Goal: Task Accomplishment & Management: Manage account settings

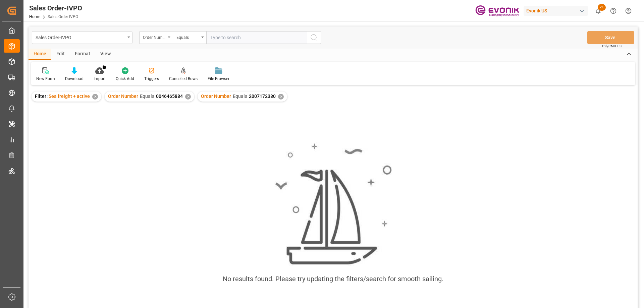
click at [185, 97] on div "✕" at bounding box center [188, 97] width 6 height 6
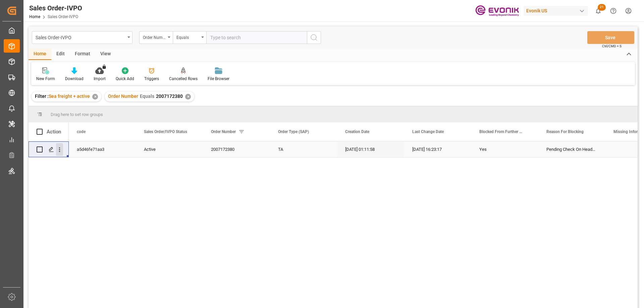
click at [60, 146] on button "open menu" at bounding box center [59, 149] width 7 height 13
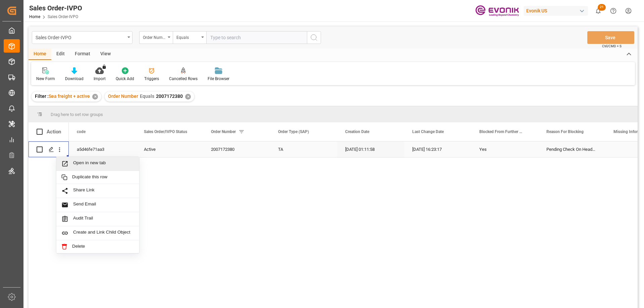
click at [90, 165] on span "Open in new tab" at bounding box center [103, 163] width 61 height 7
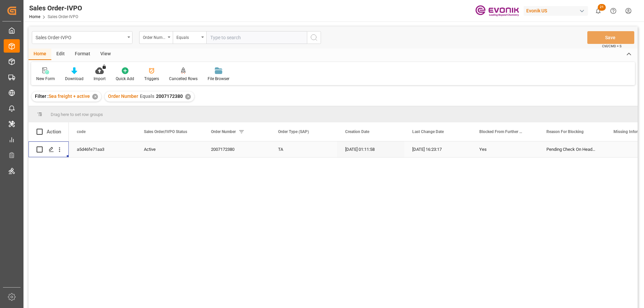
click at [63, 149] on div "Press SPACE to select this row." at bounding box center [59, 149] width 17 height 13
click at [60, 148] on icon "open menu" at bounding box center [59, 149] width 7 height 7
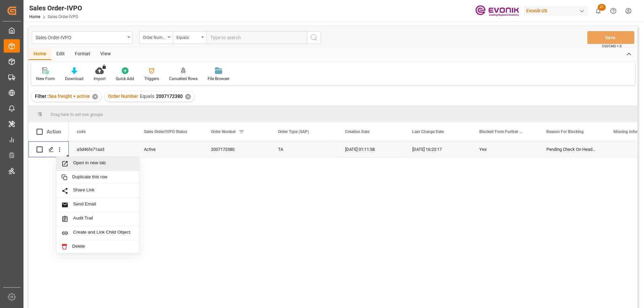
click at [86, 166] on span "Open in new tab" at bounding box center [103, 163] width 61 height 7
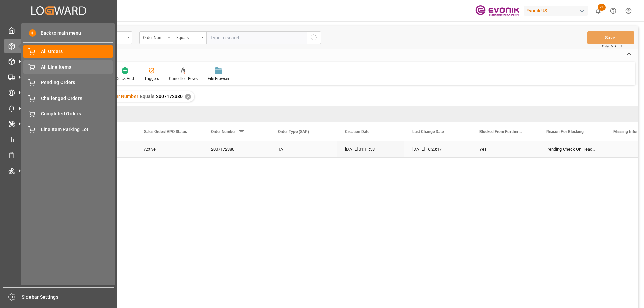
click at [58, 66] on span "All Line Items" at bounding box center [77, 67] width 72 height 7
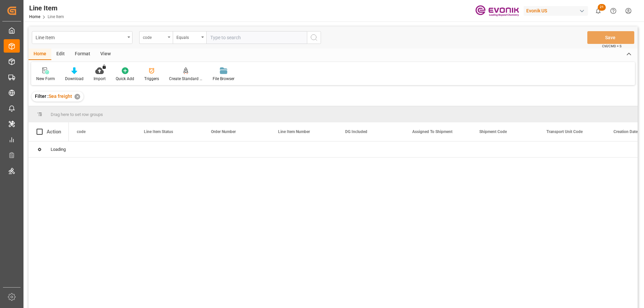
click at [167, 38] on div "code" at bounding box center [156, 37] width 34 height 13
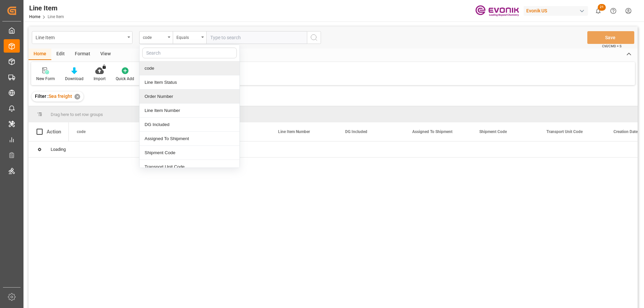
click at [159, 97] on div "Order Number" at bounding box center [189, 97] width 100 height 14
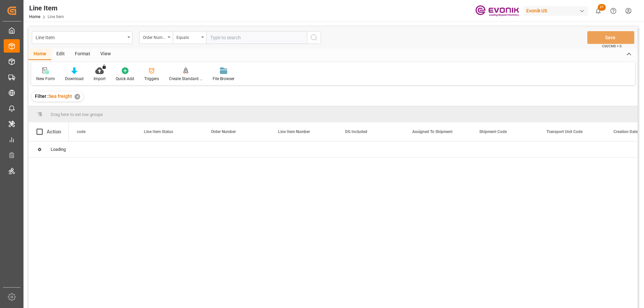
click at [239, 39] on input "text" at bounding box center [256, 37] width 101 height 13
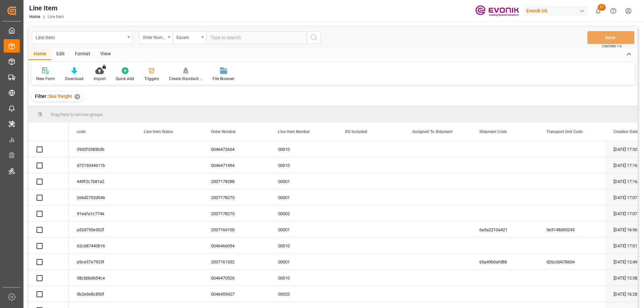
paste input "0046465476"
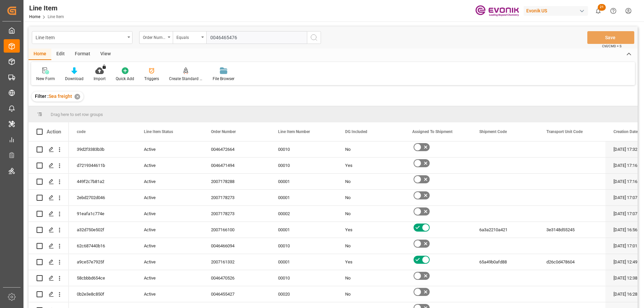
type input "0046465476"
click at [108, 51] on div "View" at bounding box center [105, 54] width 20 height 11
click at [75, 71] on icon at bounding box center [76, 70] width 7 height 7
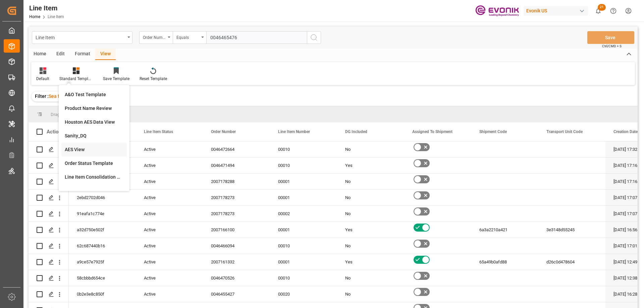
click at [78, 147] on div "AES View" at bounding box center [94, 149] width 59 height 7
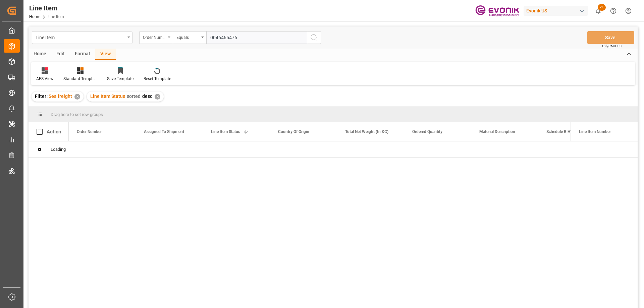
click at [239, 38] on input "0046465476" at bounding box center [256, 37] width 101 height 13
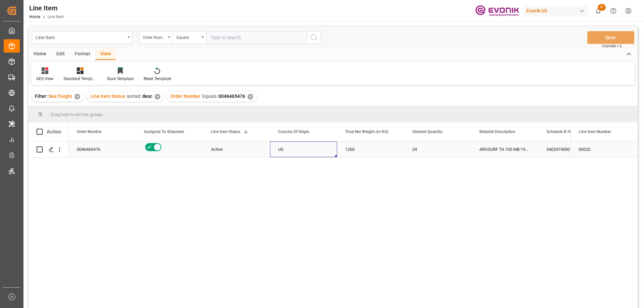
click at [287, 154] on div "US" at bounding box center [303, 149] width 67 height 16
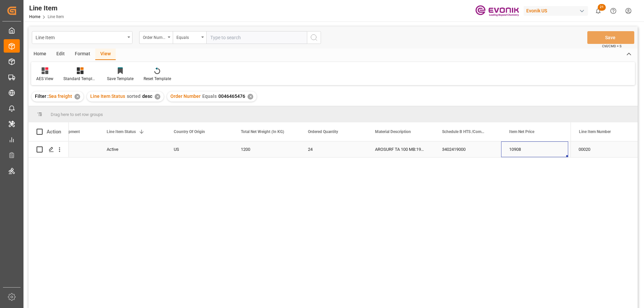
scroll to position [0, 171]
click at [59, 152] on icon "open menu" at bounding box center [59, 149] width 7 height 7
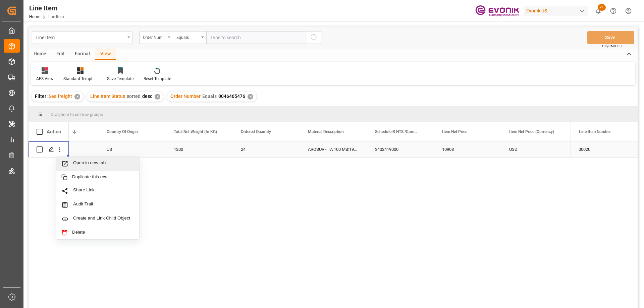
click at [76, 166] on span "Open in new tab" at bounding box center [103, 163] width 61 height 7
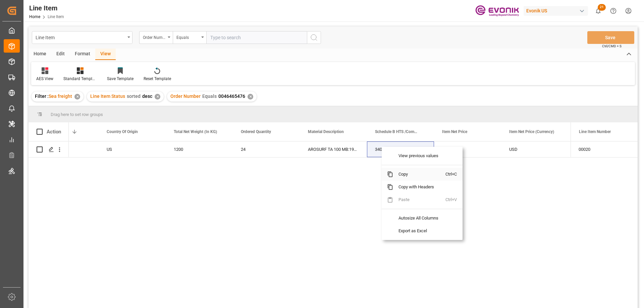
click at [401, 173] on span "Copy" at bounding box center [419, 174] width 52 height 13
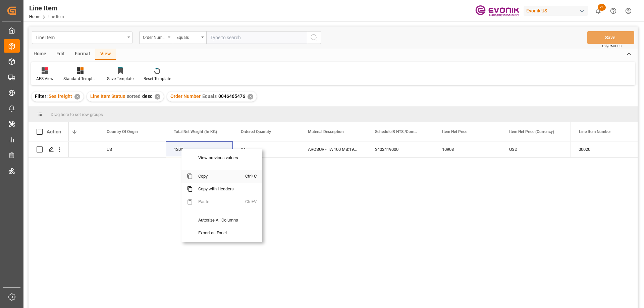
click at [207, 178] on span "Copy" at bounding box center [219, 176] width 52 height 13
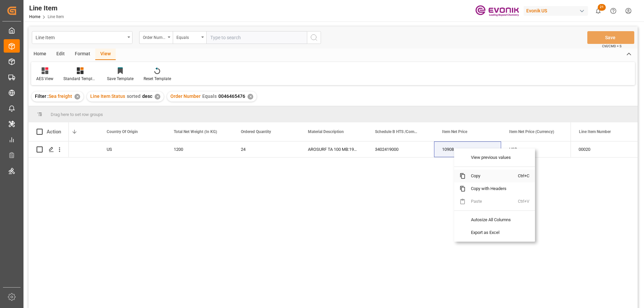
drag, startPoint x: 474, startPoint y: 174, endPoint x: 481, endPoint y: 174, distance: 7.1
click at [477, 174] on span "Copy" at bounding box center [491, 176] width 52 height 13
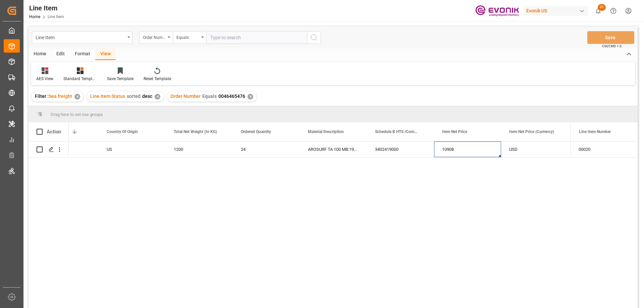
click at [224, 41] on input "text" at bounding box center [256, 37] width 101 height 13
paste input "0046461989"
type input "0046461989"
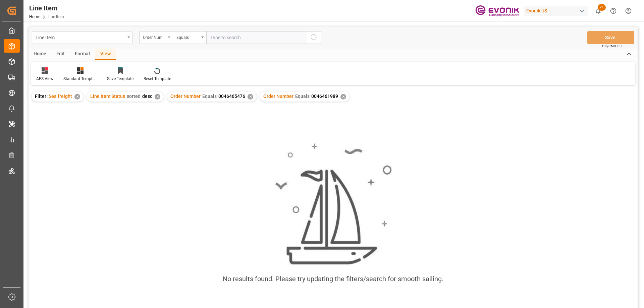
click at [247, 100] on div "Order Number Equals 0046465476 ✕" at bounding box center [212, 97] width 90 height 10
click at [249, 97] on div "✕" at bounding box center [250, 97] width 6 height 6
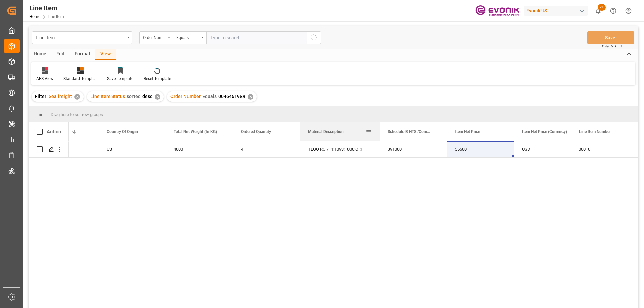
drag, startPoint x: 366, startPoint y: 132, endPoint x: 379, endPoint y: 132, distance: 12.7
click at [379, 132] on div at bounding box center [379, 131] width 3 height 19
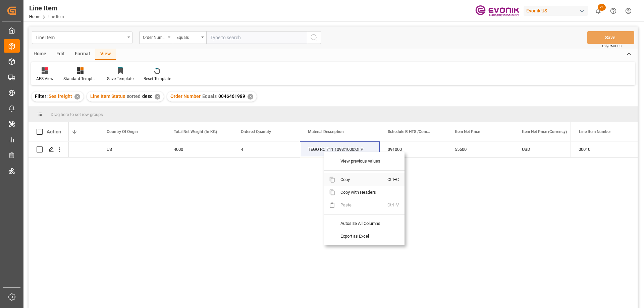
click at [342, 179] on span "Copy" at bounding box center [361, 179] width 52 height 13
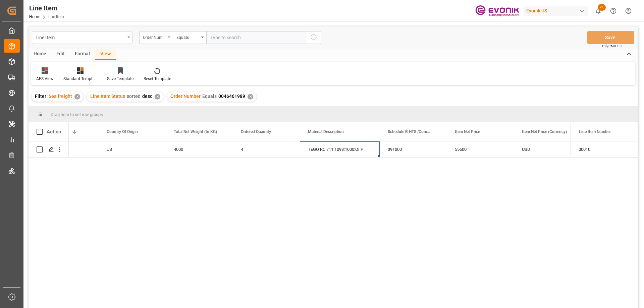
click at [223, 35] on input "text" at bounding box center [256, 37] width 101 height 13
paste input "0046461347"
type input "0046461347"
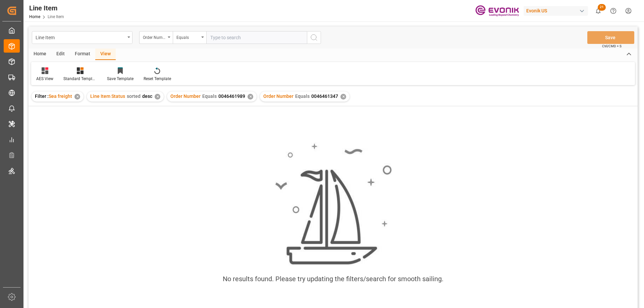
click at [249, 99] on div "✕" at bounding box center [250, 97] width 6 height 6
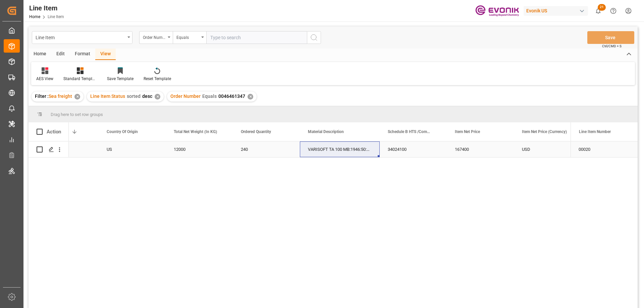
click at [127, 150] on div "US" at bounding box center [132, 149] width 67 height 16
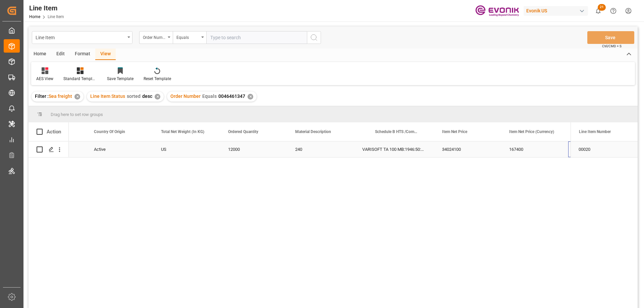
scroll to position [0, 184]
click at [58, 151] on icon "open menu" at bounding box center [59, 149] width 7 height 7
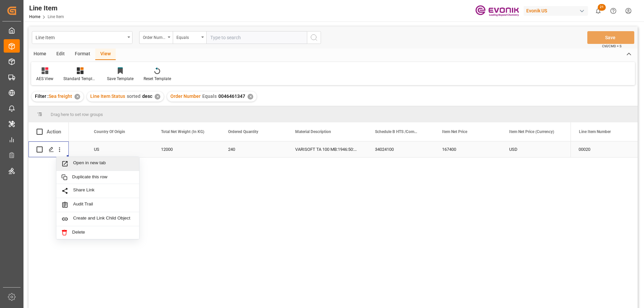
click at [74, 166] on span "Open in new tab" at bounding box center [103, 163] width 61 height 7
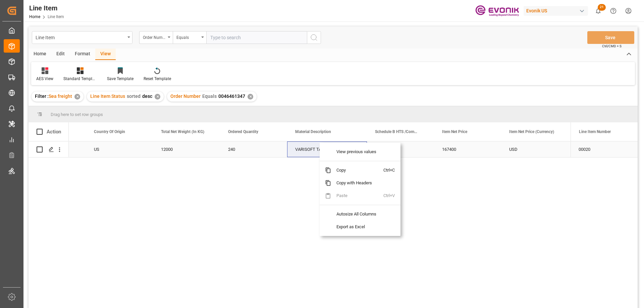
click at [340, 166] on span "Copy" at bounding box center [357, 170] width 52 height 13
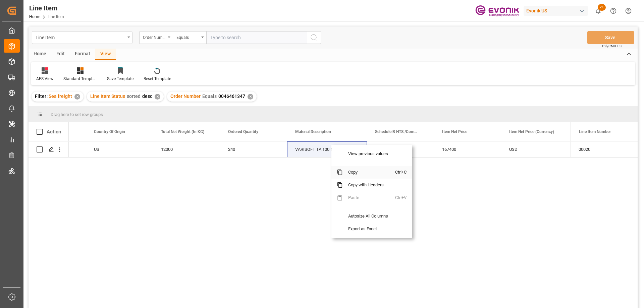
click at [346, 170] on span "Copy" at bounding box center [369, 172] width 52 height 13
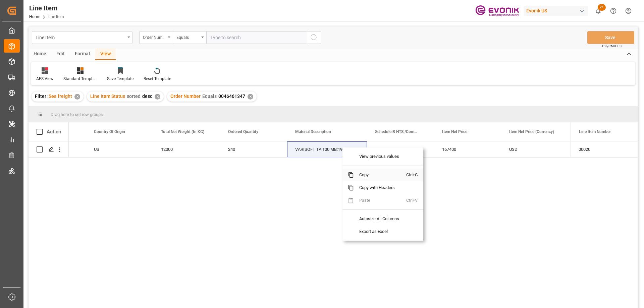
click at [358, 175] on span "Copy" at bounding box center [380, 175] width 52 height 13
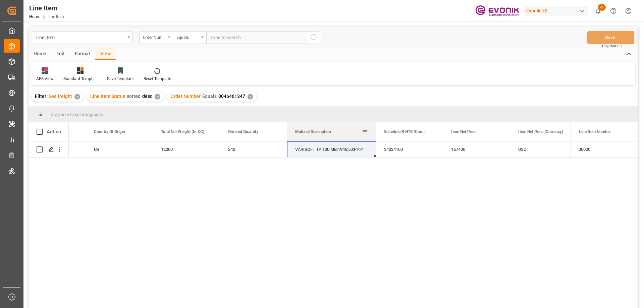
drag, startPoint x: 366, startPoint y: 130, endPoint x: 376, endPoint y: 133, distance: 9.5
click at [376, 133] on div at bounding box center [376, 131] width 3 height 19
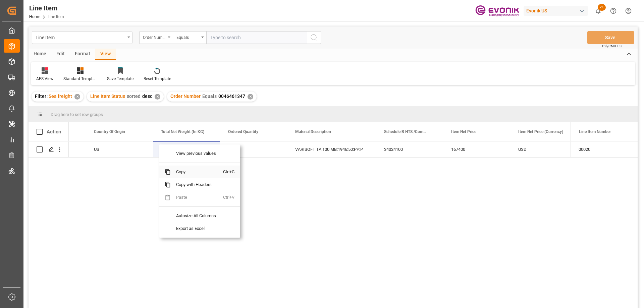
click at [187, 172] on span "Copy" at bounding box center [197, 172] width 52 height 13
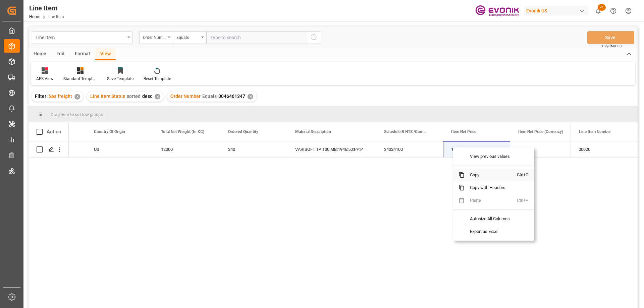
drag, startPoint x: 476, startPoint y: 176, endPoint x: 641, endPoint y: 135, distance: 169.1
click at [479, 176] on span "Copy" at bounding box center [490, 175] width 52 height 13
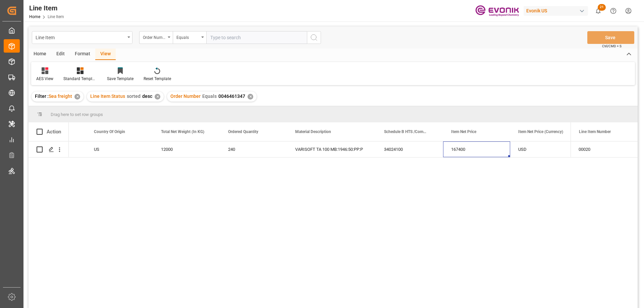
click at [246, 36] on input "text" at bounding box center [256, 37] width 101 height 13
paste input "0046472220"
type input "0046472220"
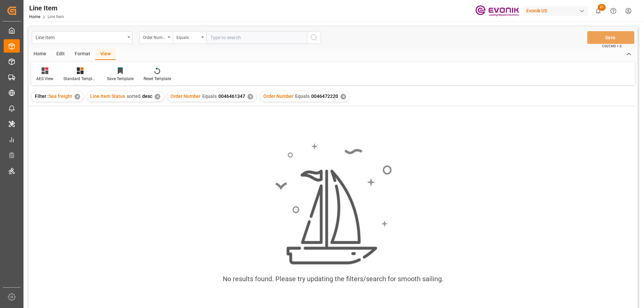
click at [247, 97] on div "✕" at bounding box center [250, 97] width 6 height 6
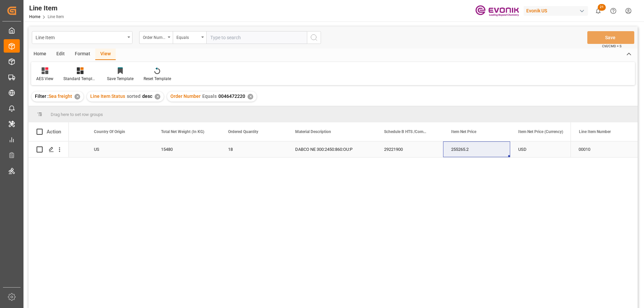
click at [93, 150] on div "US" at bounding box center [119, 149] width 67 height 16
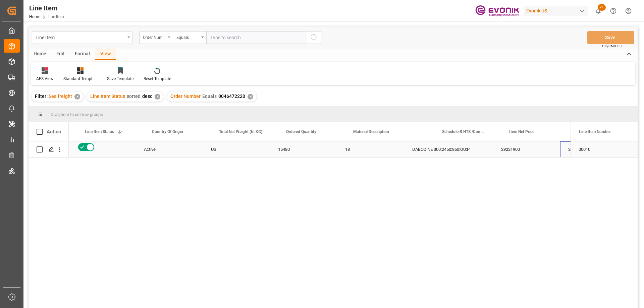
scroll to position [0, 193]
click at [60, 150] on icon "open menu" at bounding box center [59, 149] width 7 height 7
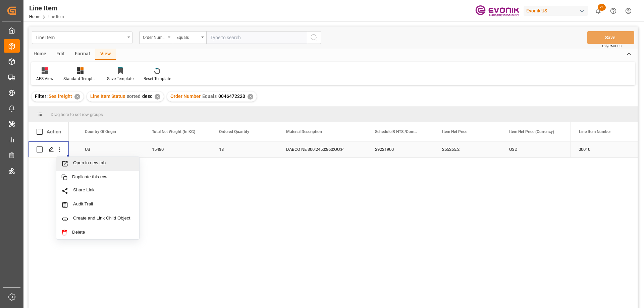
click at [87, 166] on span "Open in new tab" at bounding box center [103, 163] width 61 height 7
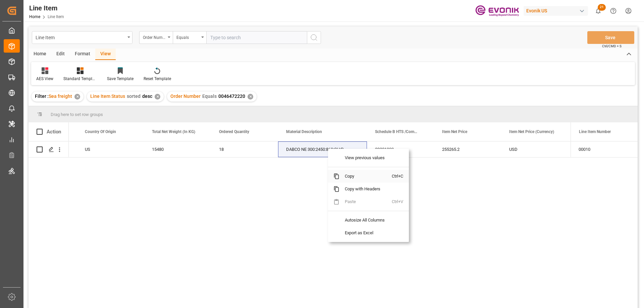
click at [353, 177] on span "Copy" at bounding box center [365, 176] width 52 height 13
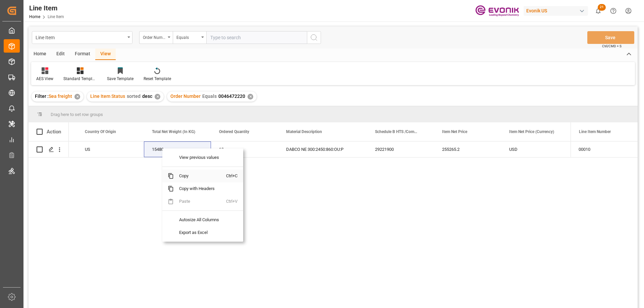
click at [186, 175] on span "Copy" at bounding box center [200, 176] width 52 height 13
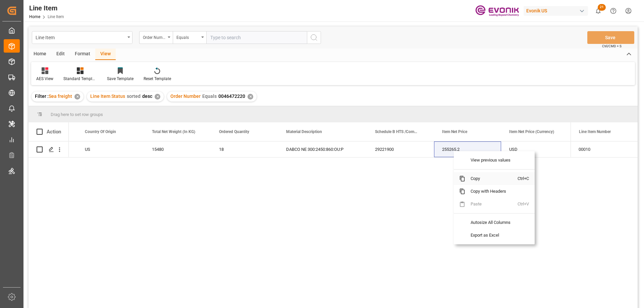
click at [478, 176] on span "Copy" at bounding box center [491, 178] width 52 height 13
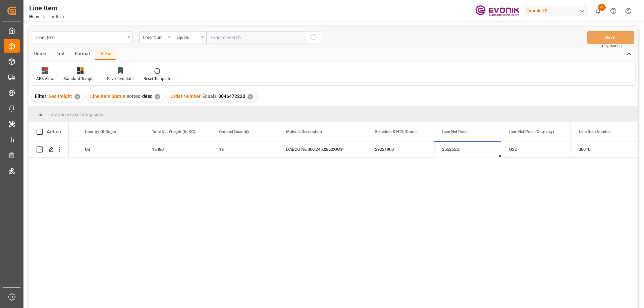
click at [252, 40] on input "text" at bounding box center [256, 37] width 101 height 13
paste input "0046467630"
type input "0046467630"
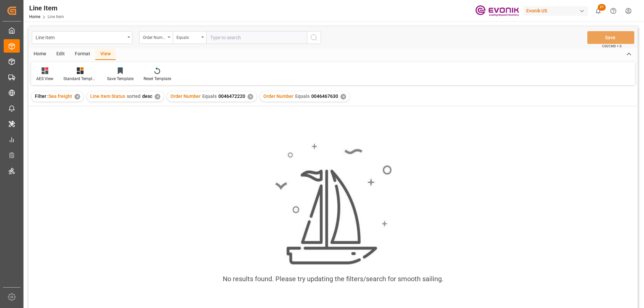
click at [248, 98] on div "✕" at bounding box center [250, 97] width 6 height 6
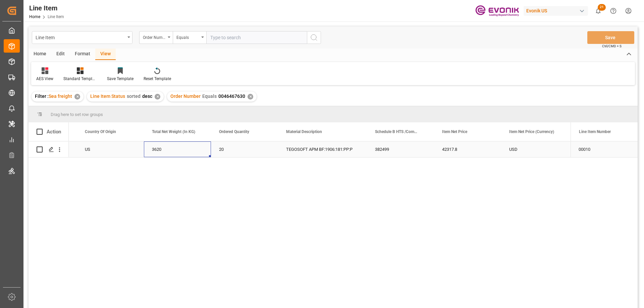
click at [145, 148] on div "3620" at bounding box center [177, 149] width 67 height 16
click at [100, 148] on div "TEGOSOFT APM BF:1906:181:PP:P" at bounding box center [121, 149] width 89 height 16
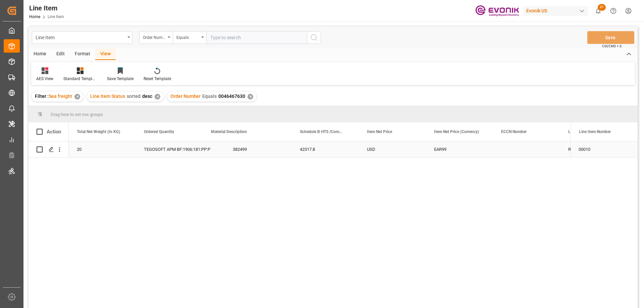
scroll to position [0, 268]
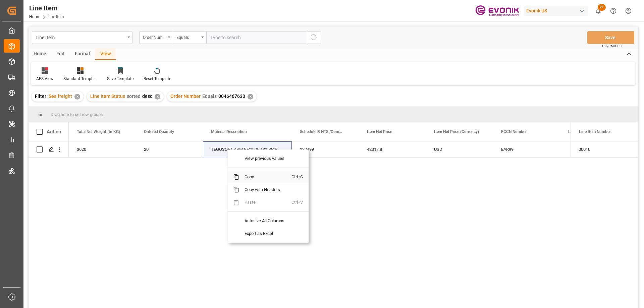
click at [258, 176] on span "Copy" at bounding box center [265, 177] width 52 height 13
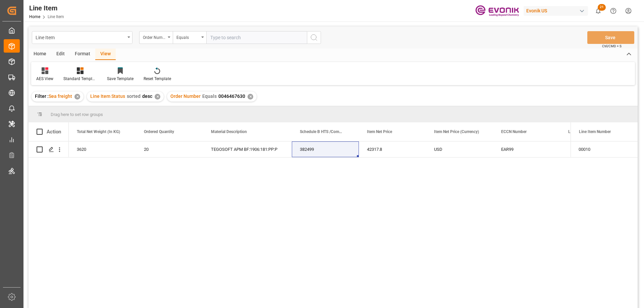
drag, startPoint x: 458, startPoint y: 188, endPoint x: 432, endPoint y: 173, distance: 30.5
click at [458, 188] on div "3620 20 TEGOSOFT APM BF:1906:181:PP:P 382499 42317.8 USD EAR99 Reseller US Acti…" at bounding box center [320, 226] width 502 height 171
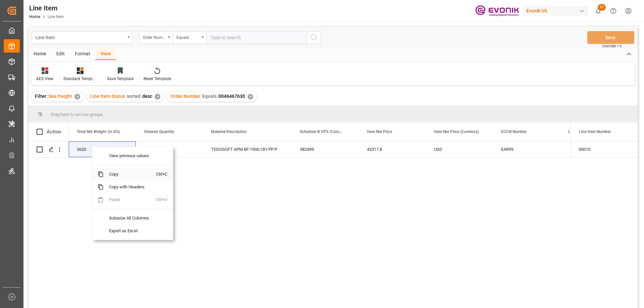
click at [118, 171] on span "Copy" at bounding box center [130, 174] width 52 height 13
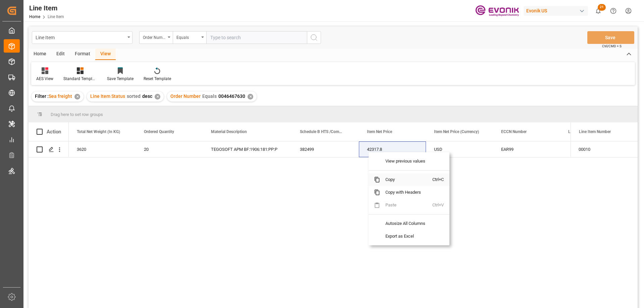
click at [398, 180] on span "Copy" at bounding box center [406, 179] width 52 height 13
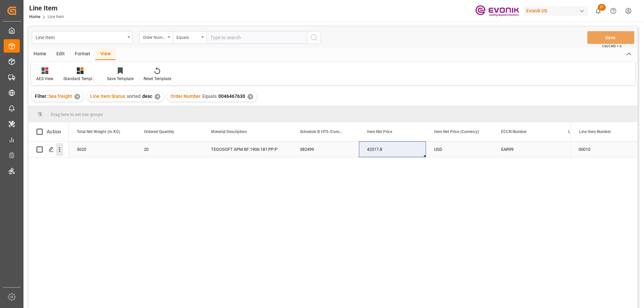
click at [59, 148] on icon "open menu" at bounding box center [59, 150] width 1 height 5
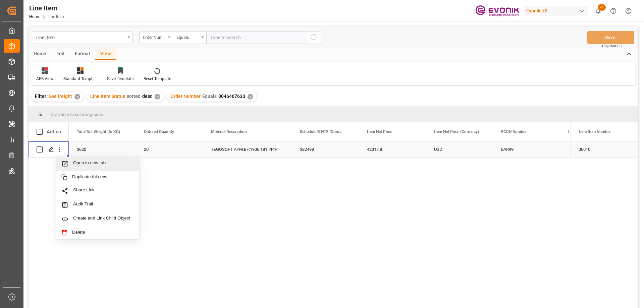
click at [88, 164] on span "Open in new tab" at bounding box center [103, 163] width 61 height 7
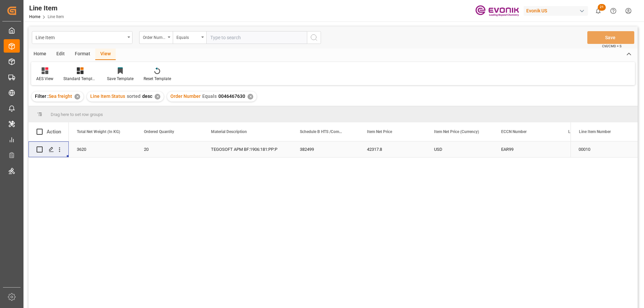
click at [259, 39] on input "text" at bounding box center [256, 37] width 101 height 13
paste input "0046464514"
type input "0046464514"
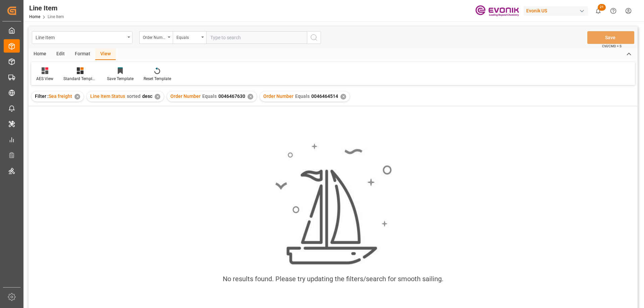
click at [250, 95] on div "✕" at bounding box center [250, 97] width 6 height 6
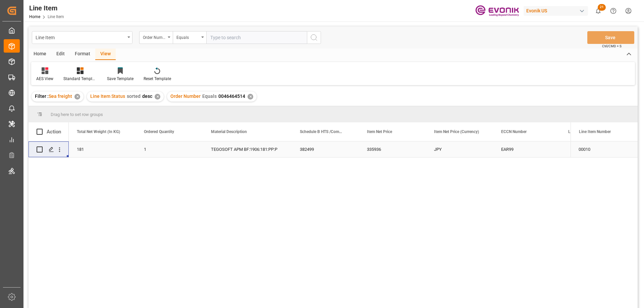
click at [193, 152] on div "1" at bounding box center [169, 149] width 67 height 16
click at [281, 42] on input "text" at bounding box center [256, 37] width 101 height 13
paste input "0046470908"
type input "0046470908"
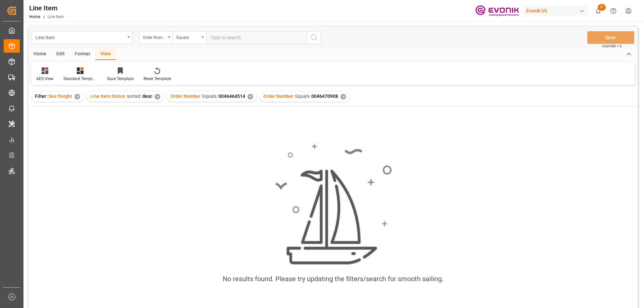
click at [249, 98] on div "✕" at bounding box center [250, 97] width 6 height 6
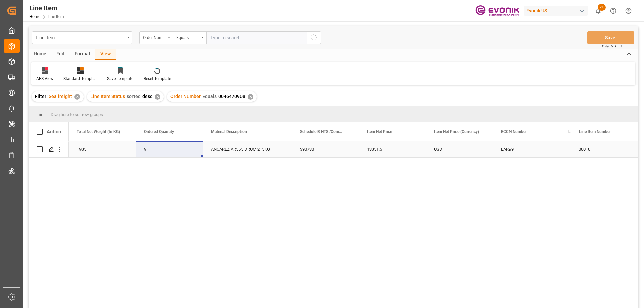
click at [155, 146] on div "9" at bounding box center [169, 149] width 67 height 16
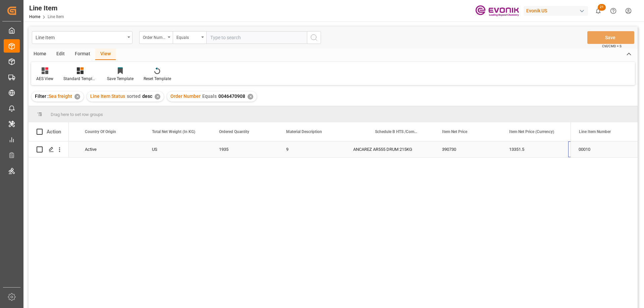
scroll to position [0, 193]
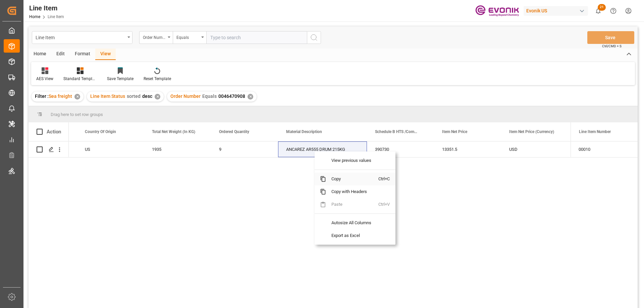
click at [335, 180] on span "Copy" at bounding box center [352, 179] width 52 height 13
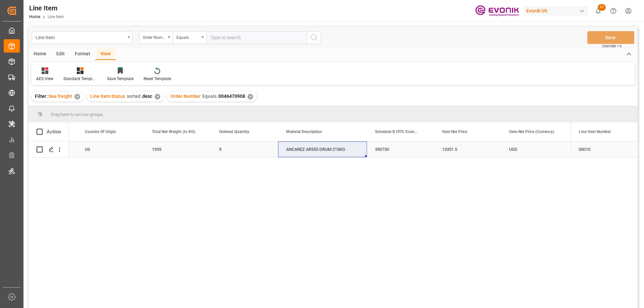
click at [326, 148] on div "ANCAREZ AR555 DRUM 215KG" at bounding box center [322, 149] width 89 height 16
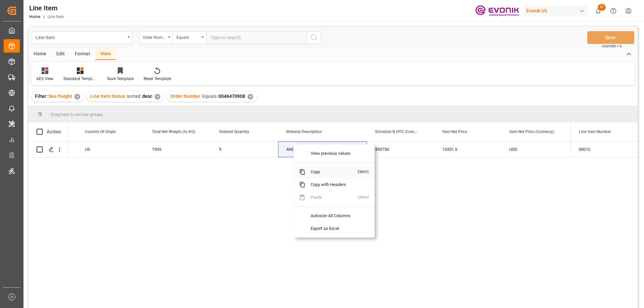
drag, startPoint x: 312, startPoint y: 171, endPoint x: 257, endPoint y: 16, distance: 164.3
click at [312, 171] on span "Copy" at bounding box center [331, 172] width 52 height 13
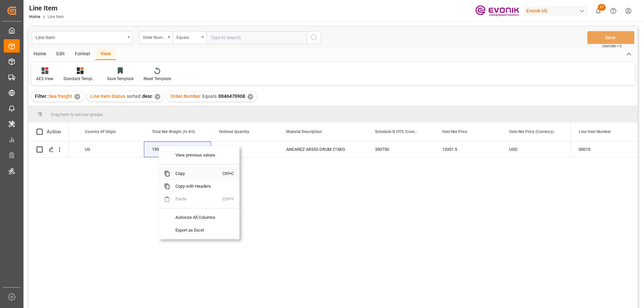
click at [180, 173] on span "Copy" at bounding box center [196, 173] width 52 height 13
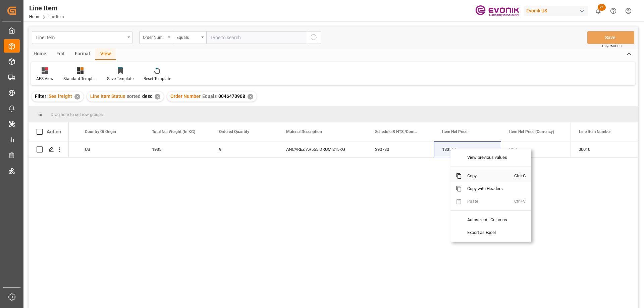
click at [471, 174] on span "Copy" at bounding box center [488, 176] width 52 height 13
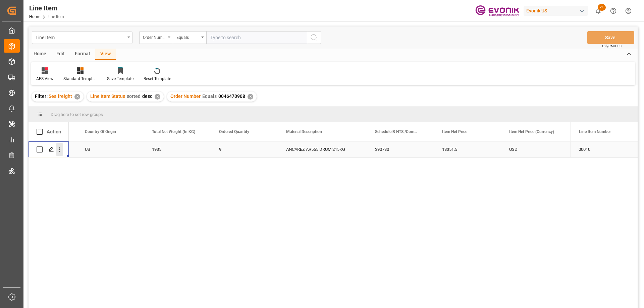
click at [59, 148] on icon "open menu" at bounding box center [59, 149] width 7 height 7
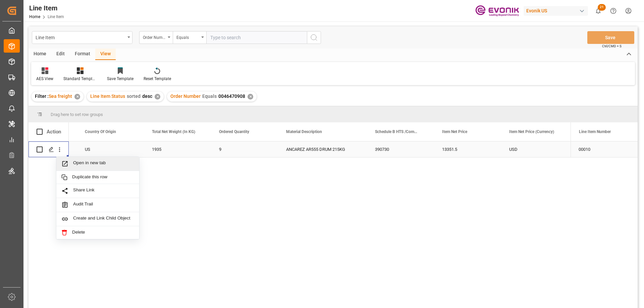
click at [81, 163] on span "Open in new tab" at bounding box center [103, 163] width 61 height 7
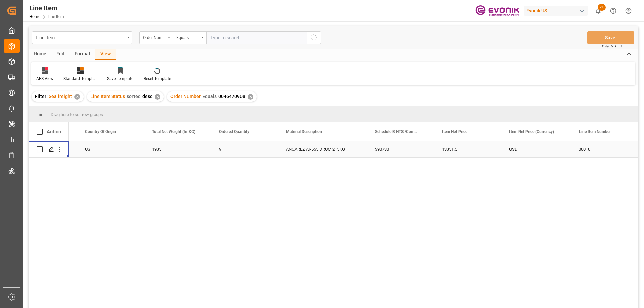
click at [232, 40] on input "text" at bounding box center [256, 37] width 101 height 13
paste input "0046470198"
type input "0046470198"
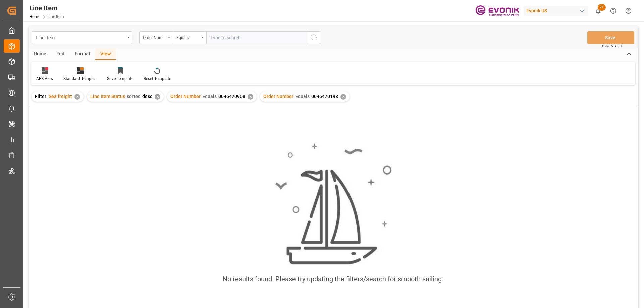
click at [247, 98] on div "✕" at bounding box center [250, 97] width 6 height 6
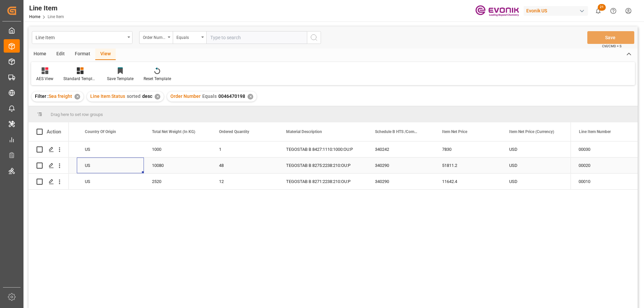
click at [142, 162] on div "US" at bounding box center [110, 166] width 67 height 16
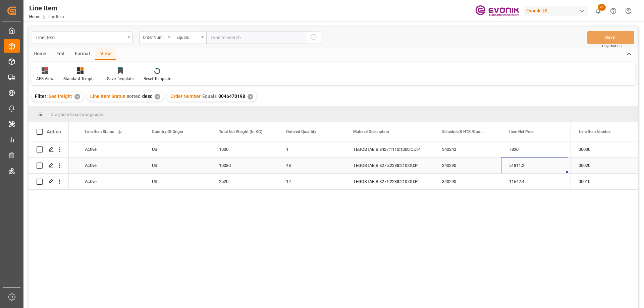
scroll to position [0, 193]
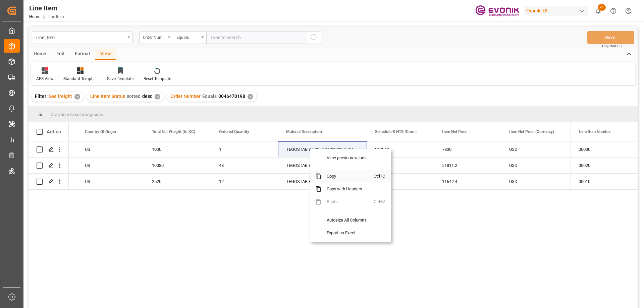
click at [327, 177] on span "Copy" at bounding box center [347, 176] width 52 height 13
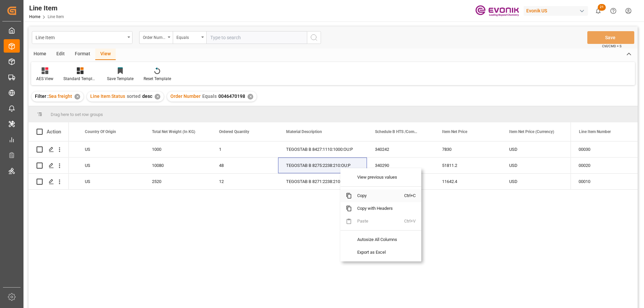
click at [366, 196] on span "Copy" at bounding box center [378, 195] width 52 height 13
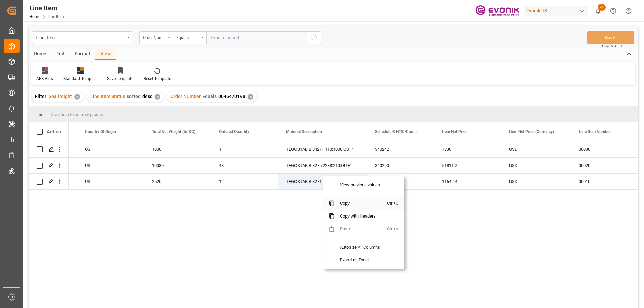
click at [347, 203] on span "Copy" at bounding box center [361, 203] width 52 height 13
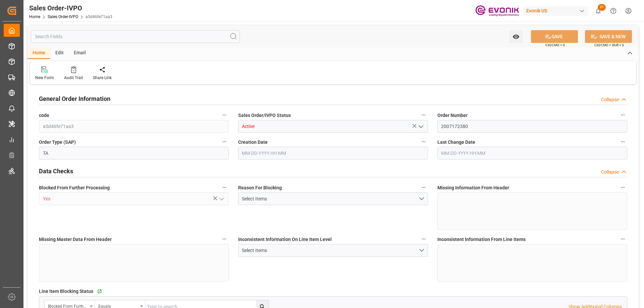
type input "GTSTC"
type input "0"
type input "1"
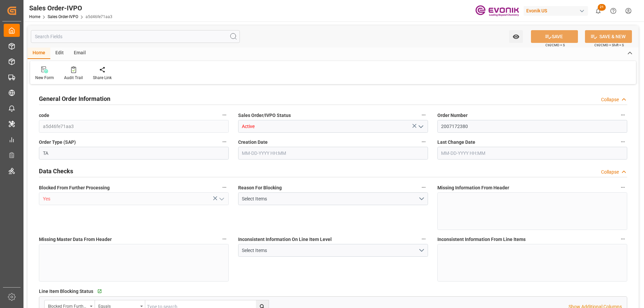
type input "8000"
type input "26.4204"
type input "17000"
type input "30"
type input "[DATE] 01:11"
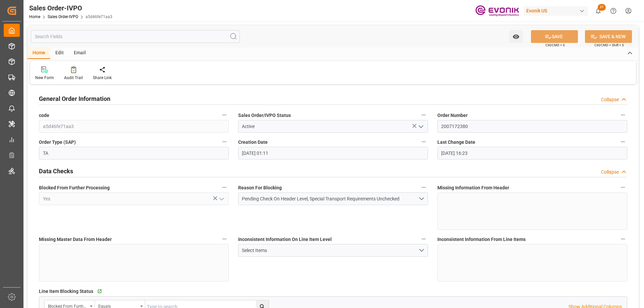
type input "[DATE] 16:23"
type input "GTSTC"
type input "0"
type input "1"
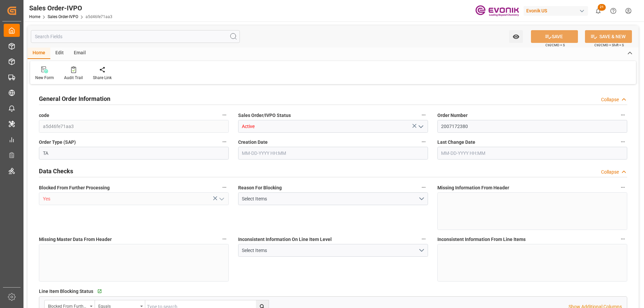
type input "1"
type input "8000"
type input "26.4204"
type input "17000"
type input "30"
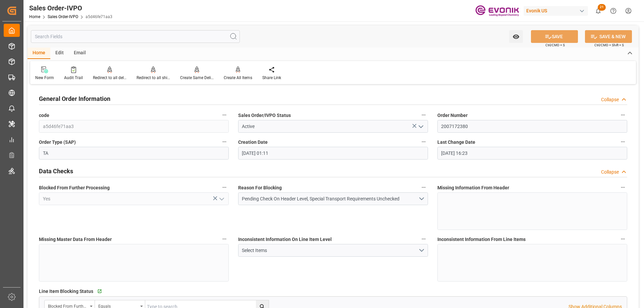
type input "[DATE] 01:11"
type input "[DATE] 16:23"
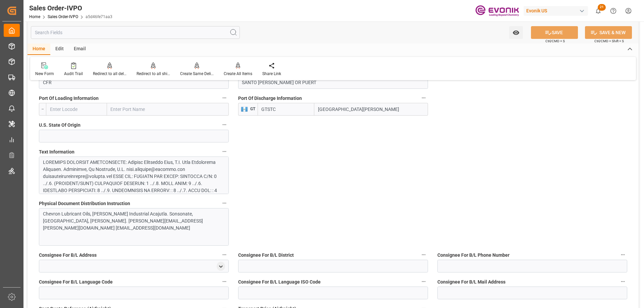
scroll to position [469, 0]
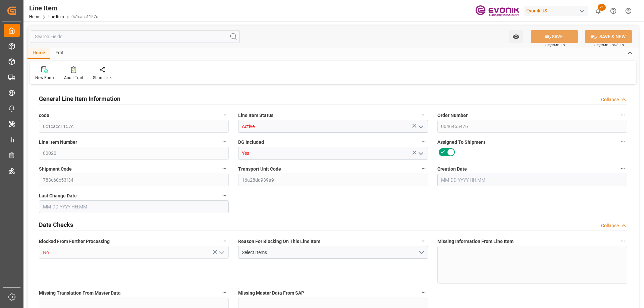
type input "4"
type input "1308"
type input "1200"
type input "4.2456"
type input "24"
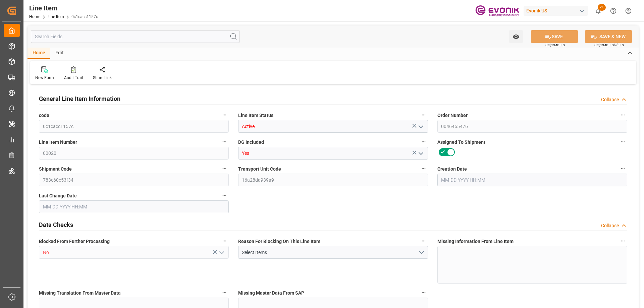
type input "10908"
type input "24"
type input "1200"
type input "1308"
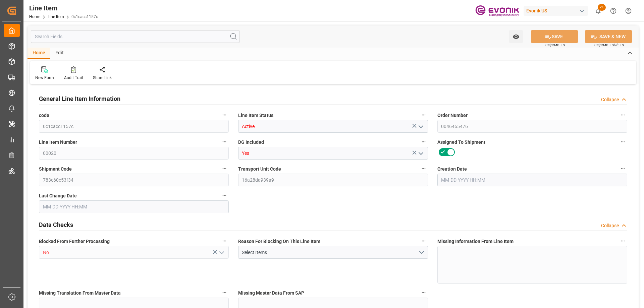
type input "1416.8"
type input "1200"
type input "4.2456"
type input "4245.6"
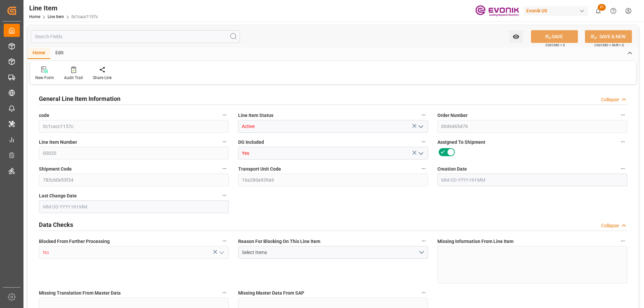
type input "24"
type input "1308"
type input "1200"
type input "4.2456"
type input "09-05-2025 15:41"
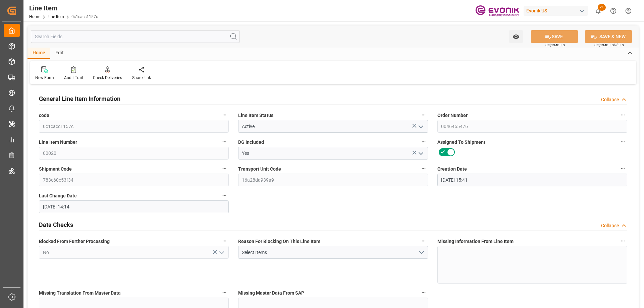
type input "09-09-2025 14:14"
type input "10-29-2025"
type input "09-12-2025"
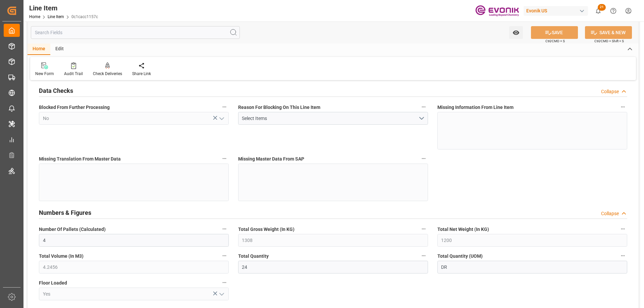
click at [106, 28] on input "text" at bounding box center [135, 32] width 209 height 13
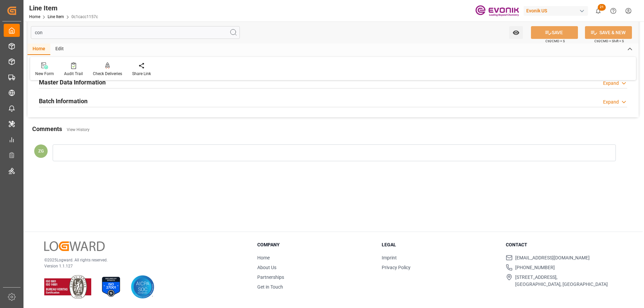
scroll to position [0, 0]
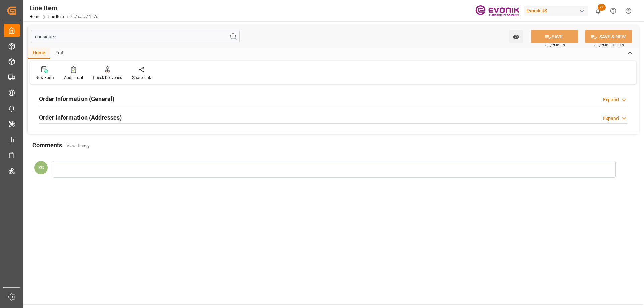
type input "consignee"
click at [105, 114] on h2 "Order Information (Addresses)" at bounding box center [80, 117] width 83 height 9
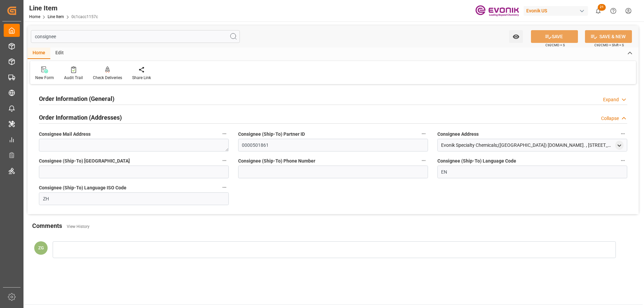
click at [105, 99] on h2 "Order Information (General)" at bounding box center [76, 98] width 75 height 9
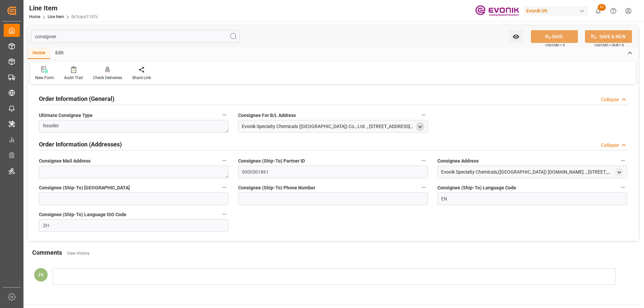
click at [419, 126] on icon "open menu" at bounding box center [420, 127] width 6 height 6
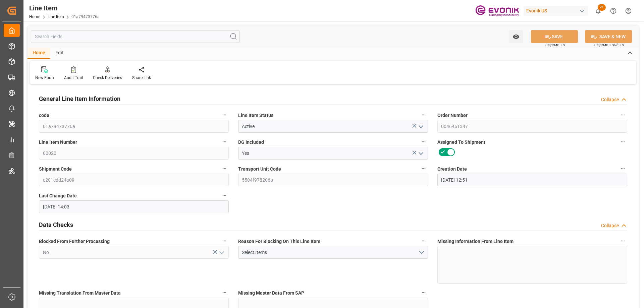
click at [137, 37] on input "text" at bounding box center [135, 36] width 209 height 13
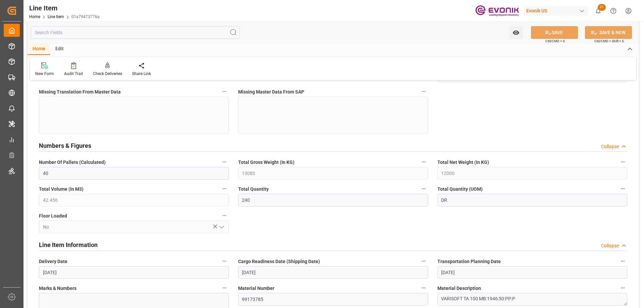
scroll to position [369, 0]
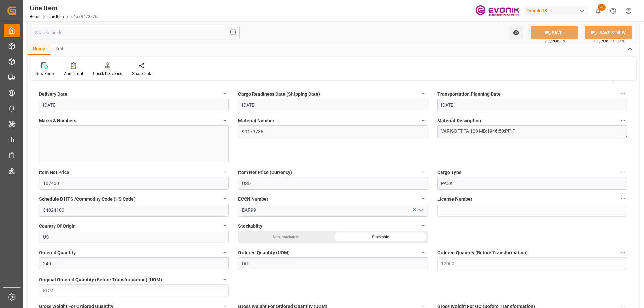
click at [95, 35] on input "text" at bounding box center [135, 32] width 209 height 13
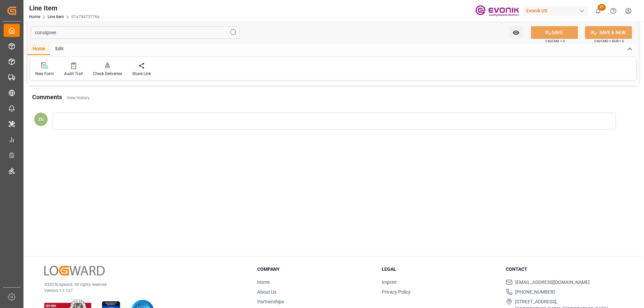
scroll to position [0, 0]
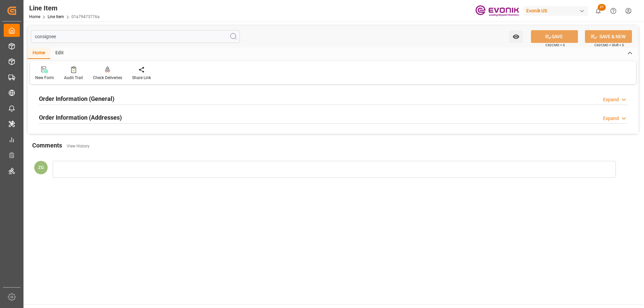
type input "consignee"
click at [175, 110] on div "Order Information (Addresses) Expand" at bounding box center [332, 117] width 597 height 19
click at [149, 107] on div "Order Information (General) Expand" at bounding box center [332, 99] width 597 height 19
click at [122, 116] on div "Order Information (Addresses) Expand" at bounding box center [333, 117] width 588 height 13
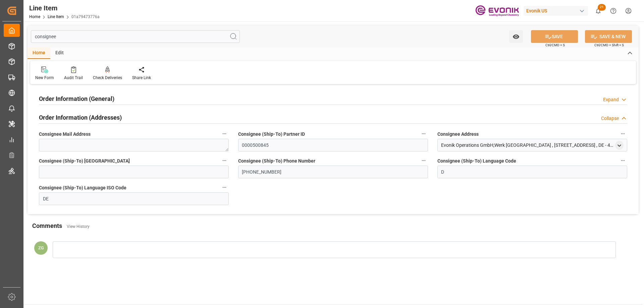
click at [110, 95] on h2 "Order Information (General)" at bounding box center [76, 98] width 75 height 9
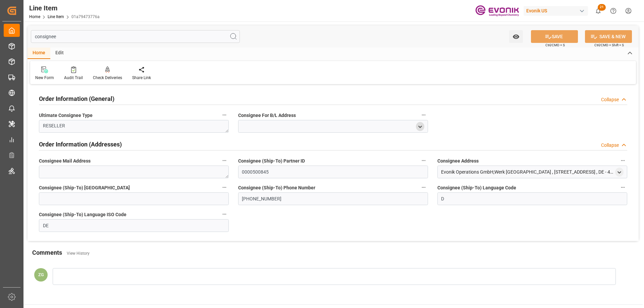
click at [418, 124] on icon "open menu" at bounding box center [420, 127] width 6 height 6
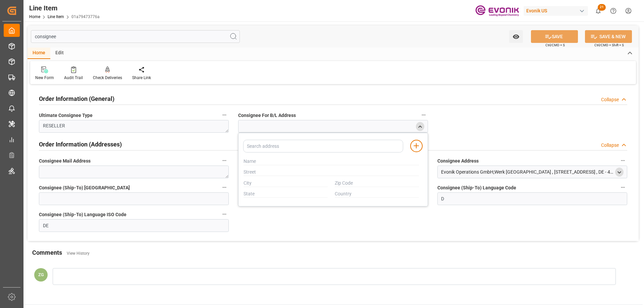
click at [617, 171] on icon "open menu" at bounding box center [619, 173] width 6 height 6
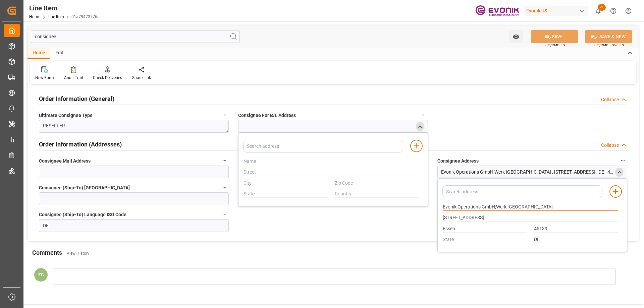
drag, startPoint x: 443, startPoint y: 206, endPoint x: 480, endPoint y: 206, distance: 36.9
click at [480, 206] on input "Evonik Operations GmbH;Werk Essen" at bounding box center [530, 207] width 175 height 7
click at [450, 227] on input "Essen" at bounding box center [485, 228] width 84 height 7
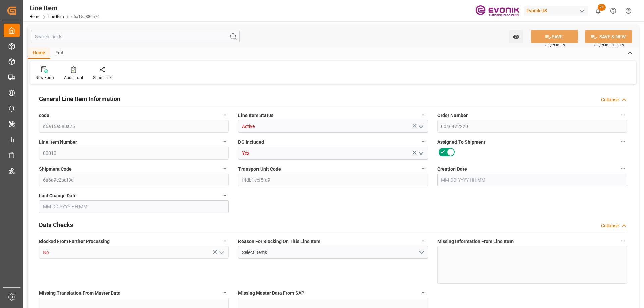
type input "18"
type input "16470"
type input "15480"
type input "25.056"
type input "18"
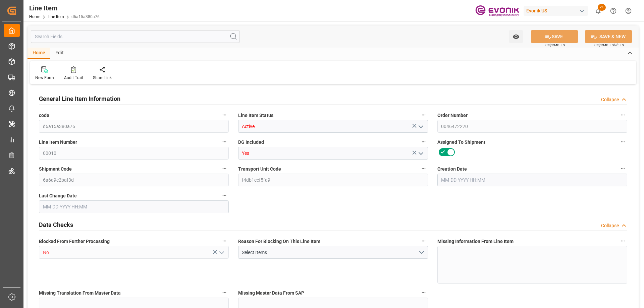
type input "255265.2"
type input "18"
type input "16470"
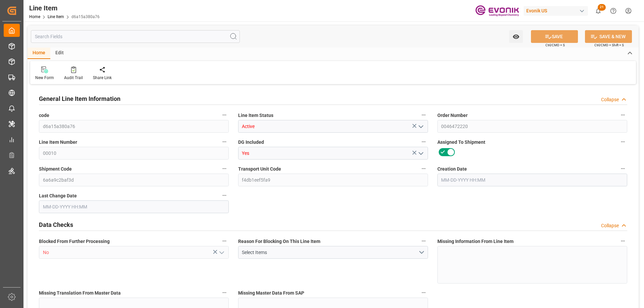
type input "16470"
type input "15480"
type input "25.056"
type input "25056"
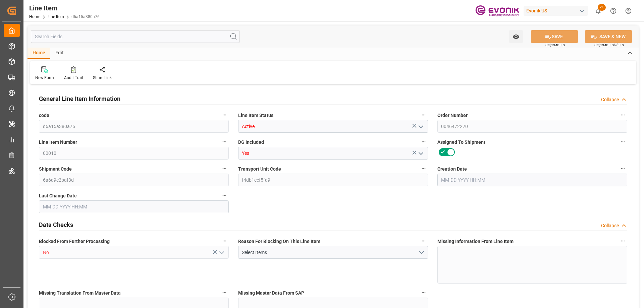
type input "0"
type input "[DATE] 14:39"
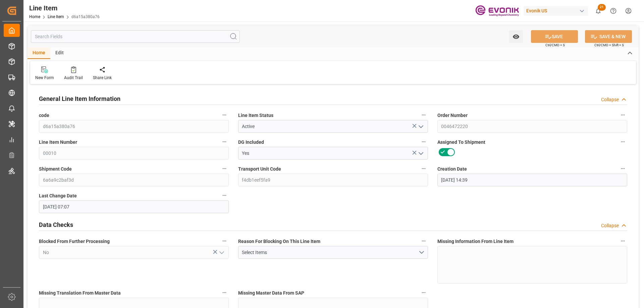
type input "[DATE] 07:07"
type input "[DATE]"
type input "09-17-2025"
type input "09-10-2025"
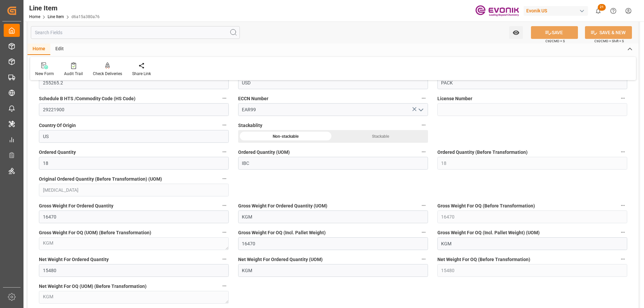
scroll to position [604, 0]
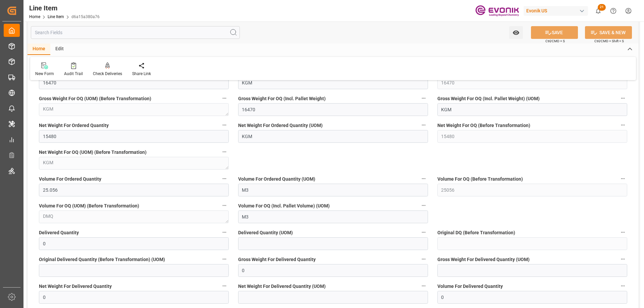
click at [103, 35] on input "text" at bounding box center [135, 32] width 209 height 13
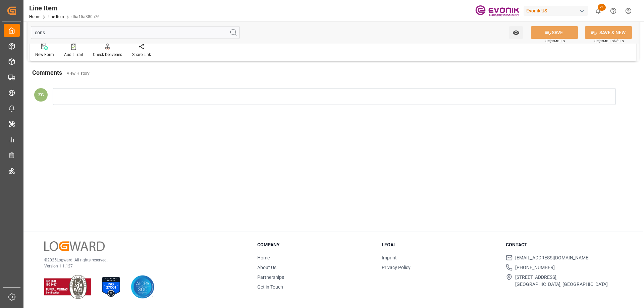
scroll to position [0, 0]
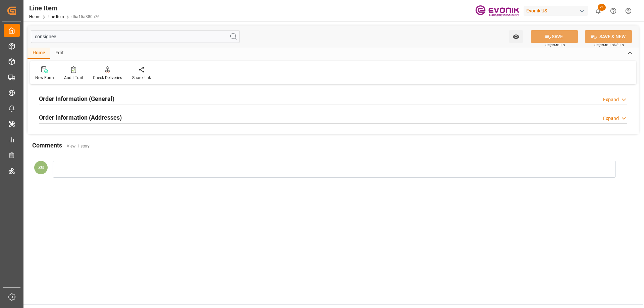
type input "consignee"
drag, startPoint x: 110, startPoint y: 121, endPoint x: 107, endPoint y: 107, distance: 14.6
click at [110, 116] on h2 "Order Information (Addresses)" at bounding box center [80, 117] width 83 height 9
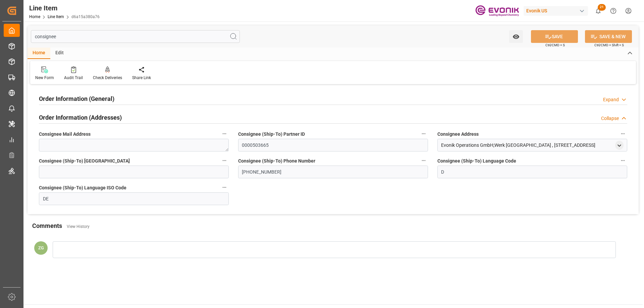
click at [102, 99] on h2 "Order Information (General)" at bounding box center [76, 98] width 75 height 9
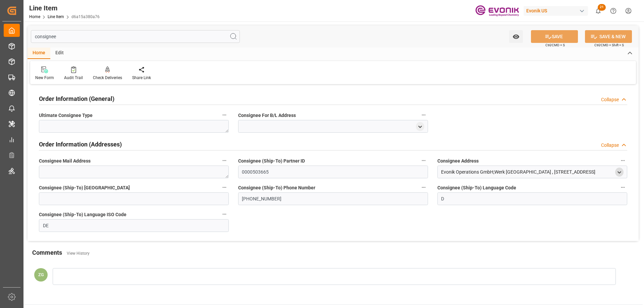
click at [620, 170] on icon "open menu" at bounding box center [619, 173] width 6 height 6
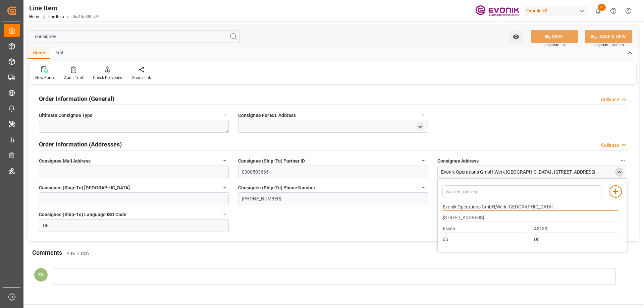
drag, startPoint x: 443, startPoint y: 206, endPoint x: 479, endPoint y: 209, distance: 36.4
click at [479, 209] on input "Evonik Operations GmbH;Werk Essen" at bounding box center [530, 207] width 175 height 7
click at [448, 231] on input "Essen" at bounding box center [485, 228] width 84 height 7
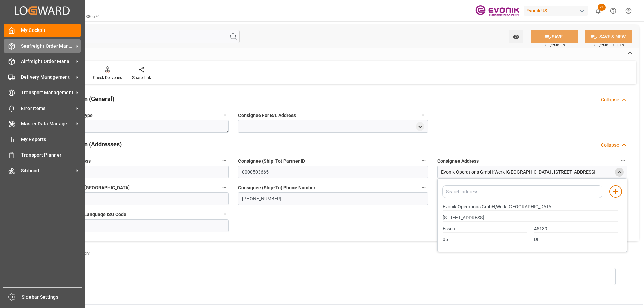
click at [44, 46] on span "Seafreight Order Management" at bounding box center [47, 46] width 53 height 7
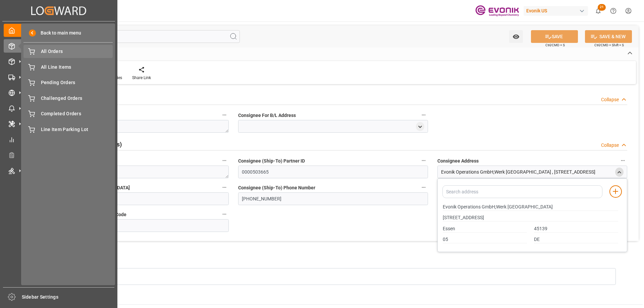
click at [66, 53] on span "All Orders" at bounding box center [77, 51] width 72 height 7
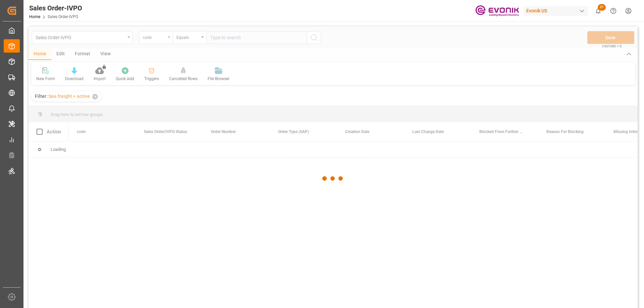
click at [166, 39] on div at bounding box center [332, 178] width 609 height 304
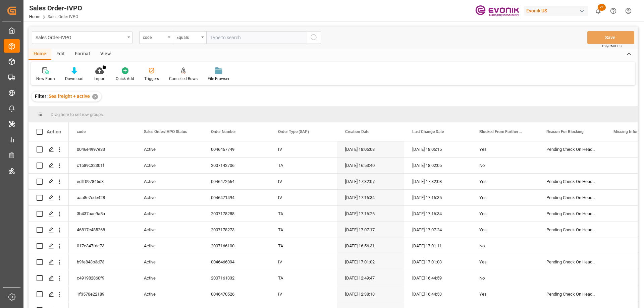
click at [166, 38] on div "code" at bounding box center [156, 37] width 34 height 13
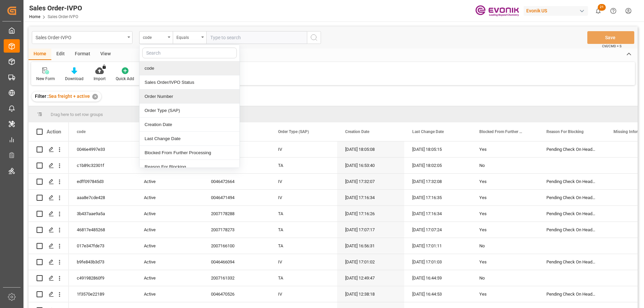
click at [162, 96] on div "Order Number" at bounding box center [189, 97] width 100 height 14
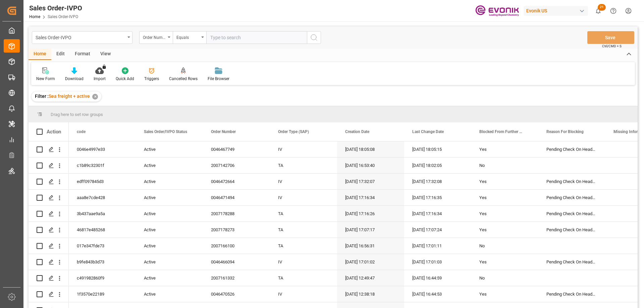
click at [226, 40] on input "text" at bounding box center [256, 37] width 101 height 13
paste input "0046470231"
type input "0046470231"
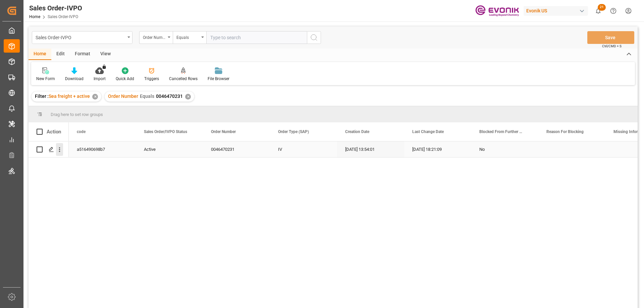
click at [61, 148] on icon "open menu" at bounding box center [59, 149] width 7 height 7
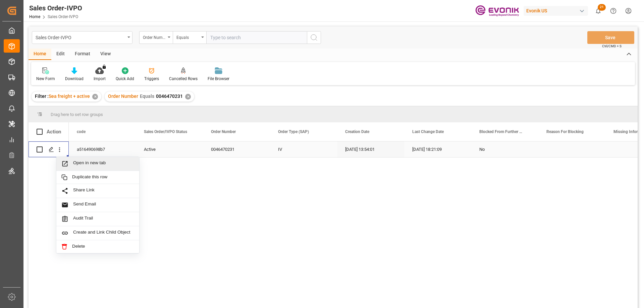
click at [94, 167] on span "Open in new tab" at bounding box center [103, 163] width 61 height 7
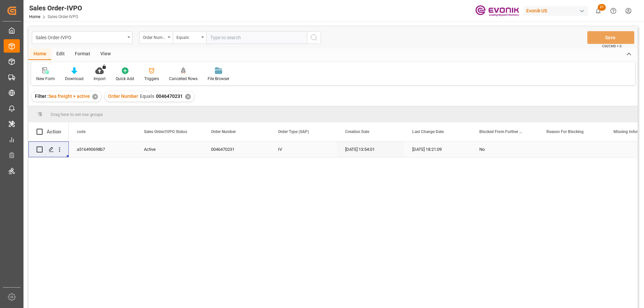
click at [255, 40] on input "text" at bounding box center [256, 37] width 101 height 13
paste input "0046459719"
type input "0046459719"
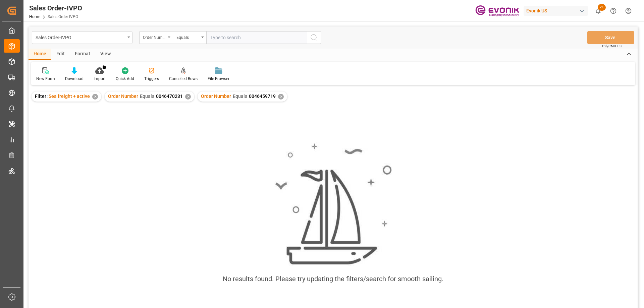
click at [188, 95] on div "✕" at bounding box center [188, 97] width 6 height 6
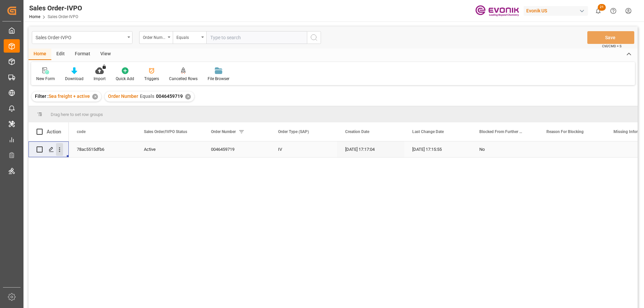
click at [60, 146] on icon "open menu" at bounding box center [59, 149] width 7 height 7
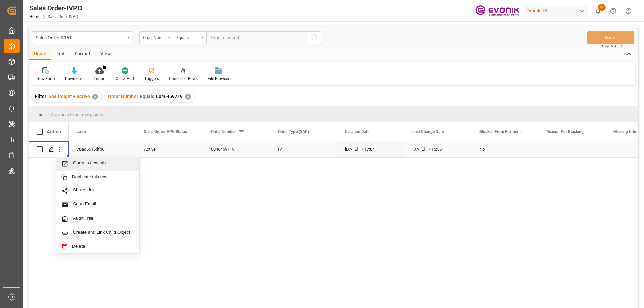
click at [81, 161] on span "Open in new tab" at bounding box center [103, 163] width 61 height 7
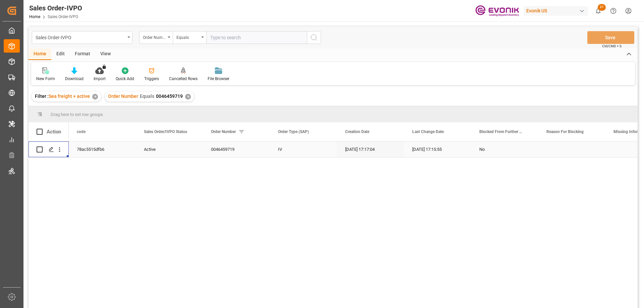
click at [278, 42] on input "text" at bounding box center [256, 37] width 101 height 13
paste input "46467749"
type input "0046467749"
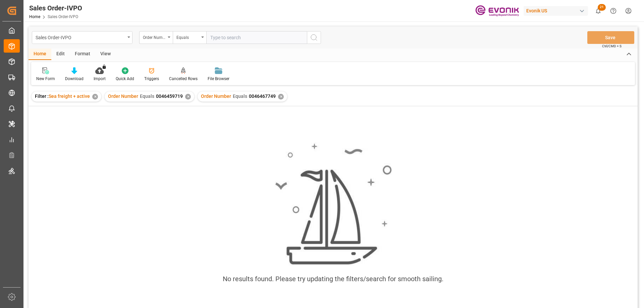
click at [187, 97] on div "✕" at bounding box center [188, 97] width 6 height 6
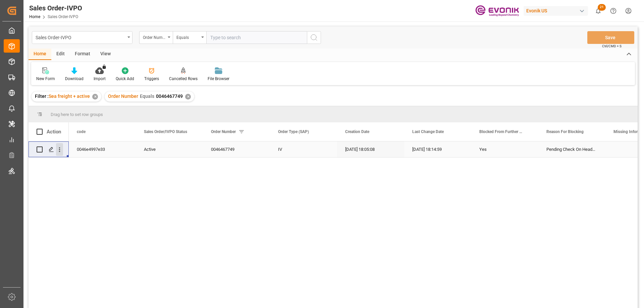
click at [59, 150] on icon "open menu" at bounding box center [59, 150] width 1 height 5
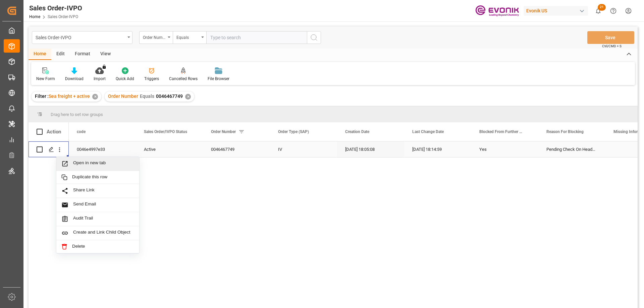
click at [88, 162] on span "Open in new tab" at bounding box center [103, 163] width 61 height 7
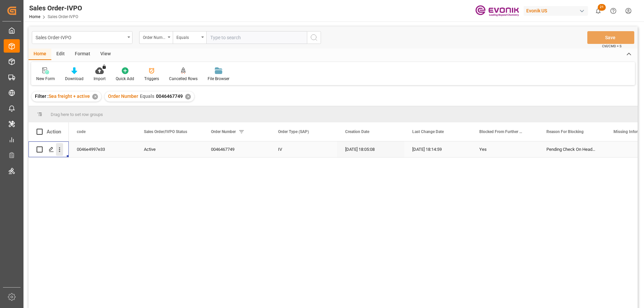
click at [60, 149] on icon "open menu" at bounding box center [59, 149] width 7 height 7
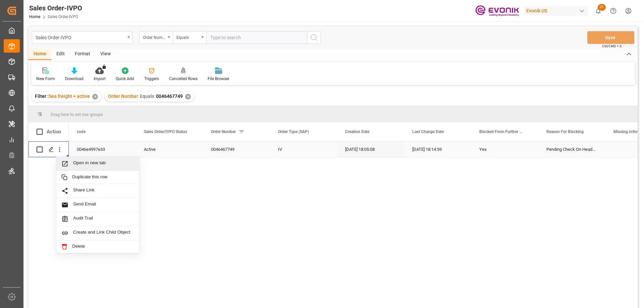
click at [80, 165] on span "Open in new tab" at bounding box center [103, 163] width 61 height 7
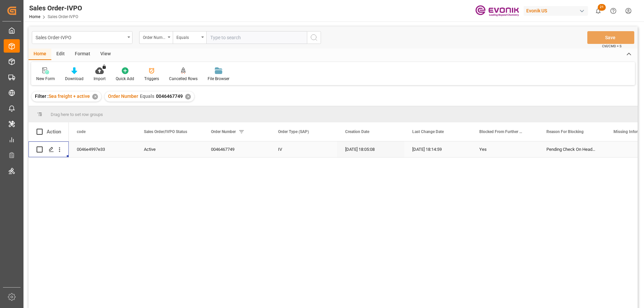
click at [249, 36] on input "text" at bounding box center [256, 37] width 101 height 13
paste input "2007151605"
type input "2007151605"
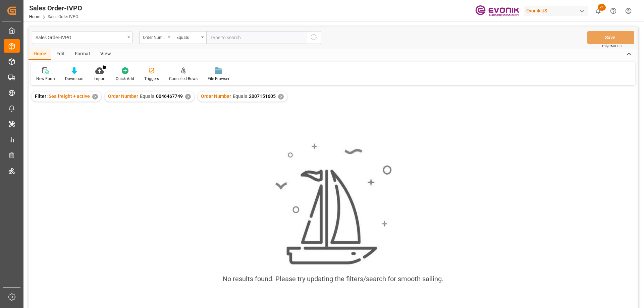
click at [186, 96] on div "✕" at bounding box center [188, 97] width 6 height 6
click at [95, 97] on div "✕" at bounding box center [95, 97] width 6 height 6
click at [239, 36] on input "text" at bounding box center [256, 37] width 101 height 13
paste input "2007151605"
type input "2007151605"
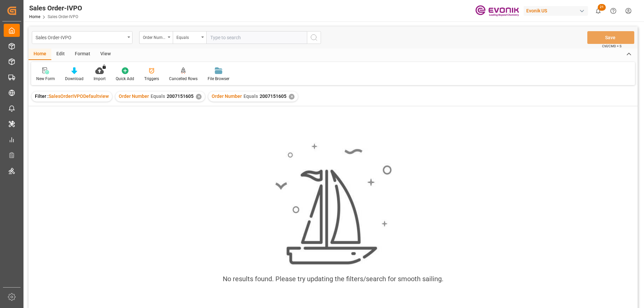
click at [197, 94] on div "Order Number Equals 2007151605 ✕" at bounding box center [160, 97] width 90 height 10
click at [197, 96] on div "✕" at bounding box center [199, 97] width 6 height 6
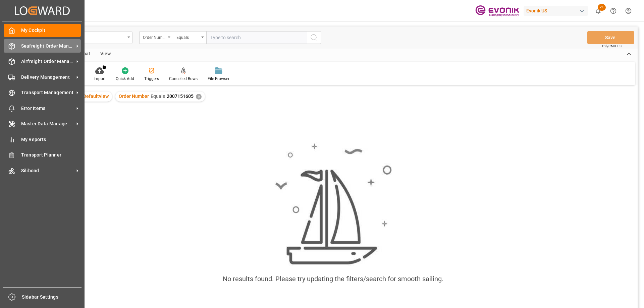
click at [41, 48] on span "Seafreight Order Management" at bounding box center [47, 46] width 53 height 7
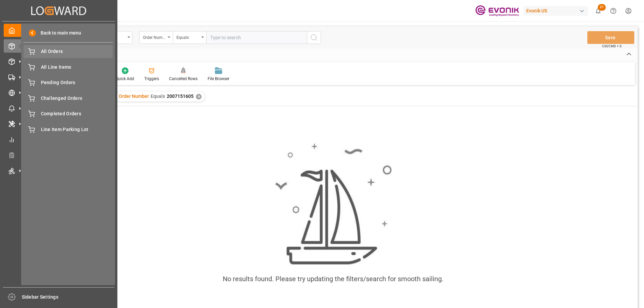
click at [46, 51] on span "All Orders" at bounding box center [77, 51] width 72 height 7
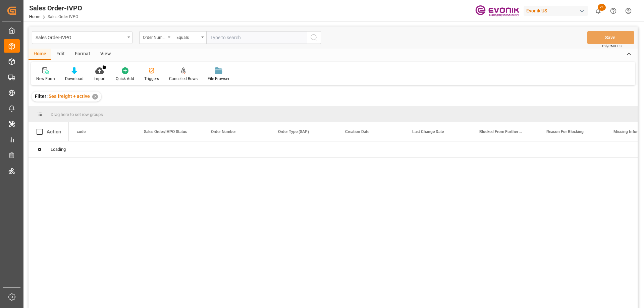
click at [222, 42] on input "text" at bounding box center [256, 37] width 101 height 13
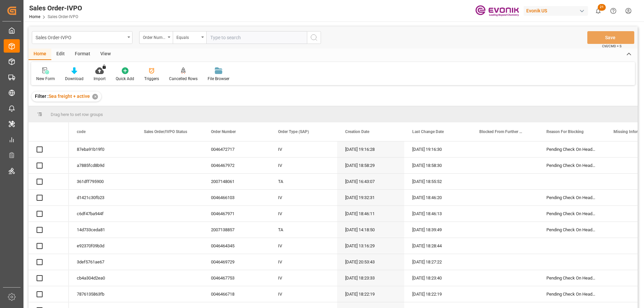
paste input "2007151605"
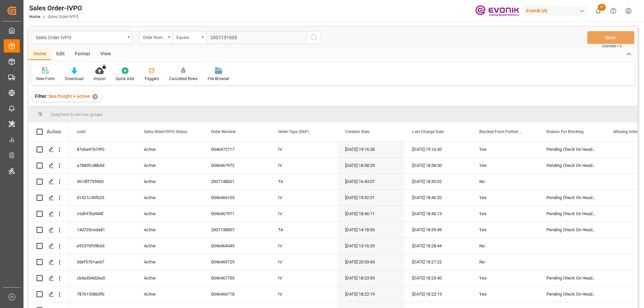
type input "2007151605"
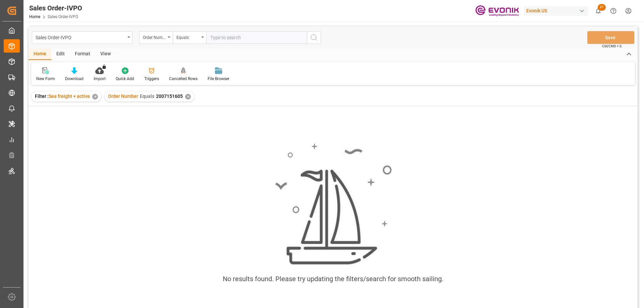
click at [222, 40] on input "text" at bounding box center [256, 37] width 101 height 13
paste input "2007044049"
type input "2007044049"
click at [186, 96] on div "✕" at bounding box center [188, 97] width 6 height 6
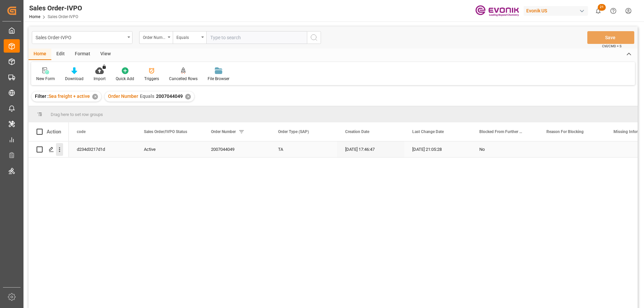
click at [59, 151] on icon "open menu" at bounding box center [59, 149] width 7 height 7
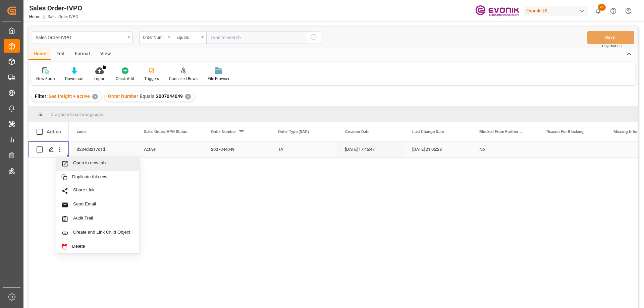
click at [84, 166] on span "Open in new tab" at bounding box center [103, 163] width 61 height 7
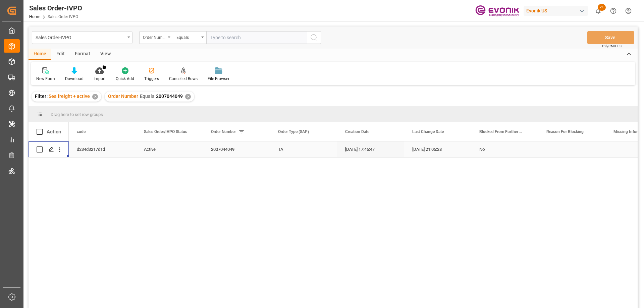
click at [282, 36] on input "text" at bounding box center [256, 37] width 101 height 13
paste input "2007151604"
type input "2007151604"
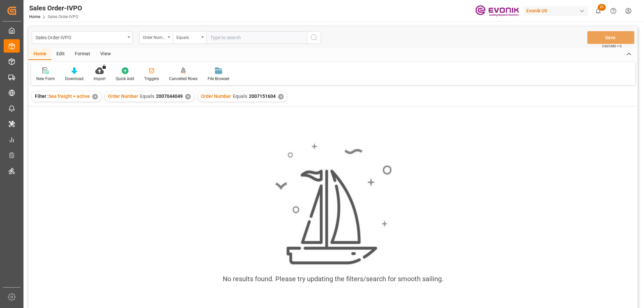
click at [186, 100] on div "Order Number Equals 2007044049 ✕" at bounding box center [150, 97] width 90 height 10
click at [186, 96] on div "✕" at bounding box center [188, 97] width 6 height 6
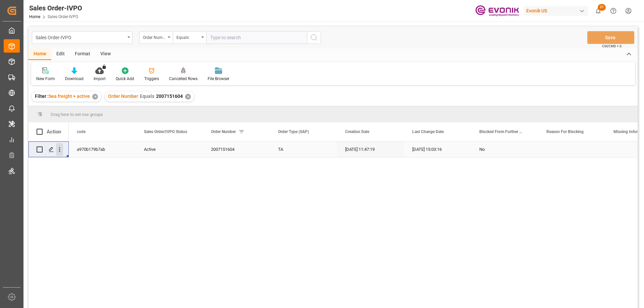
click at [59, 149] on icon "open menu" at bounding box center [59, 150] width 1 height 5
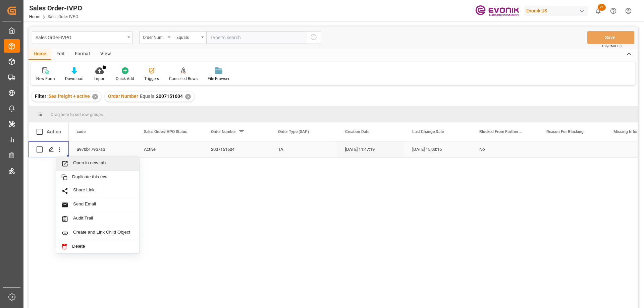
click at [80, 163] on span "Open in new tab" at bounding box center [103, 163] width 61 height 7
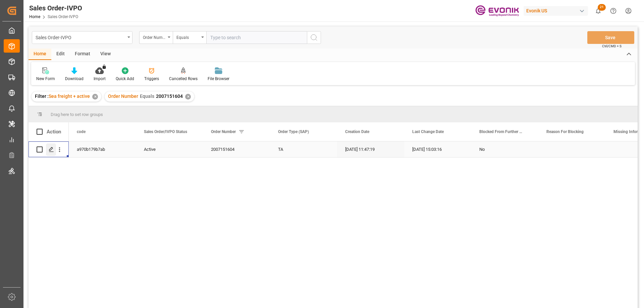
click at [55, 150] on div "Press SPACE to select this row." at bounding box center [51, 149] width 10 height 12
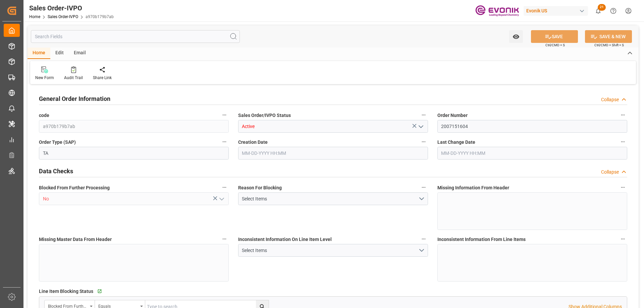
type input "ECGYE"
type input "0"
type input "1"
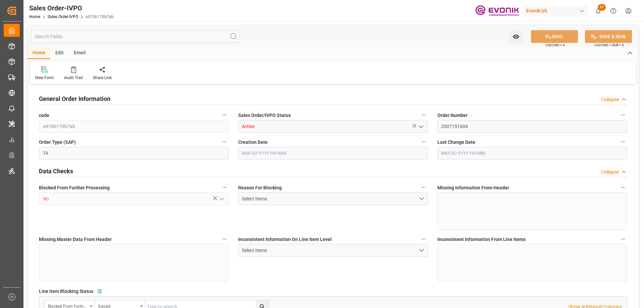
type input "1624.24"
type input "8.6788"
type input "17000"
type input "30"
type input "08-29-2025 11:47"
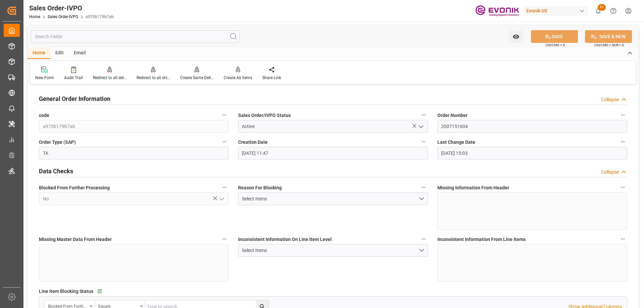
type input "09-10-2025 15:03"
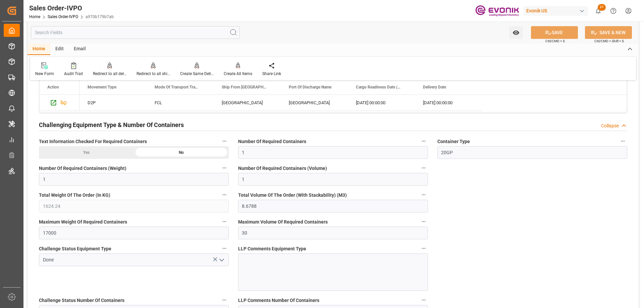
scroll to position [1140, 0]
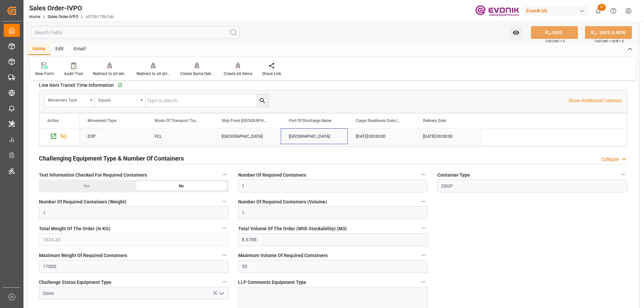
drag, startPoint x: 299, startPoint y: 105, endPoint x: 290, endPoint y: 136, distance: 32.7
click at [311, 121] on span "Copy" at bounding box center [326, 122] width 49 height 13
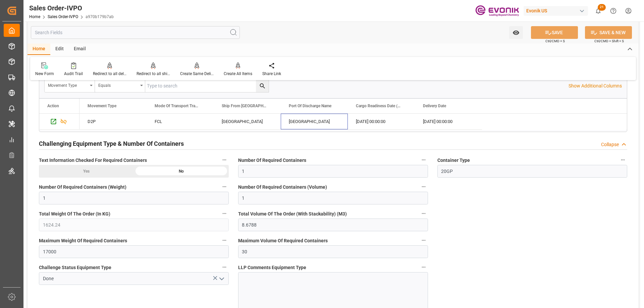
scroll to position [1289, 0]
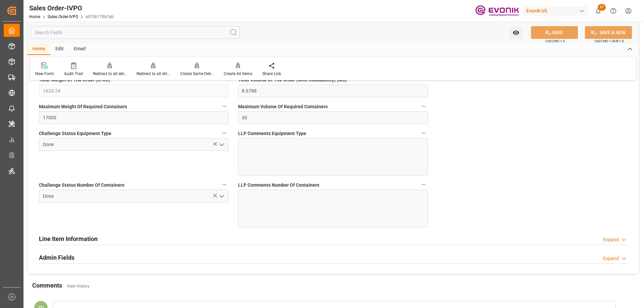
click at [66, 234] on div "Line Item Information" at bounding box center [68, 238] width 59 height 13
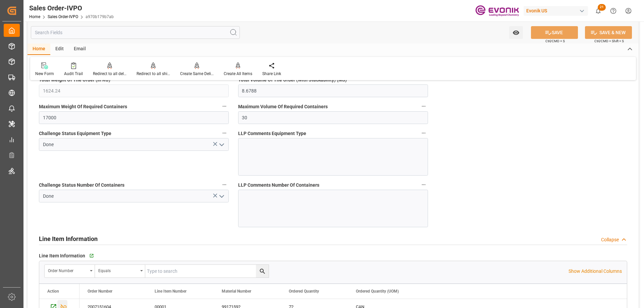
scroll to position [1356, 0]
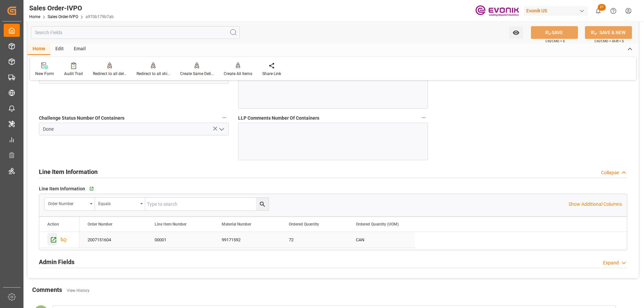
click at [54, 241] on icon "Press SPACE to select this row." at bounding box center [53, 239] width 7 height 7
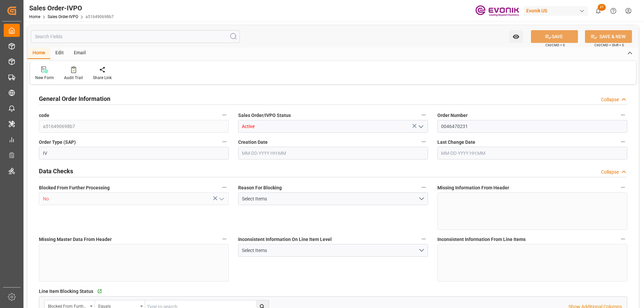
type input "THPAT"
type input "0"
type input "1"
type input "896"
drag, startPoint x: 0, startPoint y: 0, endPoint x: 209, endPoint y: 9, distance: 209.1
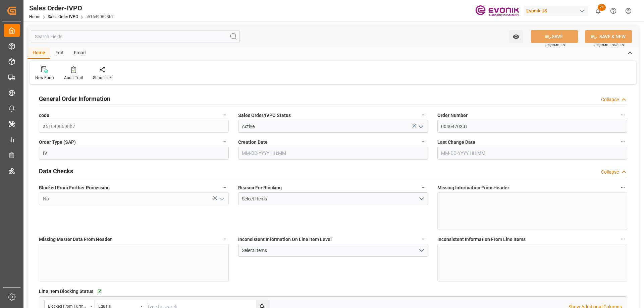
click at [209, 9] on div "Sales Order-IVPO Home Sales Order-IVPO a516490698b7 Evonik US 21 Notifications …" at bounding box center [331, 10] width 625 height 21
type input "[DATE] 13:54"
type input "[DATE] 18:21"
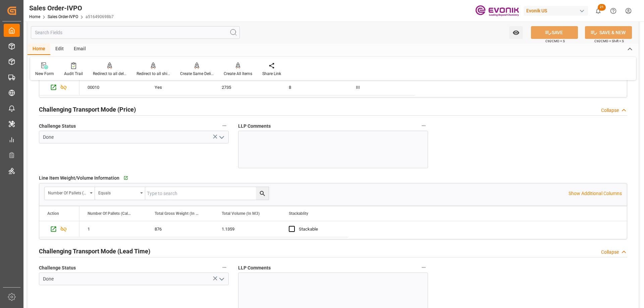
scroll to position [838, 0]
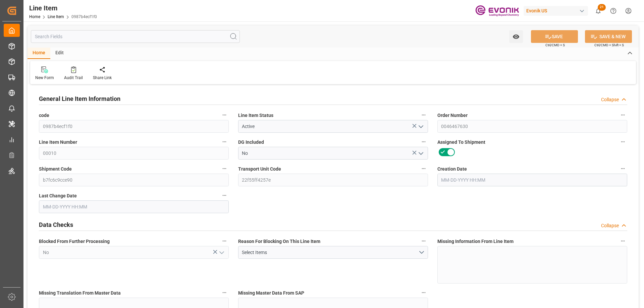
type input "5"
type input "3785"
type input "3620"
type input "5.7815"
type input "20"
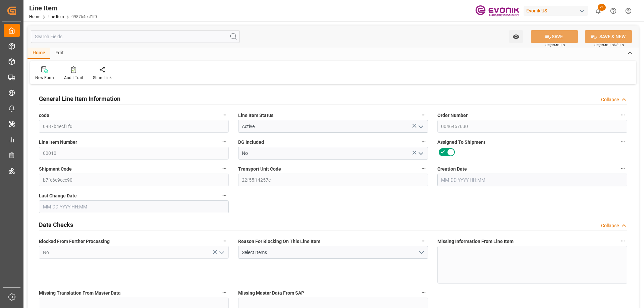
type input "42317.8"
type input "20"
type input "3785"
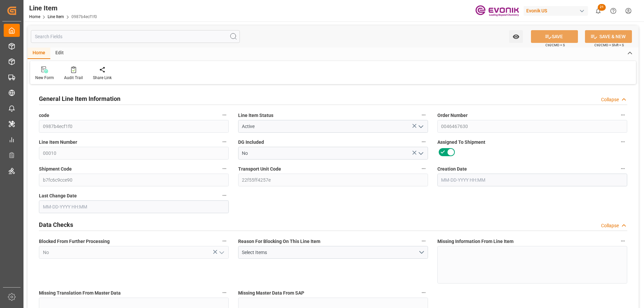
type input "3910"
type input "3620"
type input "5.7815"
type input "5781.5"
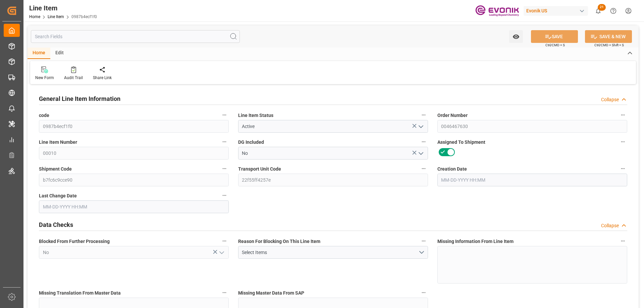
type input "0"
type input "08-08-2025 12:10"
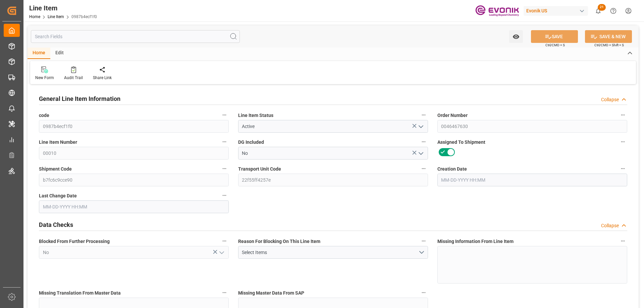
type input "08-14-2025 22:13"
type input "11-07-2025"
type input "09-18-2025"
type input "09-11-2025"
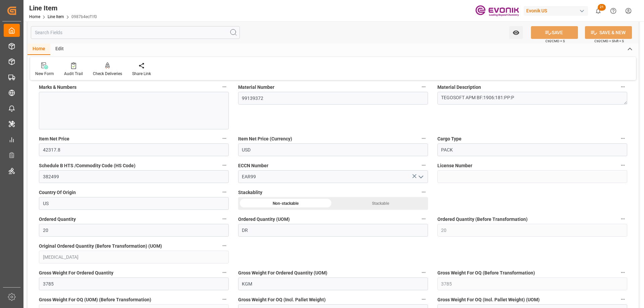
scroll to position [503, 0]
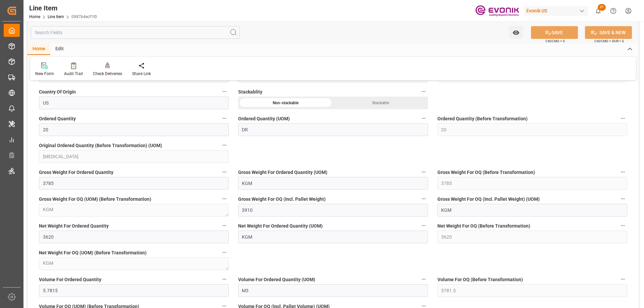
click at [134, 37] on input "text" at bounding box center [135, 32] width 209 height 13
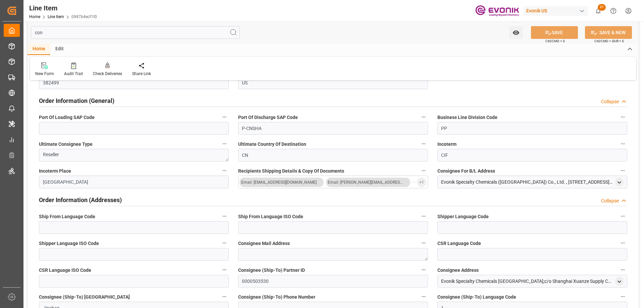
scroll to position [0, 0]
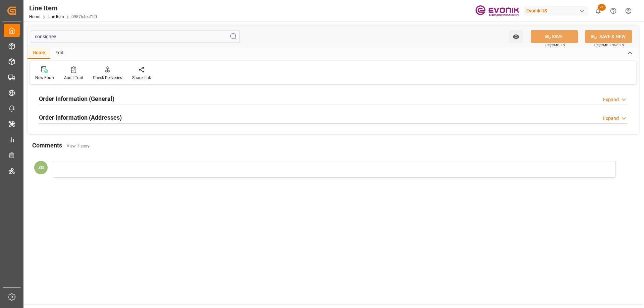
type input "consignee"
click at [97, 111] on div "Order Information (Addresses)" at bounding box center [80, 117] width 83 height 13
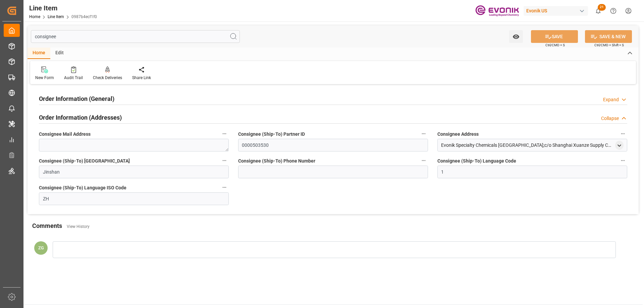
click at [95, 91] on div "Order Information (General) Expand" at bounding box center [332, 99] width 597 height 19
click at [95, 93] on div "Order Information (General)" at bounding box center [76, 98] width 75 height 13
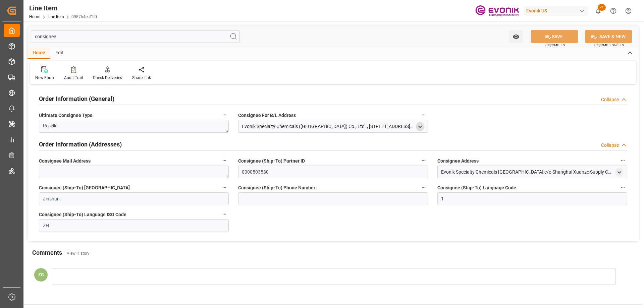
click at [422, 126] on icon "open menu" at bounding box center [420, 127] width 6 height 6
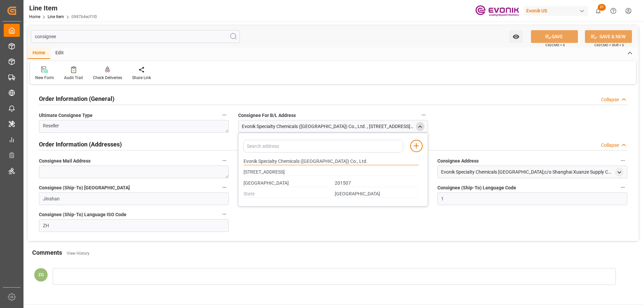
drag, startPoint x: 244, startPoint y: 160, endPoint x: 300, endPoint y: 160, distance: 55.7
click at [300, 160] on input "Evonik Specialty Chemicals (Shanghai) Co., Ltd." at bounding box center [330, 161] width 175 height 7
click at [254, 183] on input "[GEOGRAPHIC_DATA]" at bounding box center [285, 183] width 84 height 7
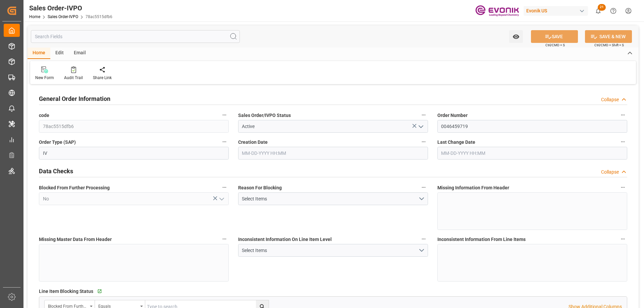
type input "NLRTM"
type input "0"
type input "1"
type input "2"
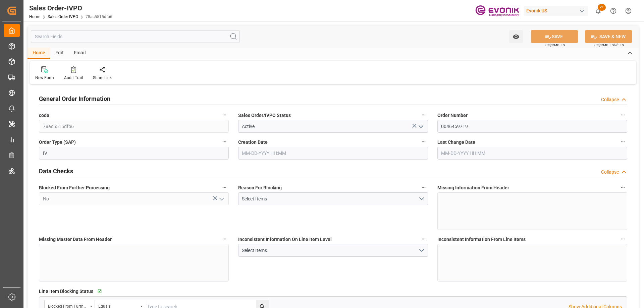
type input "12670.8"
type input "33.408"
type input "17000"
type input "30"
type input "06-23-2025 17:17"
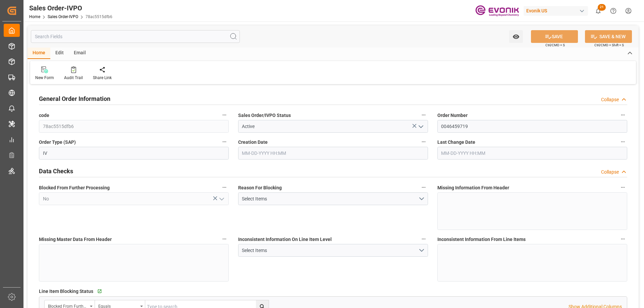
type input "09-03-2025 17:15"
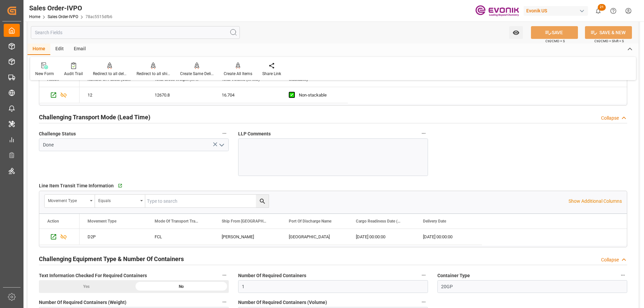
scroll to position [972, 0]
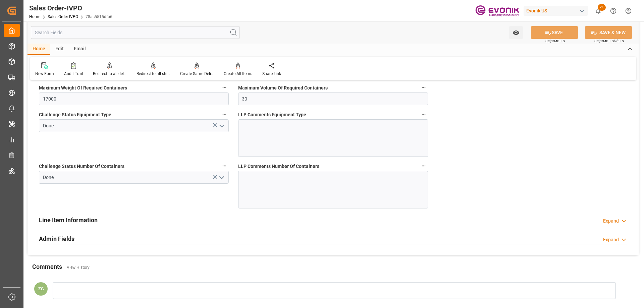
click at [64, 220] on h2 "Line Item Information" at bounding box center [68, 220] width 59 height 9
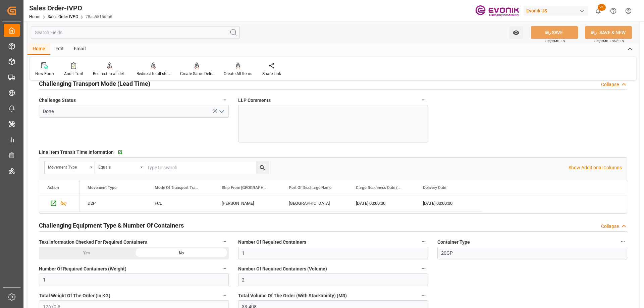
scroll to position [905, 0]
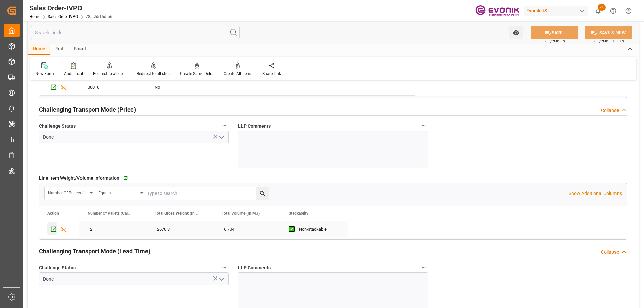
click at [54, 229] on icon "Press SPACE to select this row." at bounding box center [53, 229] width 5 height 5
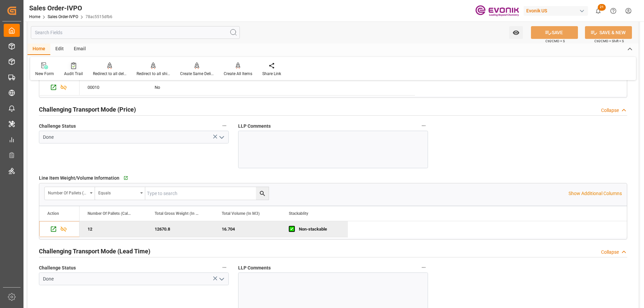
click at [77, 70] on div "Audit Trail" at bounding box center [73, 69] width 29 height 15
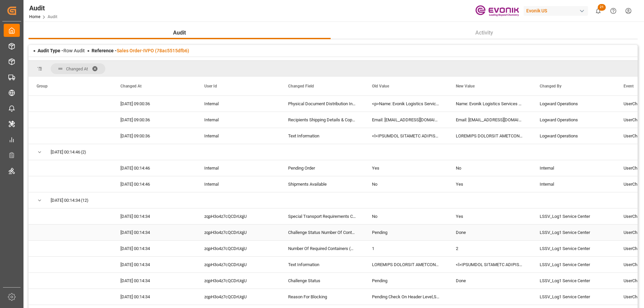
scroll to position [469, 0]
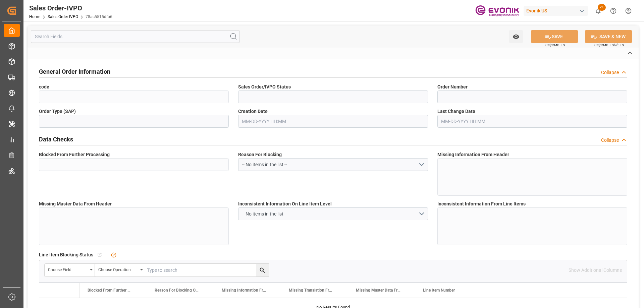
type input "78ac5515dfb6"
type input "Active"
type input "0046459719"
type input "IV"
type input "No"
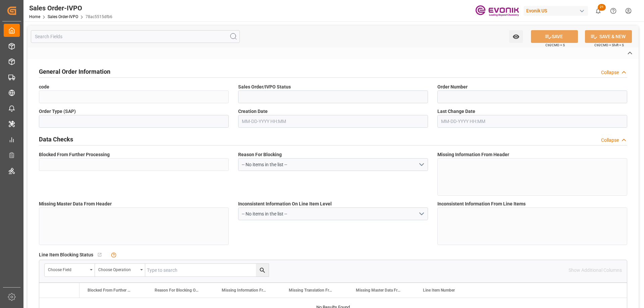
type input "D2P"
type input "45"
type input "FCL"
type input "0006"
type input "20GP"
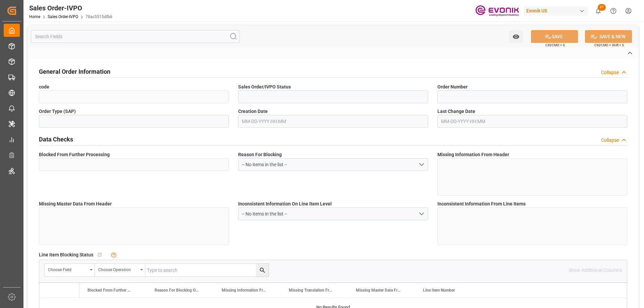
type textarea "No Tank Container"
type input "0046459719"
type input "65"
type input "SP AL Monomers"
type input "Specialty Additives"
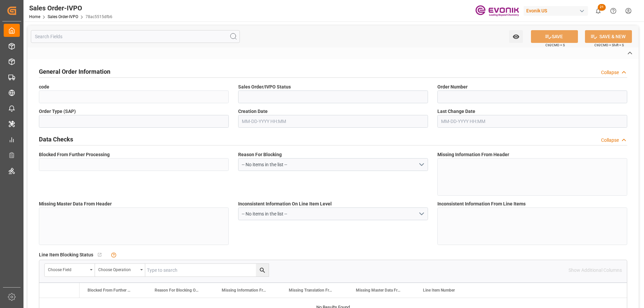
type input "CIF"
type input "Rotterdam"
type input "+49 6181 59-12821"
type input "sophia.bleifuss@evonik.com / andreas.bachmann@evonik.com"
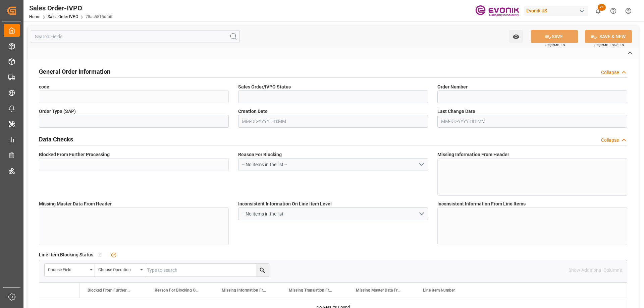
type textarea "Not required"
type textarea "Reseller"
type input "DE"
type input "Done"
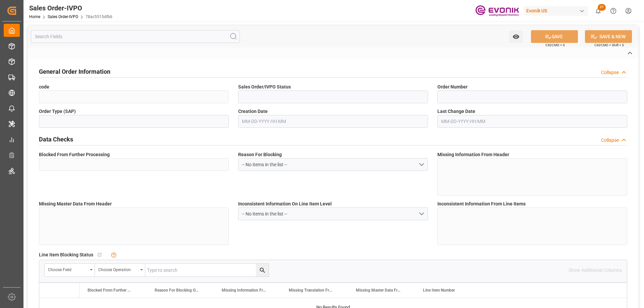
type input "20GP"
type input "Done"
type input "NLRTM"
type input "0"
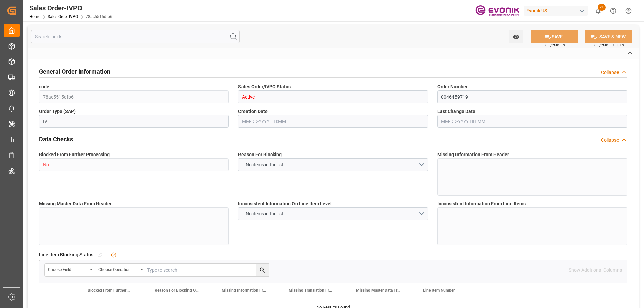
type input "1"
type input "2"
type input "12670.8"
type input "33.408"
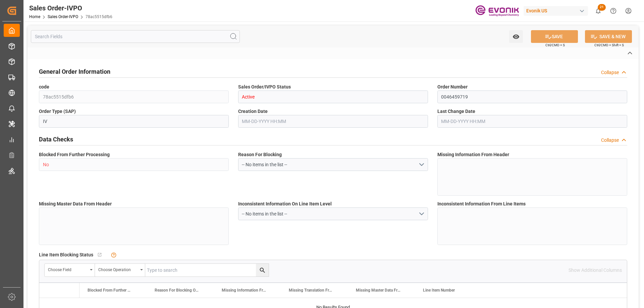
type input "17000"
type input "30"
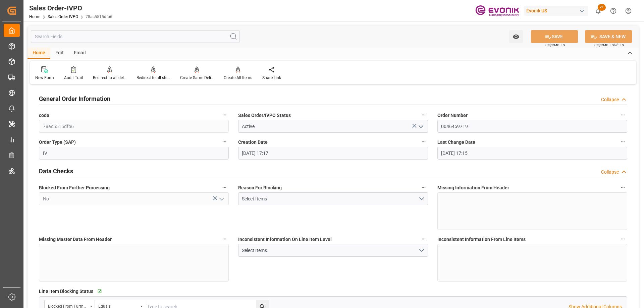
type input "06-23-2025 17:17"
type input "09-03-2025 17:15"
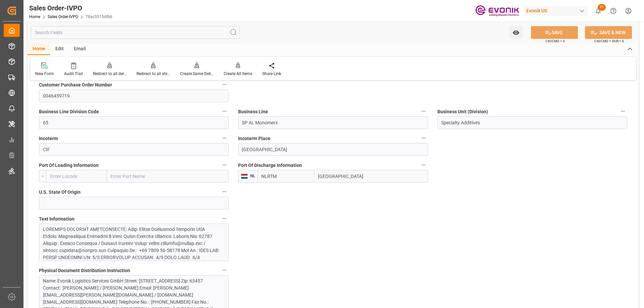
scroll to position [402, 0]
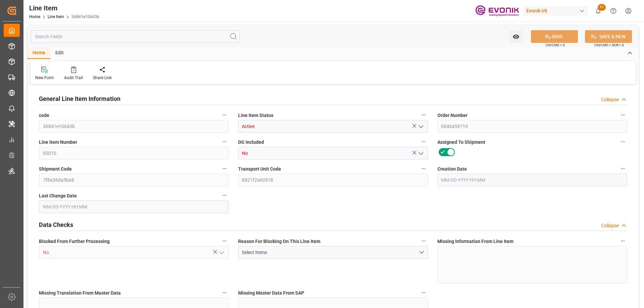
type input "12"
type input "12670.8"
type input "12000"
type input "16.704"
type input "12"
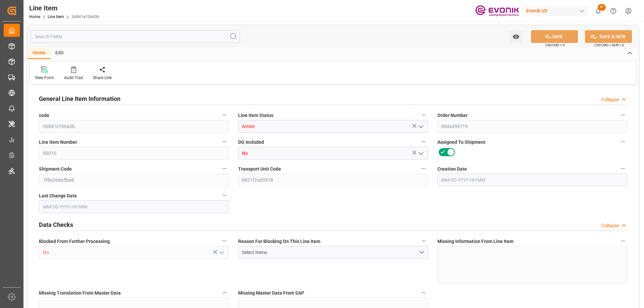
type input "121560"
type input "12"
type input "12670.8"
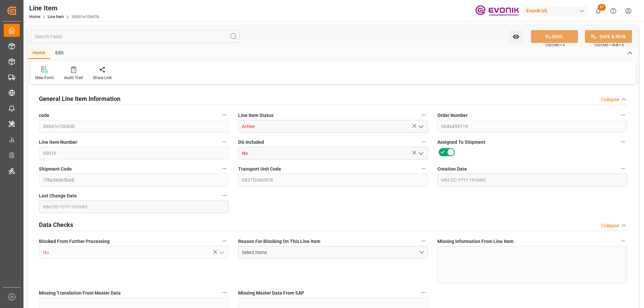
type input "12670.8"
type input "12000"
type input "16.704"
type input "16704"
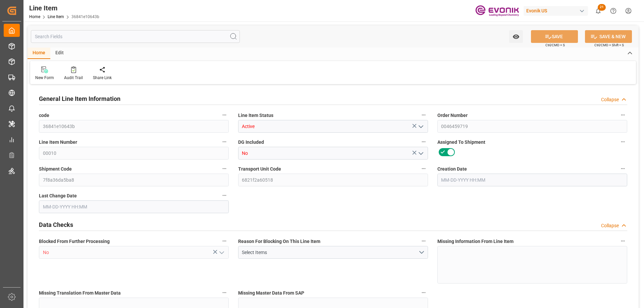
type input "0"
type input "06-23-2025 17:17"
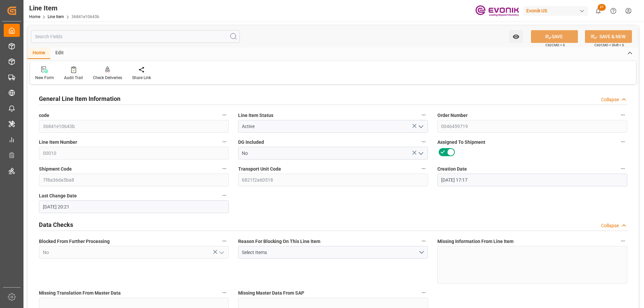
type input "09-08-2025 20:21"
type input "10-15-2025"
type input "09-15-2025"
type input "09-05-2025"
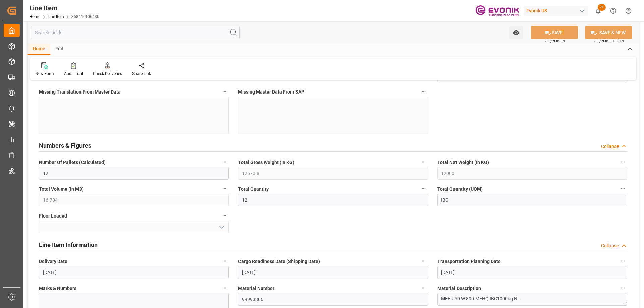
click at [425, 188] on icon "button" at bounding box center [423, 188] width 5 height 5
click at [433, 188] on li "Audits" at bounding box center [436, 188] width 34 height 11
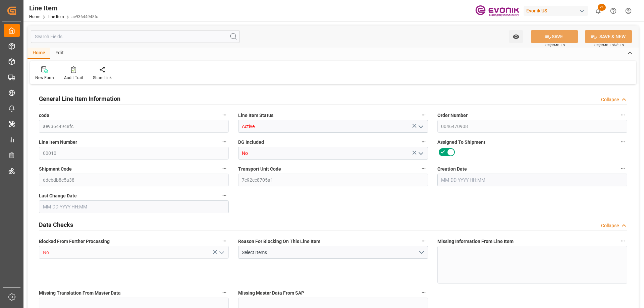
type input "3"
type input "2020.5"
type input "1935"
type input "2.5995"
type input "9"
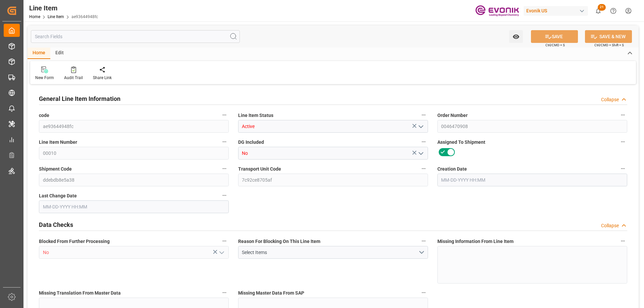
type input "13351.5"
type input "9"
type input "2020.5"
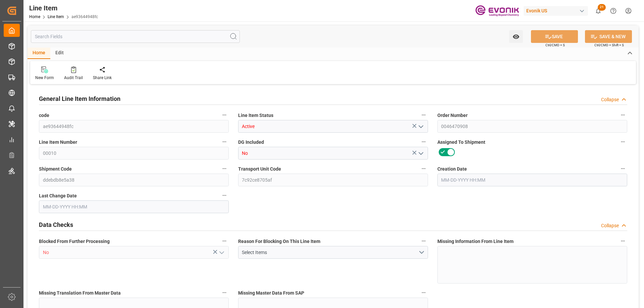
type input "2080.5"
type input "1935"
type input "2.5995"
type input "2599.524"
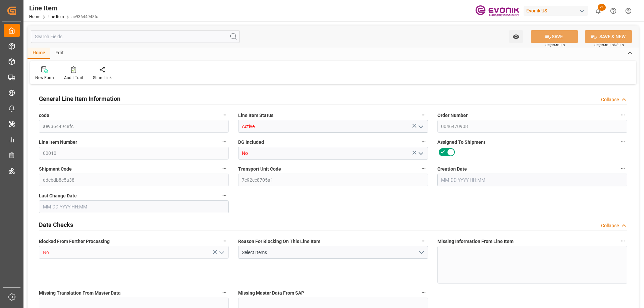
type input "0"
type input "[DATE] 15:39"
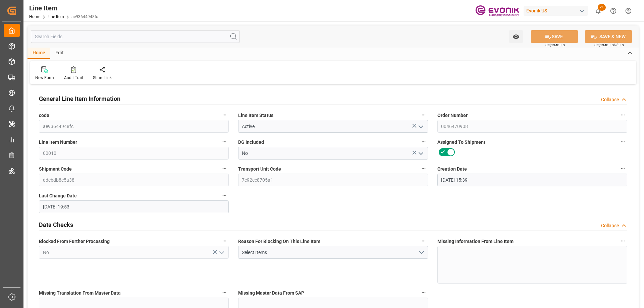
type input "[DATE] 19:53"
type input "[DATE]"
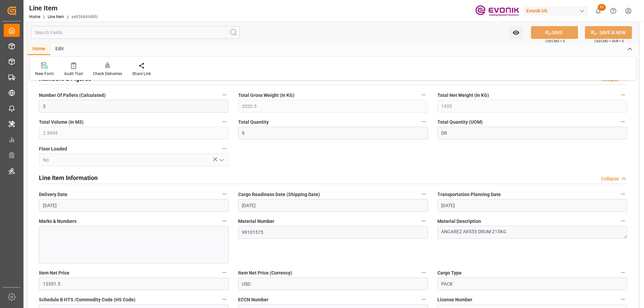
scroll to position [335, 0]
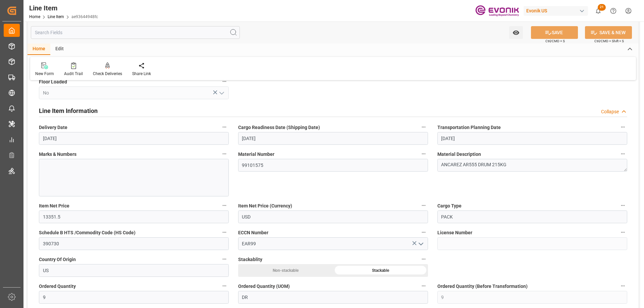
click at [105, 35] on input "text" at bounding box center [135, 32] width 209 height 13
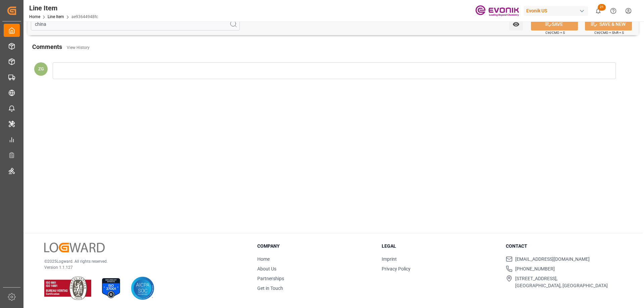
scroll to position [0, 0]
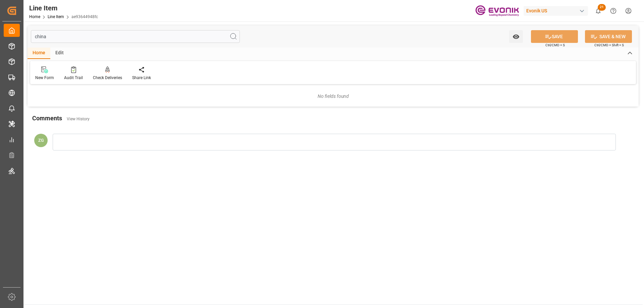
click at [44, 36] on input "china" at bounding box center [135, 36] width 209 height 13
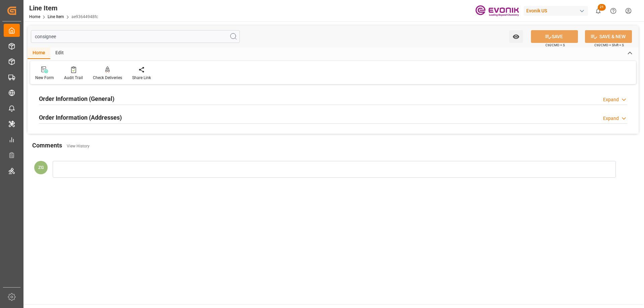
type input "consignee"
click at [65, 115] on h2 "Order Information (Addresses)" at bounding box center [80, 117] width 83 height 9
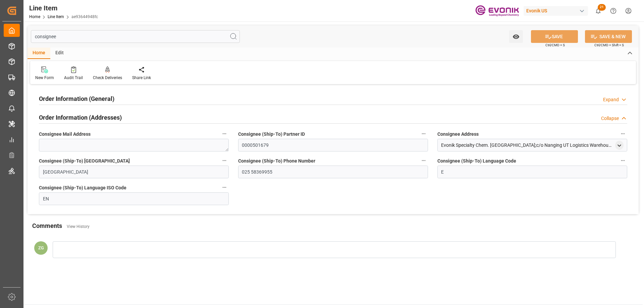
click at [72, 97] on h2 "Order Information (General)" at bounding box center [76, 98] width 75 height 9
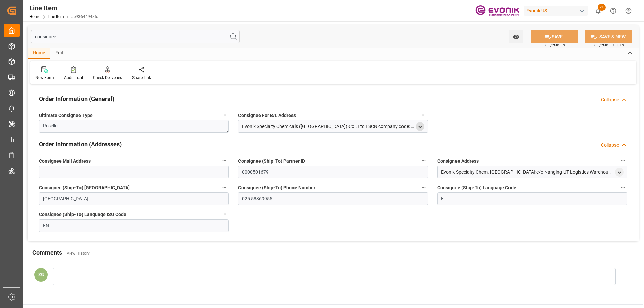
click at [418, 126] on icon "open menu" at bounding box center [420, 127] width 6 height 6
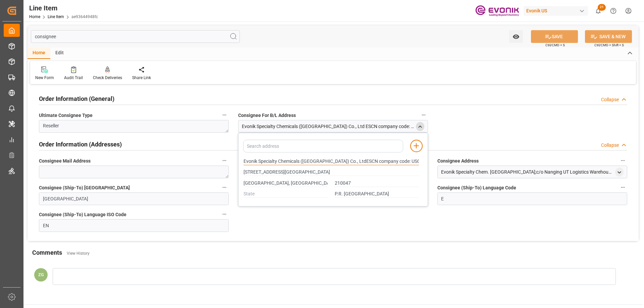
drag, startPoint x: 244, startPoint y: 161, endPoint x: 300, endPoint y: 162, distance: 56.3
click at [300, 162] on input "Evonik Specialty Chemicals ([GEOGRAPHIC_DATA]) Co., LtdESCN company code: USCI9…" at bounding box center [330, 161] width 175 height 7
type input "Evonik Specialty Chemicals ([GEOGRAPHIC_DATA]) Co., LtdESCN company code: USCI9…"
type input "[STREET_ADDRESS][GEOGRAPHIC_DATA]"
type input "Evonik Specialty Chemicals ([GEOGRAPHIC_DATA]) Co., LtdESCN company code: USCI9…"
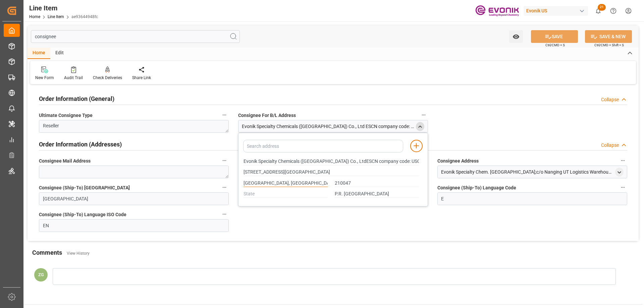
type input "[STREET_ADDRESS][GEOGRAPHIC_DATA]"
click at [250, 180] on input "[GEOGRAPHIC_DATA], [GEOGRAPHIC_DATA]<(>,<)>" at bounding box center [285, 183] width 84 height 7
type input "Evonik Specialty Chemicals ([GEOGRAPHIC_DATA]) Co., LtdESCN company code: USCI9…"
type input "[STREET_ADDRESS][GEOGRAPHIC_DATA]"
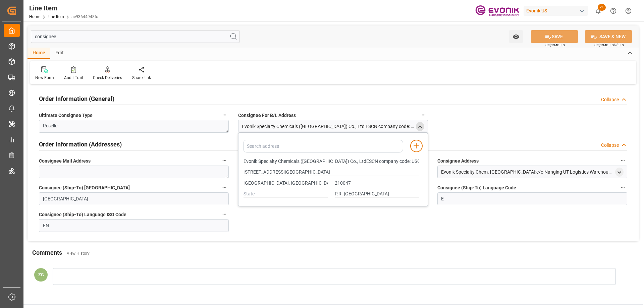
type input "Evonik Specialty Chemicals ([GEOGRAPHIC_DATA]) Co., LtdESCN company code: USCI9…"
type input "[STREET_ADDRESS][GEOGRAPHIC_DATA]"
type input "Evonik Specialty Chemicals ([GEOGRAPHIC_DATA]) Co., LtdESCN company code: USCI9…"
type input "[STREET_ADDRESS][GEOGRAPHIC_DATA]"
type input "Evonik Specialty Chemicals ([GEOGRAPHIC_DATA]) Co., LtdESCN company code: USCI9…"
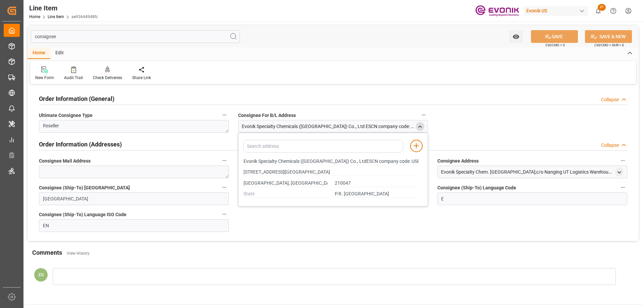
type input "[STREET_ADDRESS][GEOGRAPHIC_DATA]"
type input "Evonik Specialty Chemicals ([GEOGRAPHIC_DATA]) Co., LtdESCN company code: USCI9…"
type input "[STREET_ADDRESS][GEOGRAPHIC_DATA]"
type input "Evonik Specialty Chemicals ([GEOGRAPHIC_DATA]) Co., LtdESCN company code: USCI9…"
type input "[STREET_ADDRESS][GEOGRAPHIC_DATA]"
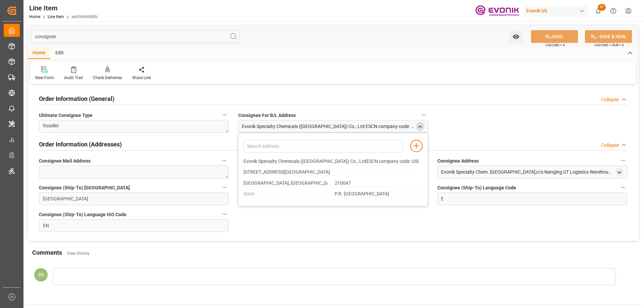
type input "Evonik Specialty Chemicals ([GEOGRAPHIC_DATA]) Co., LtdESCN company code: USCI9…"
type input "[STREET_ADDRESS][GEOGRAPHIC_DATA]"
type input "Evonik Specialty Chemicals ([GEOGRAPHIC_DATA]) Co., LtdESCN company code: USCI9…"
type input "[STREET_ADDRESS][GEOGRAPHIC_DATA]"
type input "Evonik Specialty Chemicals ([GEOGRAPHIC_DATA]) Co., LtdESCN company code: USCI9…"
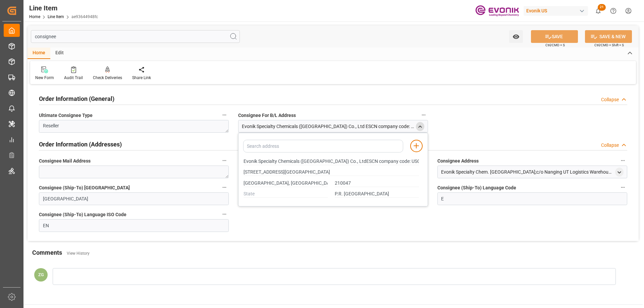
type input "[STREET_ADDRESS][GEOGRAPHIC_DATA]"
type input "Evonik Specialty Chemicals ([GEOGRAPHIC_DATA]) Co., LtdESCN company code: USCI9…"
type input "[STREET_ADDRESS][GEOGRAPHIC_DATA]"
type input "Evonik Specialty Chemicals ([GEOGRAPHIC_DATA]) Co., LtdESCN company code: USCI9…"
type input "[STREET_ADDRESS][GEOGRAPHIC_DATA]"
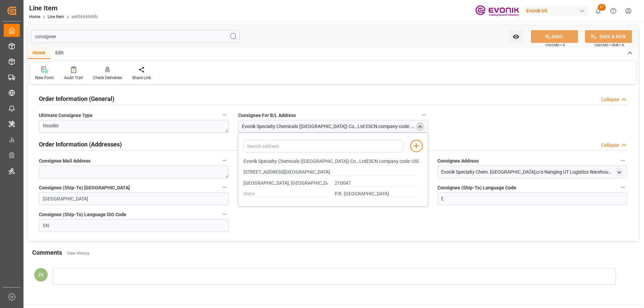
type input "Evonik Specialty Chemicals ([GEOGRAPHIC_DATA]) Co., LtdESCN company code: USCI9…"
type input "[STREET_ADDRESS][GEOGRAPHIC_DATA]"
type input "Evonik Specialty Chemicals ([GEOGRAPHIC_DATA]) Co., LtdESCN company code: USCI9…"
type input "[STREET_ADDRESS][GEOGRAPHIC_DATA]"
type input "Evonik Specialty Chemicals ([GEOGRAPHIC_DATA]) Co., LtdESCN company code: USCI9…"
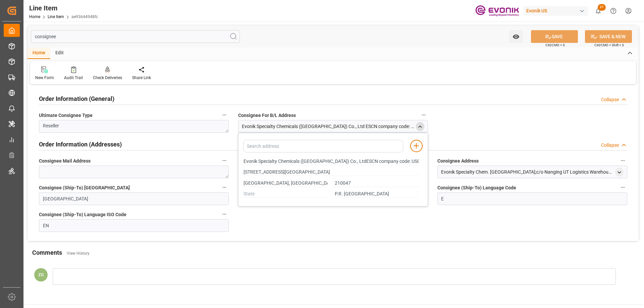
type input "[STREET_ADDRESS][GEOGRAPHIC_DATA]"
type input "Evonik Specialty Chemicals ([GEOGRAPHIC_DATA]) Co., LtdESCN company code: USCI9…"
type input "[STREET_ADDRESS][GEOGRAPHIC_DATA]"
type input "Evonik Specialty Chemicals ([GEOGRAPHIC_DATA]) Co., LtdESCN company code: USCI9…"
type input "[STREET_ADDRESS][GEOGRAPHIC_DATA]"
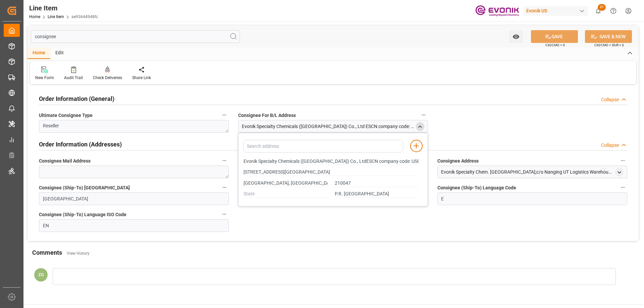
type input "Evonik Specialty Chemicals ([GEOGRAPHIC_DATA]) Co., LtdESCN company code: USCI9…"
type input "[STREET_ADDRESS][GEOGRAPHIC_DATA]"
type input "Evonik Specialty Chemicals ([GEOGRAPHIC_DATA]) Co., LtdESCN company code: USCI9…"
type input "[STREET_ADDRESS][GEOGRAPHIC_DATA]"
type input "Evonik Specialty Chemicals ([GEOGRAPHIC_DATA]) Co., LtdESCN company code: USCI9…"
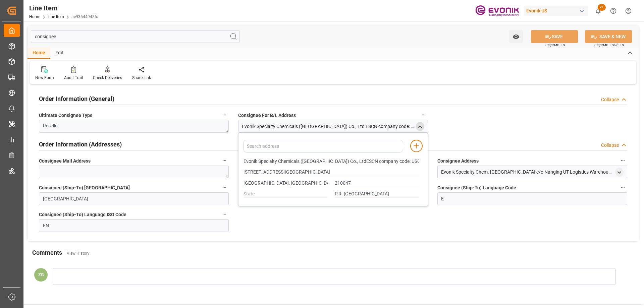
type input "[STREET_ADDRESS][GEOGRAPHIC_DATA]"
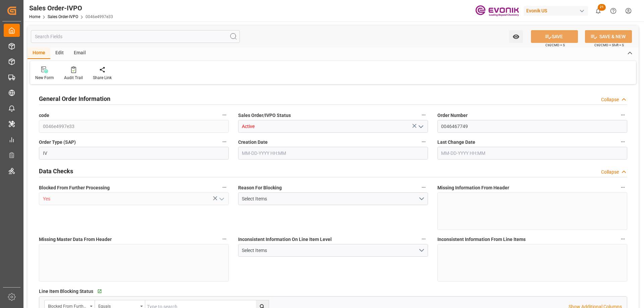
type input "CNSHA"
type input "0"
type input "1"
type input "2"
type input "1"
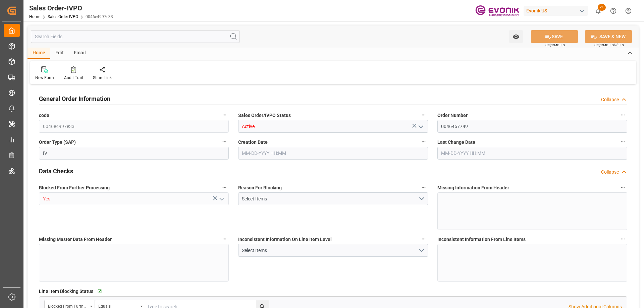
type input "17115.2"
type input "21.7293"
type input "17000"
type input "30"
type input "[DATE] 18:05"
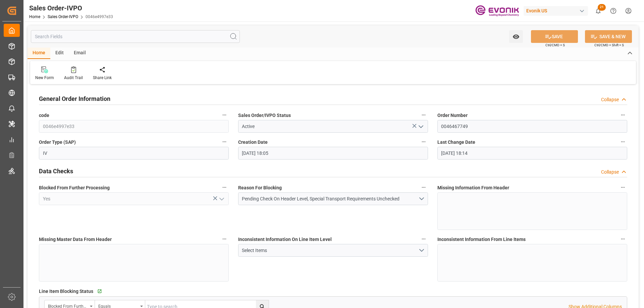
type input "[DATE] 18:14"
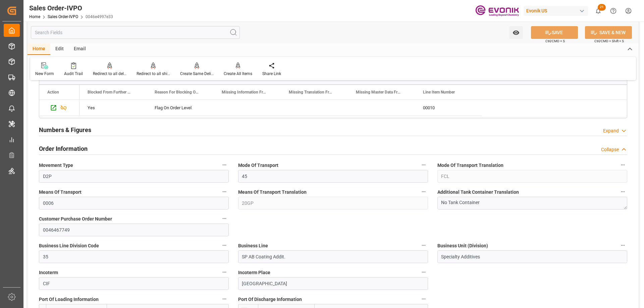
scroll to position [402, 0]
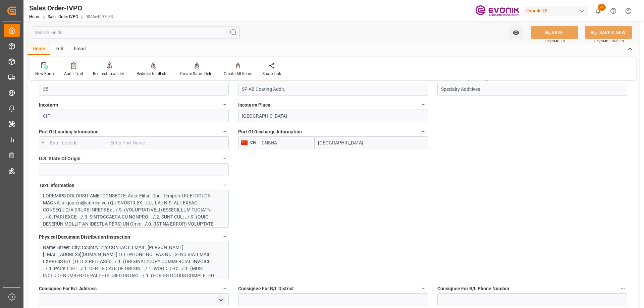
click at [73, 69] on icon at bounding box center [73, 65] width 5 height 7
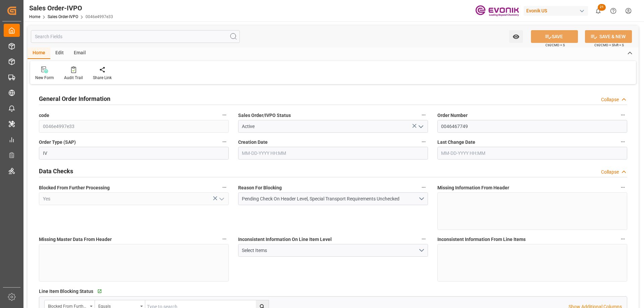
type input "CNSHA"
type input "0"
type input "1"
type input "2"
type input "1"
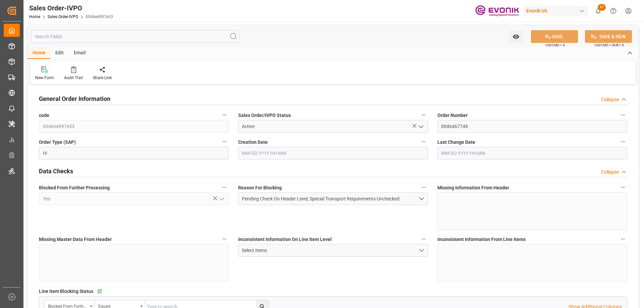
type input "17115.2"
type input "21.7293"
type input "17000"
type input "30"
type input "[DATE] 18:05"
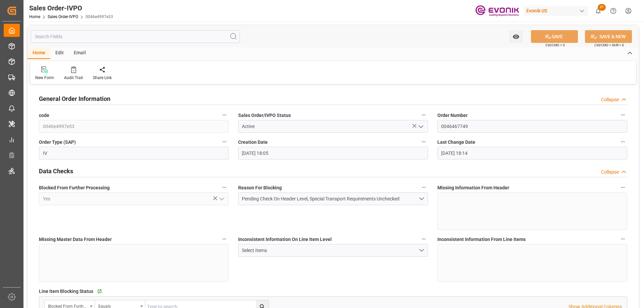
type input "[DATE] 18:14"
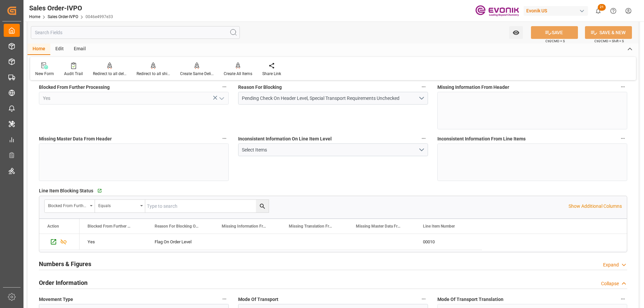
click at [122, 35] on input "text" at bounding box center [135, 32] width 209 height 13
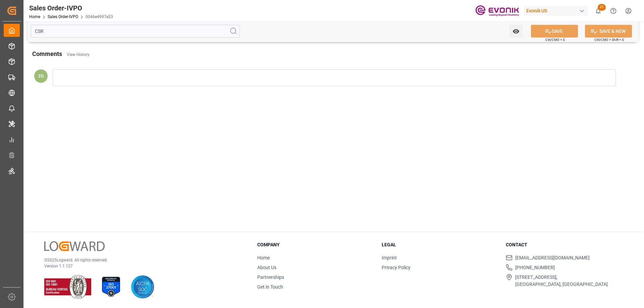
scroll to position [0, 0]
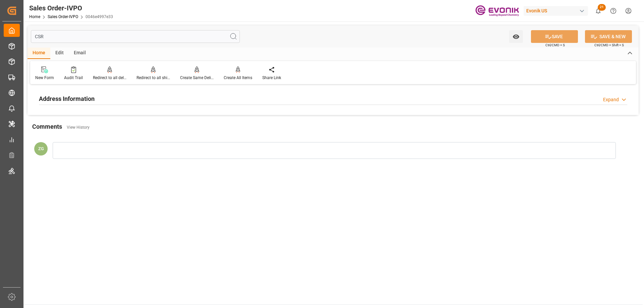
type input "CSR"
click at [86, 100] on h2 "Address Information" at bounding box center [67, 98] width 56 height 9
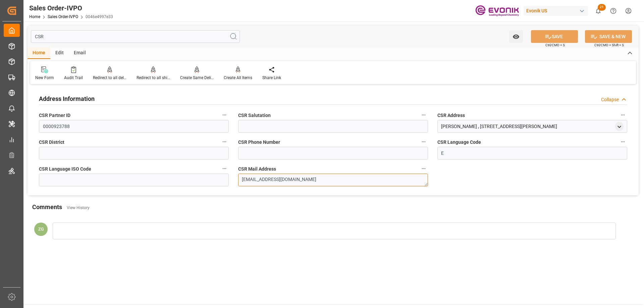
drag, startPoint x: 338, startPoint y: 181, endPoint x: 191, endPoint y: 160, distance: 147.7
click at [191, 160] on div "Address Information Collapse CSR Partner ID 0000923788 CSR Salutation CSR Addre…" at bounding box center [332, 140] width 611 height 109
click at [75, 35] on input "CSR" at bounding box center [135, 36] width 209 height 13
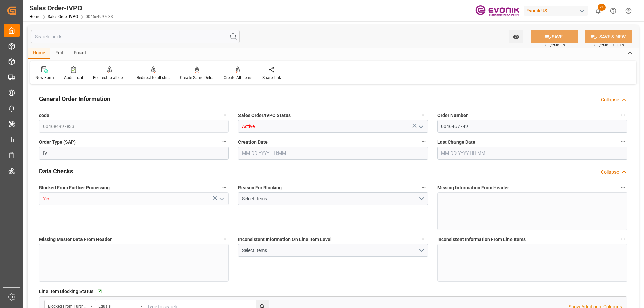
type input "CNSHA"
type input "0"
type input "1"
type input "2"
type input "1"
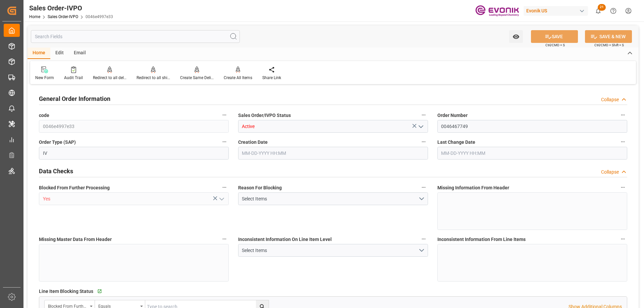
type input "17115.2"
type input "21.7293"
type input "17000"
type input "30"
type input "09-10-2025 18:05"
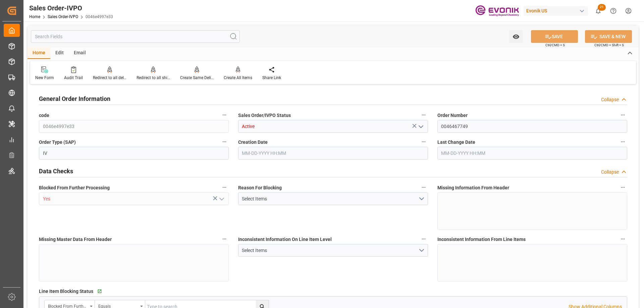
type input "09-10-2025 18:14"
type input "ECGYE"
type input "0"
type input "1"
type input "864.46"
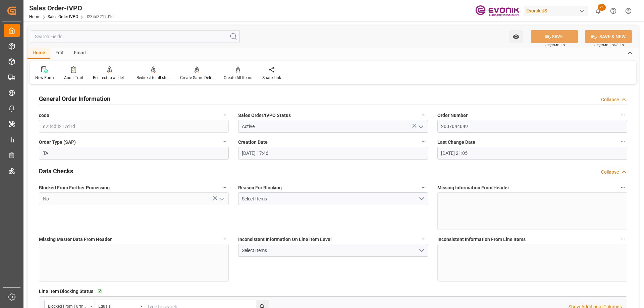
type input "[DATE] 17:46"
type input "[DATE] 21:05"
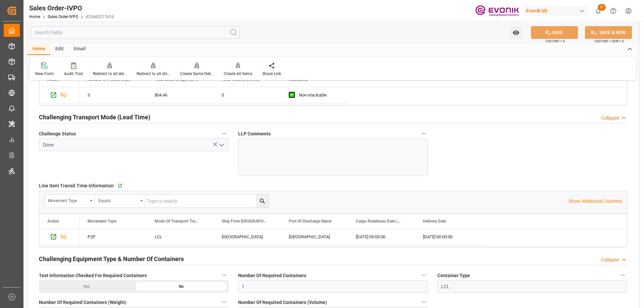
scroll to position [1073, 0]
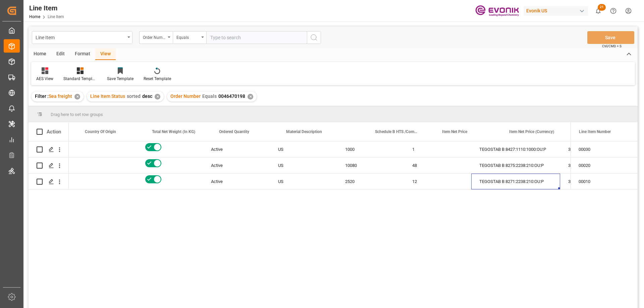
scroll to position [0, 193]
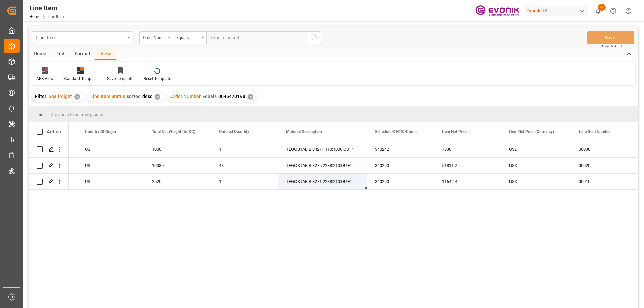
click at [226, 38] on input "text" at bounding box center [256, 37] width 101 height 13
paste input "2007102470"
type input "2007102470"
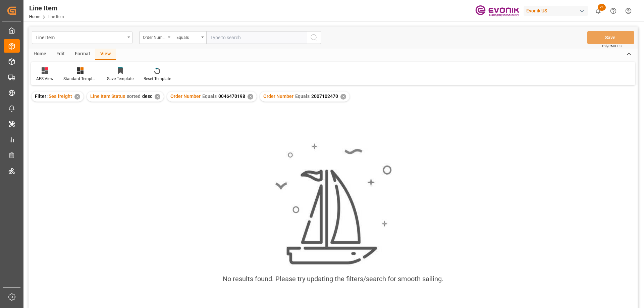
click at [248, 97] on div "✕" at bounding box center [250, 97] width 6 height 6
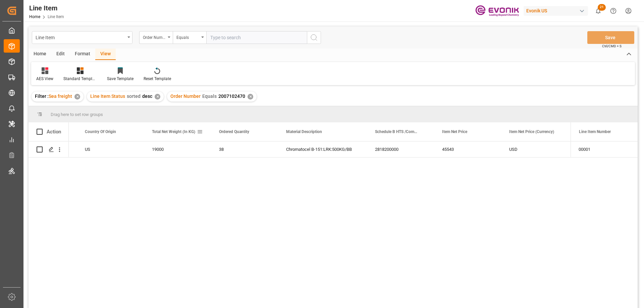
click at [151, 143] on div "19000" at bounding box center [177, 149] width 67 height 16
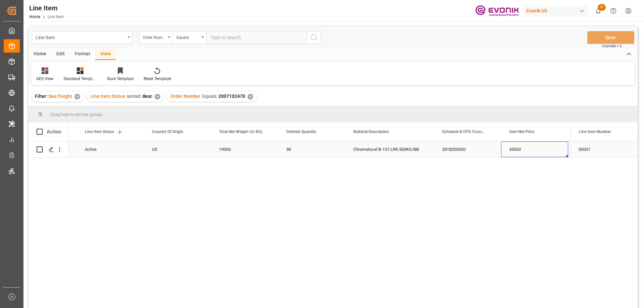
scroll to position [0, 193]
click at [61, 147] on icon "open menu" at bounding box center [59, 149] width 7 height 7
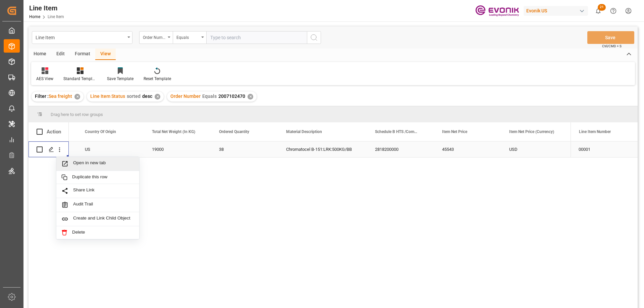
click at [84, 161] on span "Open in new tab" at bounding box center [103, 163] width 61 height 7
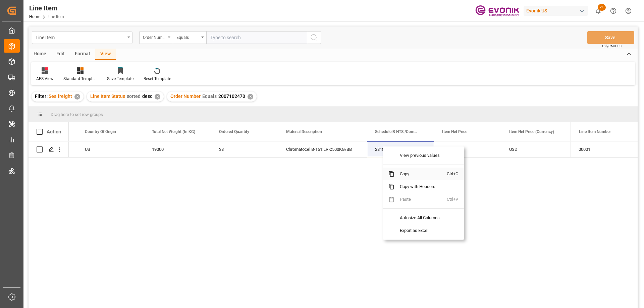
click at [405, 173] on span "Copy" at bounding box center [420, 174] width 52 height 13
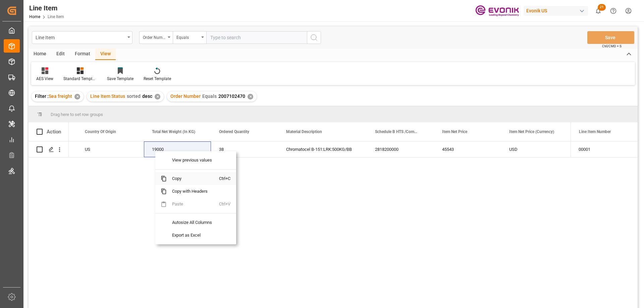
click at [175, 179] on span "Copy" at bounding box center [193, 178] width 52 height 13
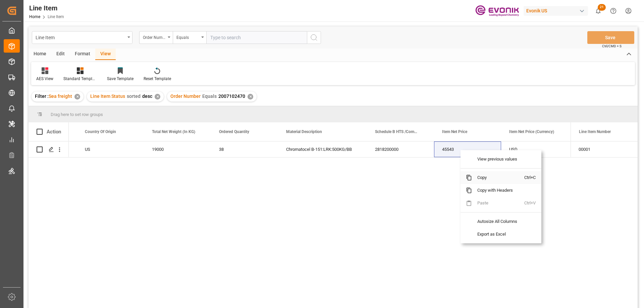
click at [479, 177] on span "Copy" at bounding box center [498, 177] width 52 height 13
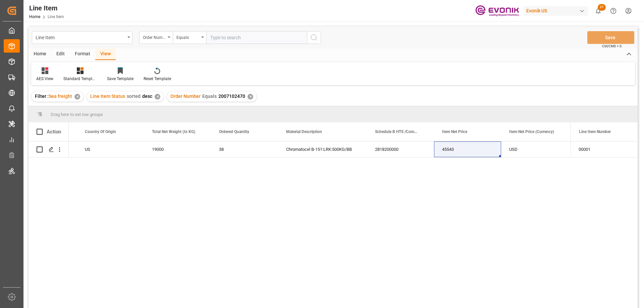
click at [245, 41] on input "text" at bounding box center [256, 37] width 101 height 13
paste input "2007109739"
type input "2007109739"
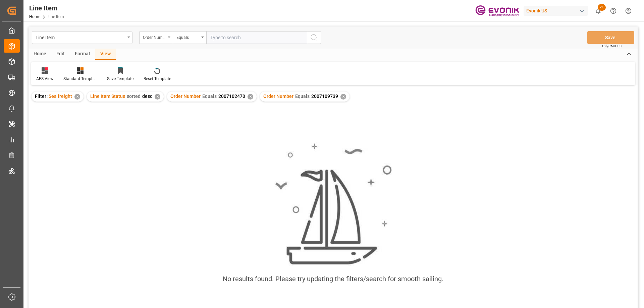
click at [247, 97] on div "✕" at bounding box center [250, 97] width 6 height 6
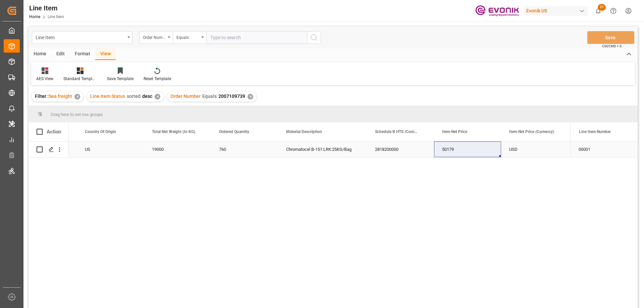
click at [91, 150] on div "US" at bounding box center [110, 149] width 67 height 16
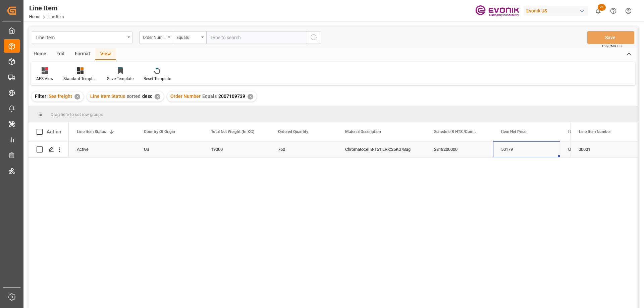
click at [522, 156] on div "50179" at bounding box center [526, 149] width 67 height 16
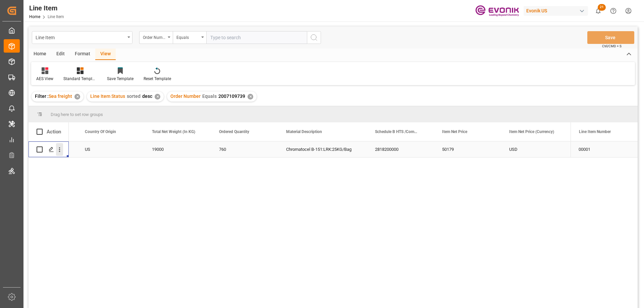
click at [62, 151] on icon "open menu" at bounding box center [59, 149] width 7 height 7
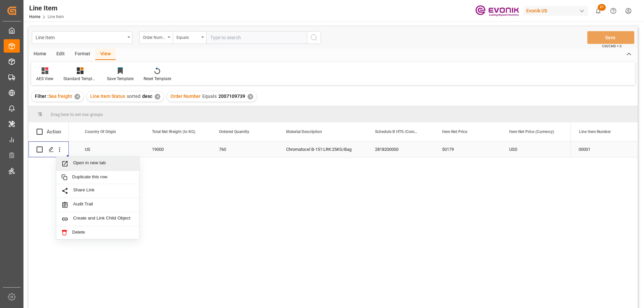
click at [79, 161] on span "Open in new tab" at bounding box center [103, 163] width 61 height 7
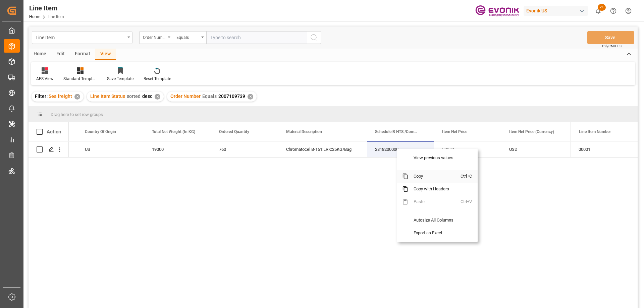
click at [419, 176] on span "Copy" at bounding box center [434, 176] width 52 height 13
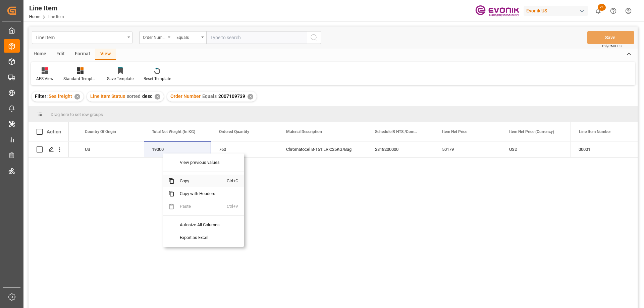
click at [185, 180] on span "Copy" at bounding box center [200, 181] width 52 height 13
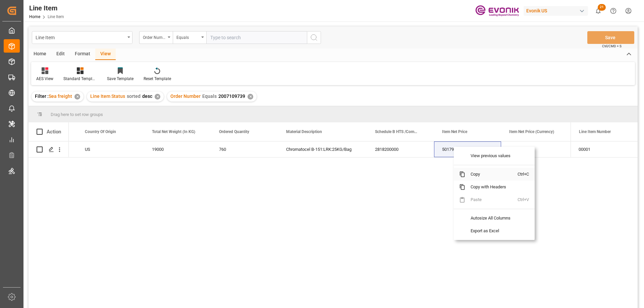
click at [473, 171] on span "Copy" at bounding box center [491, 174] width 52 height 13
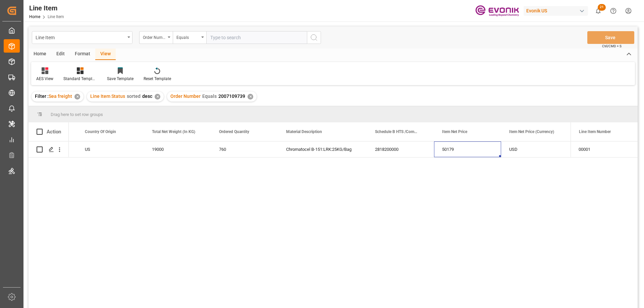
click at [242, 34] on input "text" at bounding box center [256, 37] width 101 height 13
paste input "2007079376"
type input "2007079376"
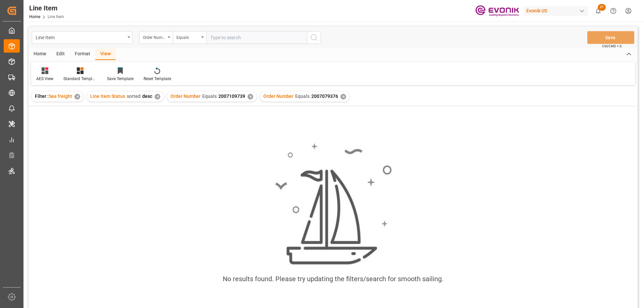
click at [250, 97] on div "✕" at bounding box center [250, 97] width 6 height 6
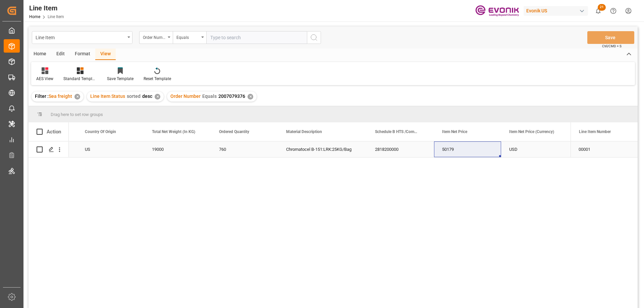
click at [119, 149] on div "US" at bounding box center [110, 149] width 67 height 16
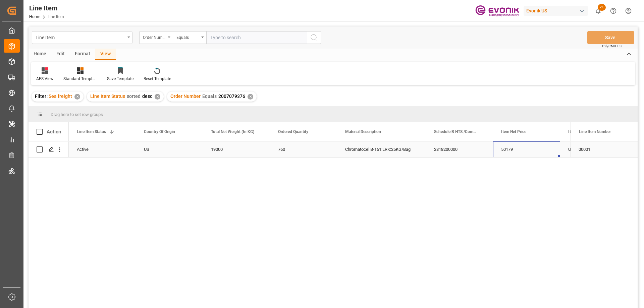
click at [508, 149] on div "50179" at bounding box center [526, 149] width 67 height 16
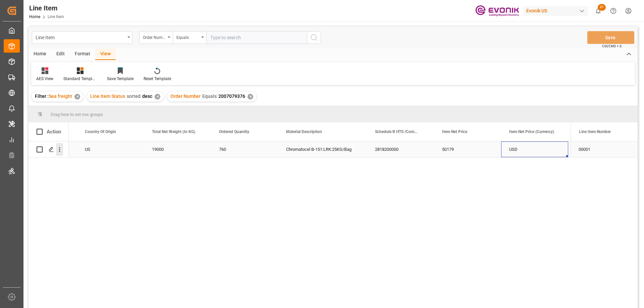
click at [58, 148] on icon "open menu" at bounding box center [59, 149] width 7 height 7
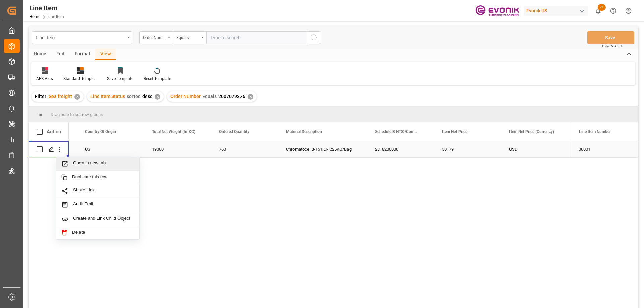
click at [76, 161] on span "Open in new tab" at bounding box center [103, 163] width 61 height 7
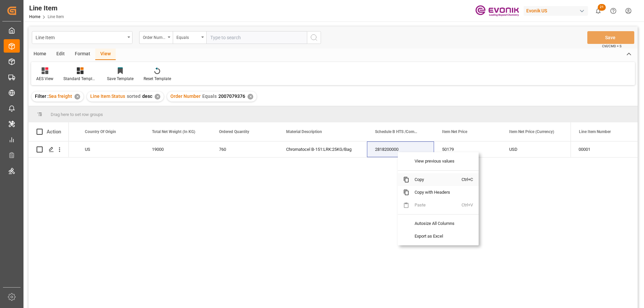
click at [419, 180] on span "Copy" at bounding box center [435, 179] width 52 height 13
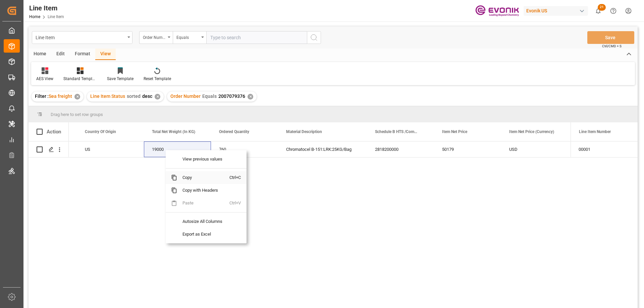
click at [190, 173] on span "Copy" at bounding box center [203, 177] width 52 height 13
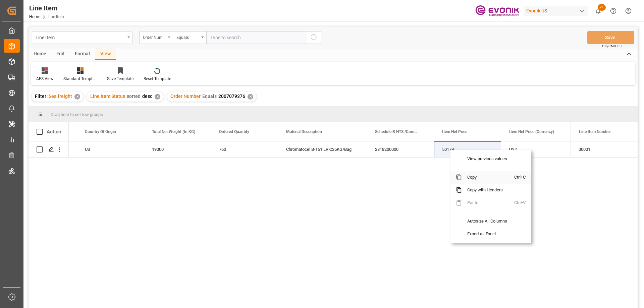
click at [471, 176] on span "Copy" at bounding box center [488, 177] width 52 height 13
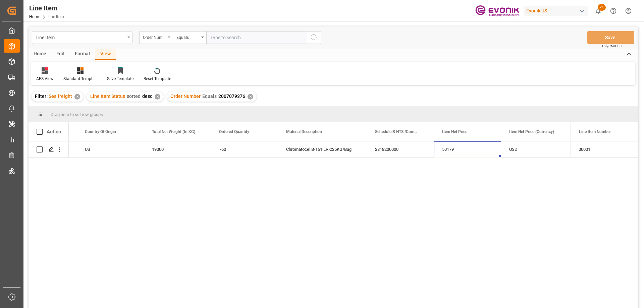
click at [257, 35] on input "text" at bounding box center [256, 37] width 101 height 13
paste input "0046437007"
type input "0046437007"
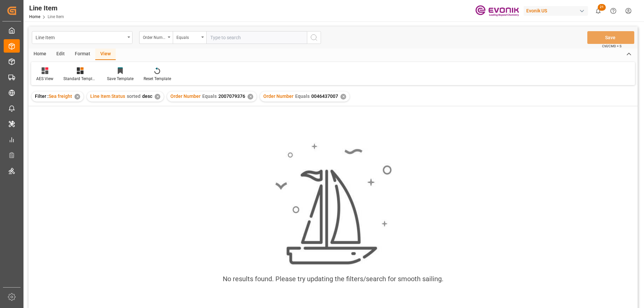
click at [250, 97] on div "✕" at bounding box center [250, 97] width 6 height 6
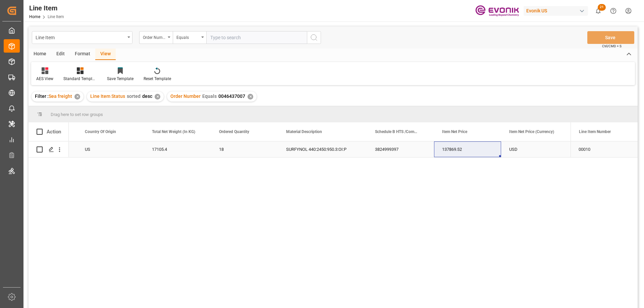
click at [76, 151] on div "Active" at bounding box center [43, 149] width 67 height 16
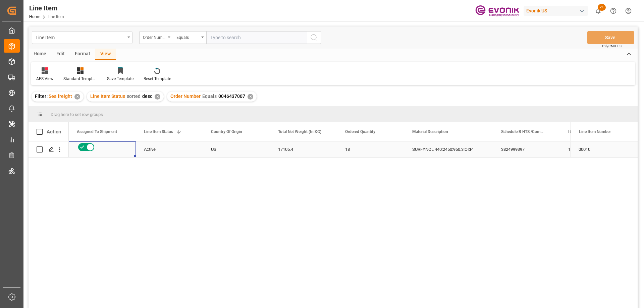
click at [527, 149] on div "3824999397" at bounding box center [526, 149] width 67 height 16
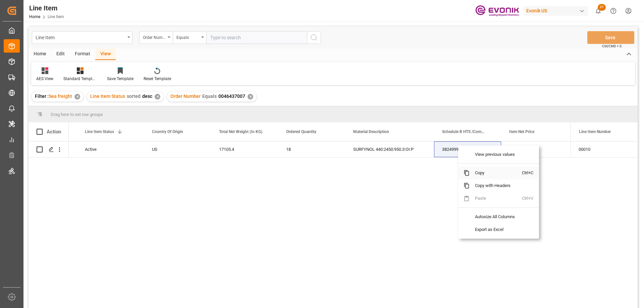
click at [480, 176] on span "Copy" at bounding box center [495, 173] width 52 height 13
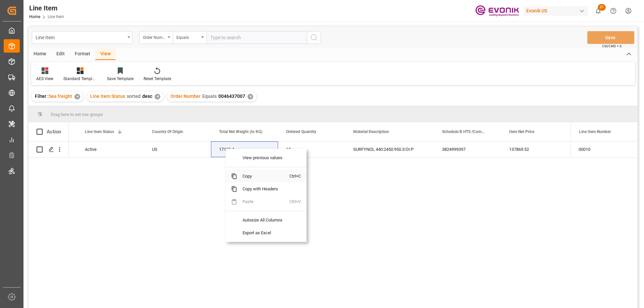
click at [245, 176] on span "Copy" at bounding box center [263, 176] width 52 height 13
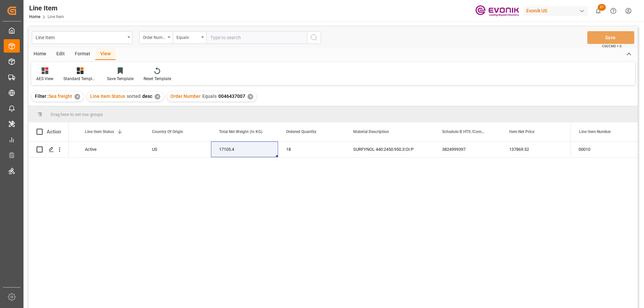
click at [516, 151] on div "137869.52" at bounding box center [534, 149] width 67 height 16
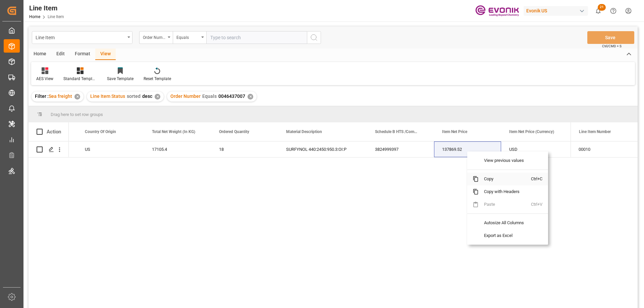
drag, startPoint x: 491, startPoint y: 180, endPoint x: 624, endPoint y: 147, distance: 136.9
click at [491, 181] on span "Copy" at bounding box center [504, 179] width 52 height 13
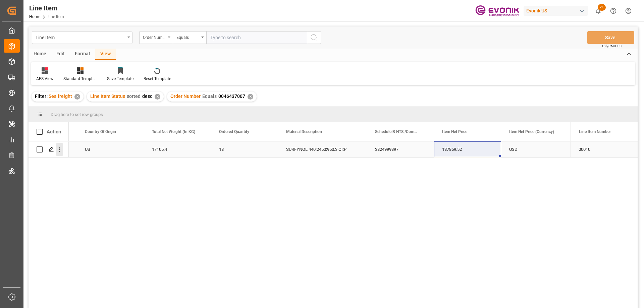
click at [59, 151] on icon "open menu" at bounding box center [59, 149] width 7 height 7
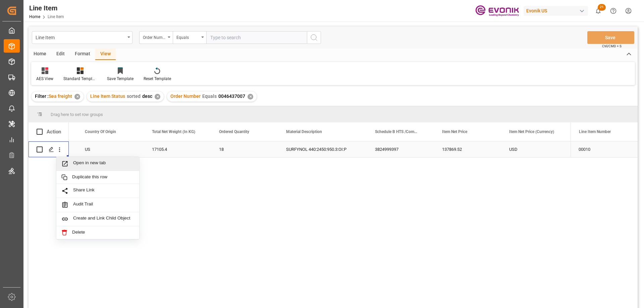
click at [75, 161] on span "Open in new tab" at bounding box center [103, 163] width 61 height 7
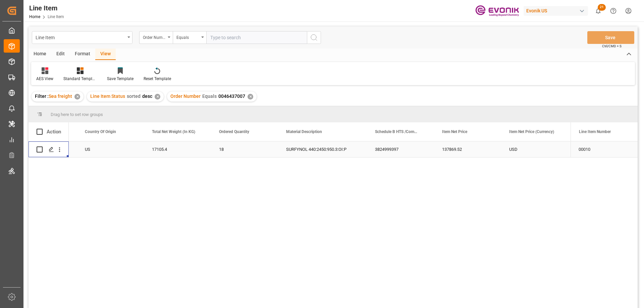
click at [256, 35] on input "text" at bounding box center [256, 37] width 101 height 13
paste input "2007135605"
type input "2007135605"
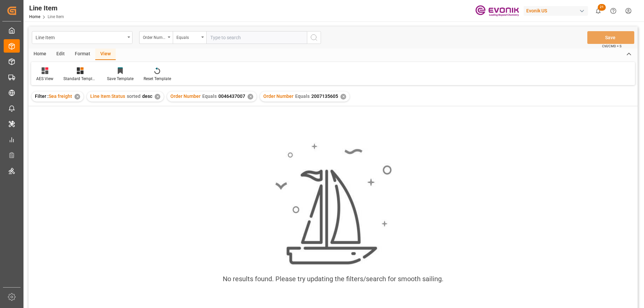
click at [247, 96] on div "✕" at bounding box center [250, 97] width 6 height 6
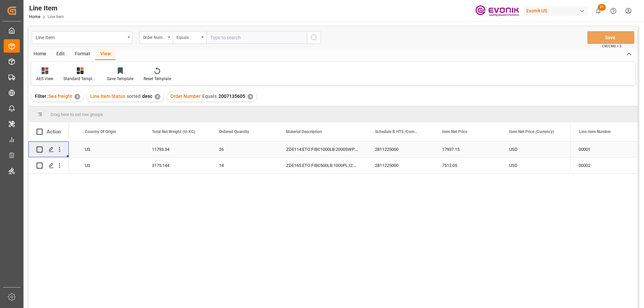
click at [111, 150] on div "US" at bounding box center [110, 149] width 67 height 16
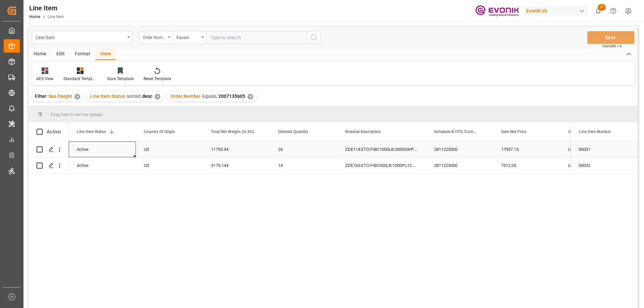
click at [531, 153] on div "17937.15" at bounding box center [526, 149] width 67 height 16
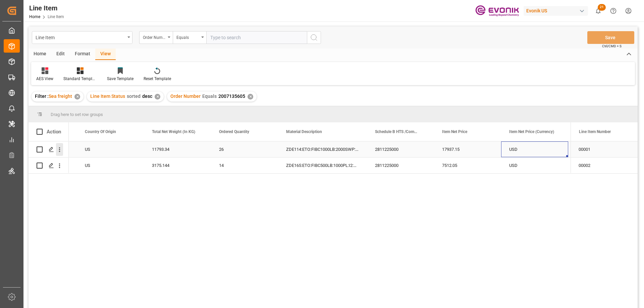
click at [59, 149] on icon "open menu" at bounding box center [59, 149] width 7 height 7
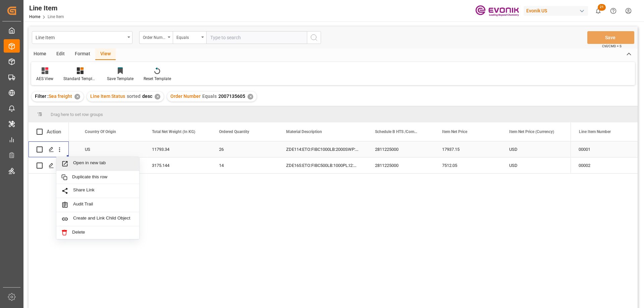
click at [83, 161] on span "Open in new tab" at bounding box center [103, 163] width 61 height 7
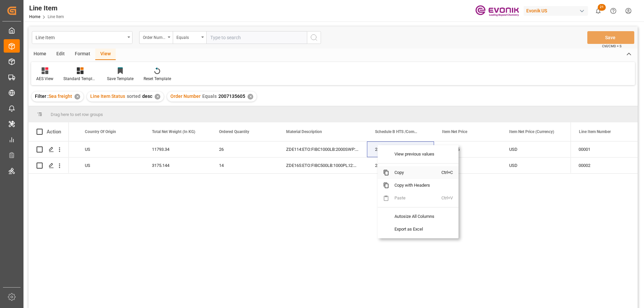
click at [399, 171] on span "Copy" at bounding box center [415, 172] width 52 height 13
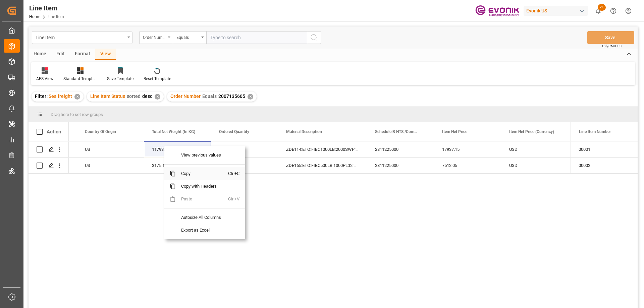
click at [186, 172] on span "Copy" at bounding box center [202, 173] width 52 height 13
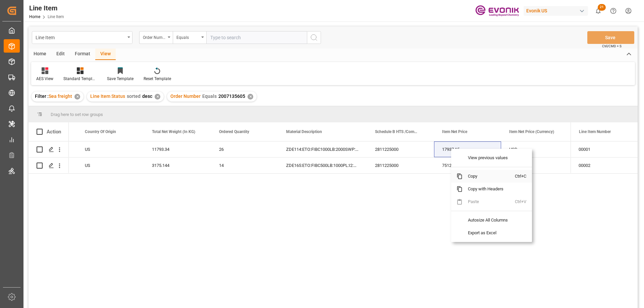
click at [471, 178] on span "Copy" at bounding box center [488, 176] width 52 height 13
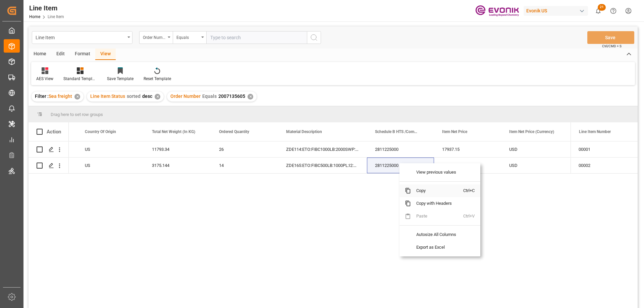
click at [421, 189] on span "Copy" at bounding box center [437, 190] width 52 height 13
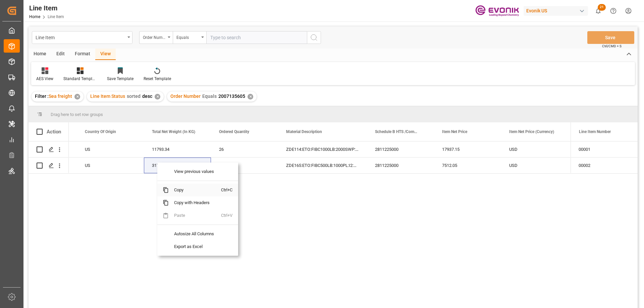
click at [192, 187] on span "Copy" at bounding box center [195, 190] width 52 height 13
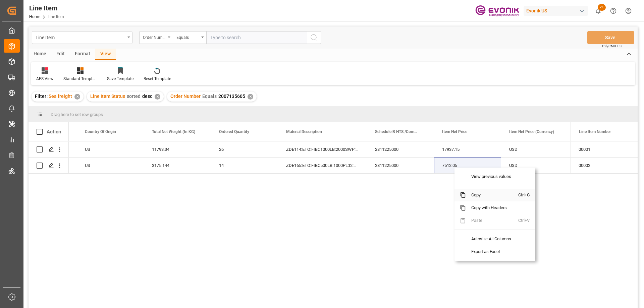
click at [480, 198] on span "Copy" at bounding box center [492, 195] width 52 height 13
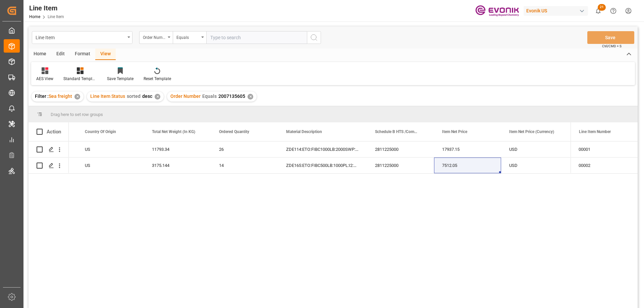
click at [255, 43] on input "text" at bounding box center [256, 37] width 101 height 13
paste input "0046450319"
type input "0046450319"
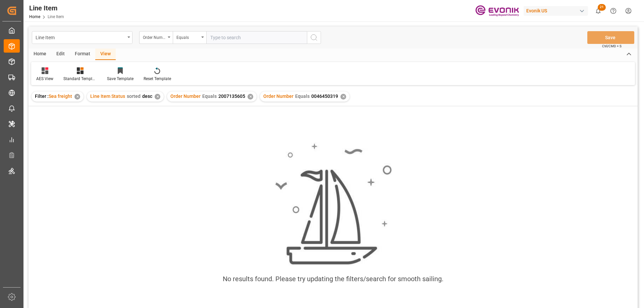
click at [248, 98] on div "✕" at bounding box center [250, 97] width 6 height 6
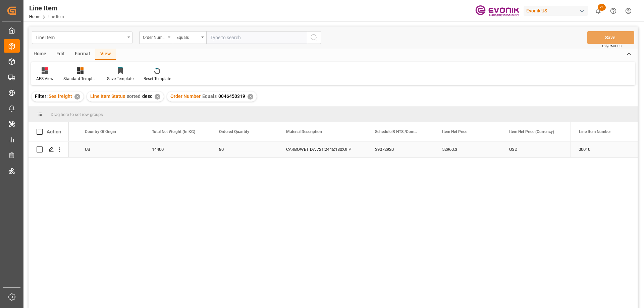
click at [101, 151] on div "US" at bounding box center [110, 149] width 67 height 16
click at [522, 148] on div "52960.3" at bounding box center [526, 149] width 67 height 16
click at [60, 147] on icon "open menu" at bounding box center [59, 149] width 7 height 7
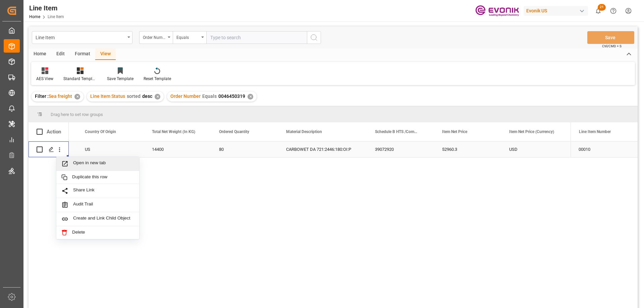
click at [79, 165] on span "Open in new tab" at bounding box center [103, 163] width 61 height 7
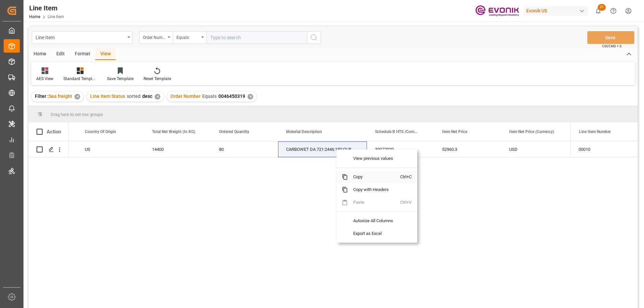
click at [358, 177] on span "Copy" at bounding box center [374, 177] width 52 height 13
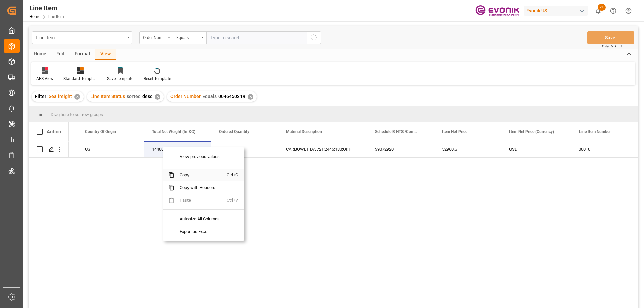
click at [184, 176] on span "Copy" at bounding box center [200, 175] width 52 height 13
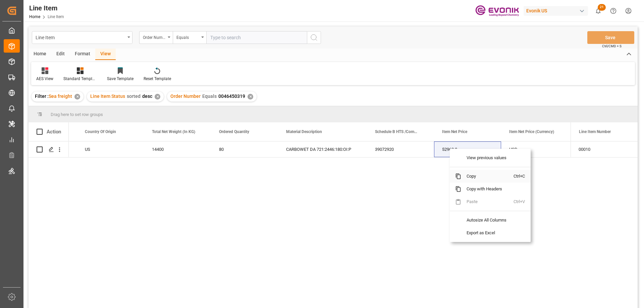
click at [466, 174] on span "Copy" at bounding box center [487, 176] width 52 height 13
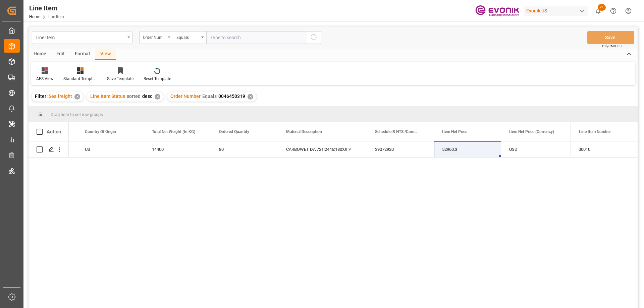
click at [248, 45] on div "Line Item Order Number Equals Save Ctrl/CMD + S" at bounding box center [332, 37] width 609 height 22
click at [244, 38] on input "text" at bounding box center [256, 37] width 101 height 13
paste input "0046455438"
type input "0046455438"
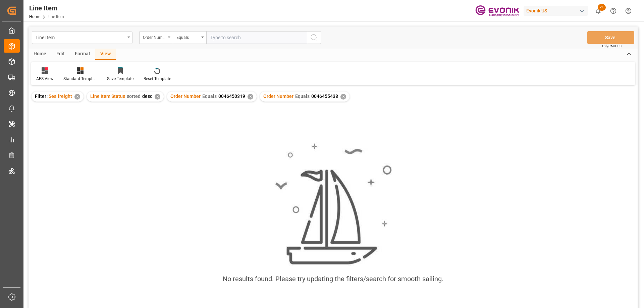
click at [252, 94] on div "Order Number Equals 0046450319 ✕" at bounding box center [212, 97] width 90 height 10
click at [250, 95] on div "✕" at bounding box center [250, 97] width 6 height 6
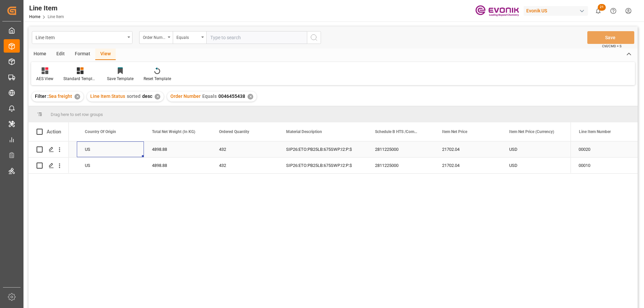
click at [108, 150] on div "US" at bounding box center [110, 149] width 67 height 16
click at [59, 148] on icon "open menu" at bounding box center [59, 150] width 1 height 5
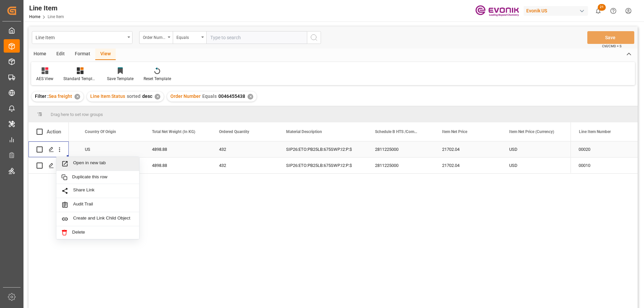
click at [84, 162] on span "Open in new tab" at bounding box center [103, 163] width 61 height 7
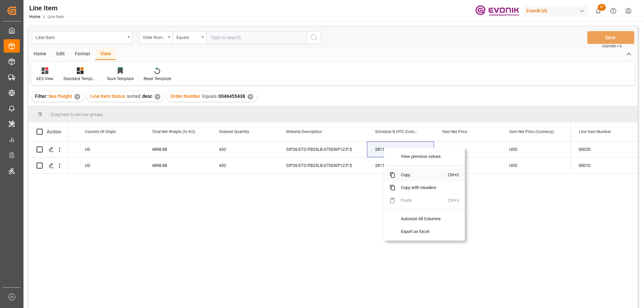
click at [394, 171] on span at bounding box center [389, 175] width 11 height 13
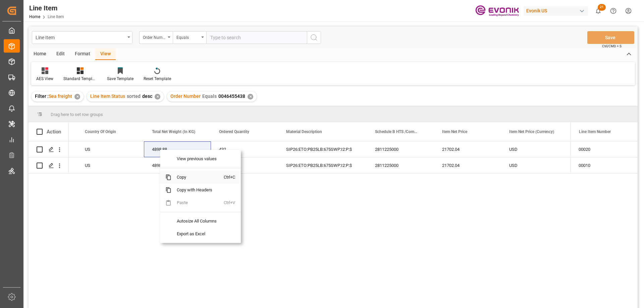
click at [181, 177] on span "Copy" at bounding box center [197, 177] width 52 height 13
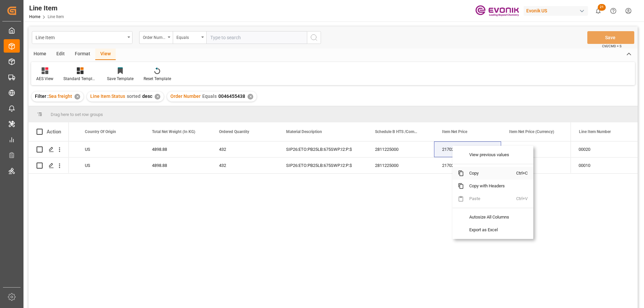
click at [476, 174] on span "Copy" at bounding box center [490, 173] width 52 height 13
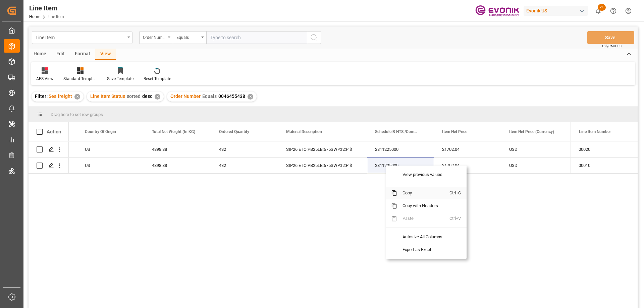
click at [406, 196] on span "Copy" at bounding box center [423, 193] width 52 height 13
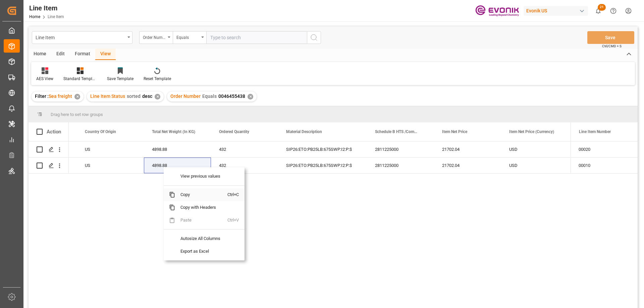
click at [186, 191] on span "Copy" at bounding box center [201, 194] width 52 height 13
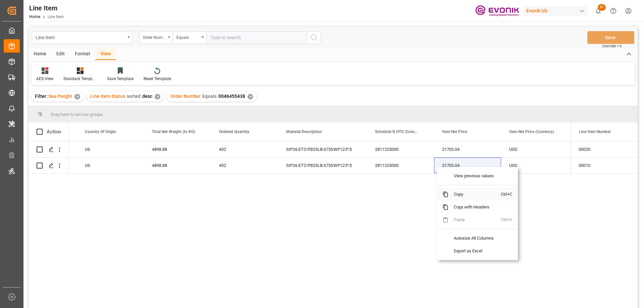
click at [456, 196] on span "Copy" at bounding box center [474, 194] width 52 height 13
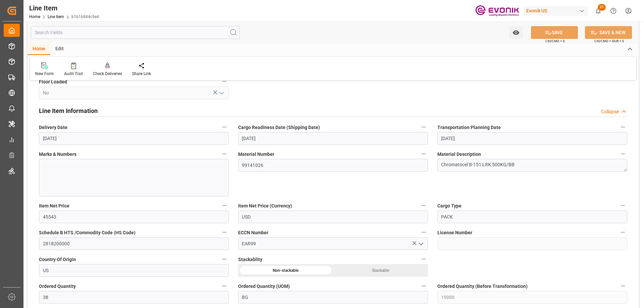
scroll to position [402, 0]
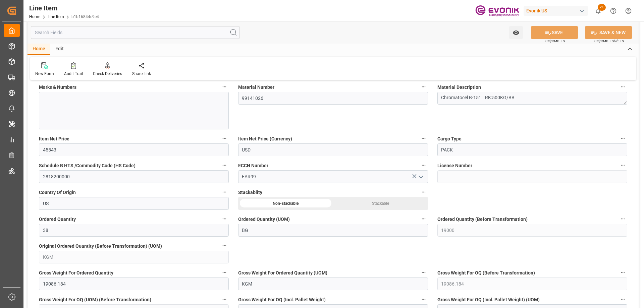
click at [88, 32] on input "text" at bounding box center [135, 32] width 209 height 13
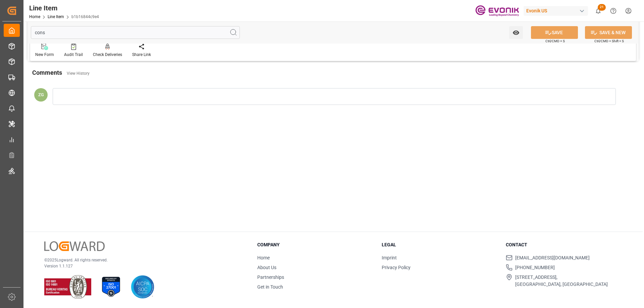
scroll to position [0, 0]
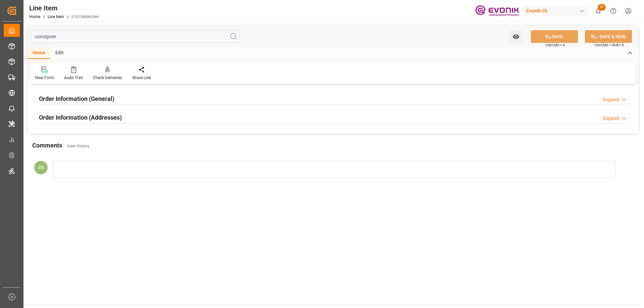
type input "consignee"
drag, startPoint x: 84, startPoint y: 114, endPoint x: 85, endPoint y: 96, distance: 18.1
click at [85, 114] on h2 "Order Information (Addresses)" at bounding box center [80, 117] width 83 height 9
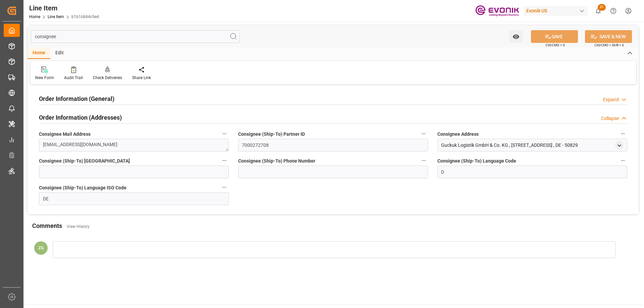
click at [85, 96] on h2 "Order Information (General)" at bounding box center [76, 98] width 75 height 9
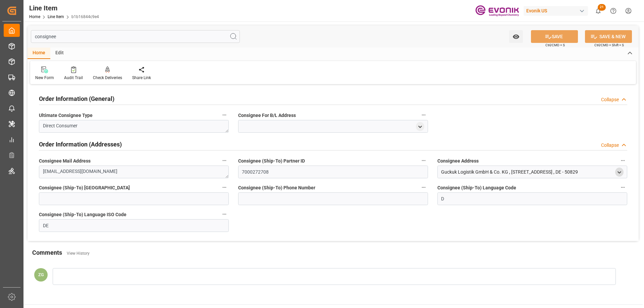
click at [615, 173] on div "open menu" at bounding box center [619, 172] width 8 height 9
click at [616, 173] on icon "open menu" at bounding box center [619, 173] width 6 height 6
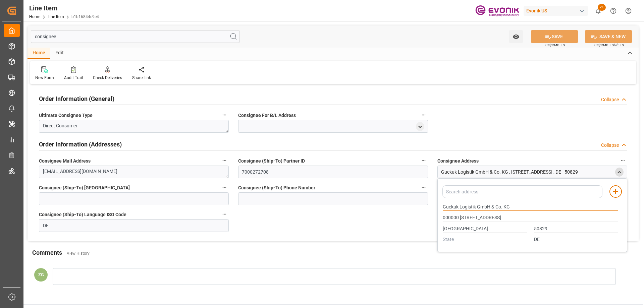
drag, startPoint x: 443, startPoint y: 206, endPoint x: 458, endPoint y: 208, distance: 15.3
click at [458, 208] on input "Guckuk Logistik GmbH & Co. KG" at bounding box center [530, 207] width 175 height 7
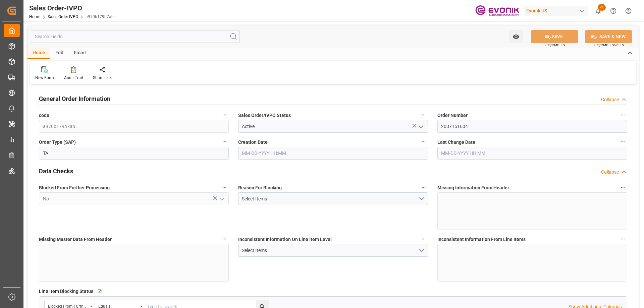
type input "ECGYE"
type input "0"
type input "1"
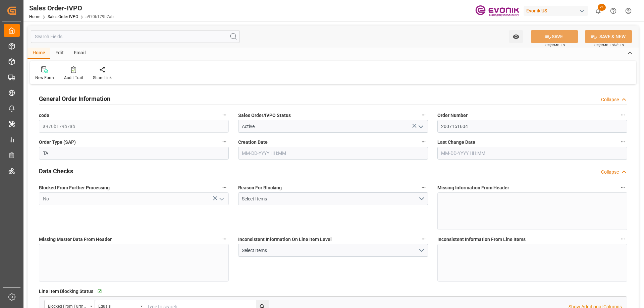
type input "1624.24"
type input "8.6788"
type input "17000"
type input "30"
type input "[DATE] 11:47"
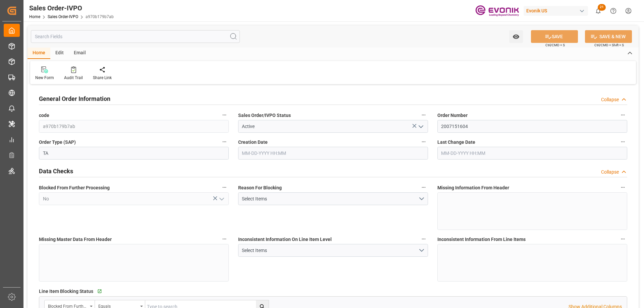
type input "[DATE] 15:03"
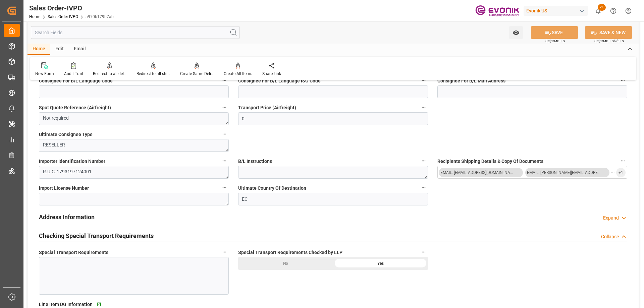
scroll to position [604, 0]
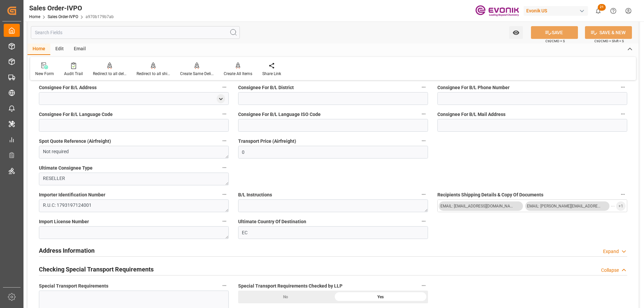
click at [131, 33] on input "text" at bounding box center [135, 32] width 209 height 13
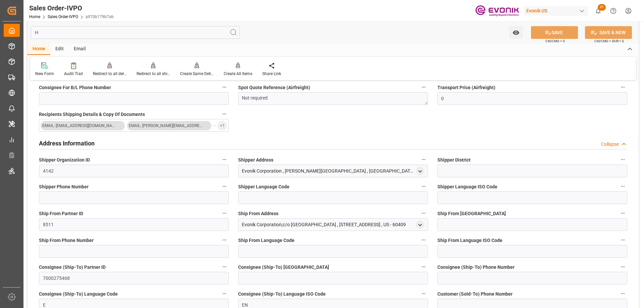
type input "HS"
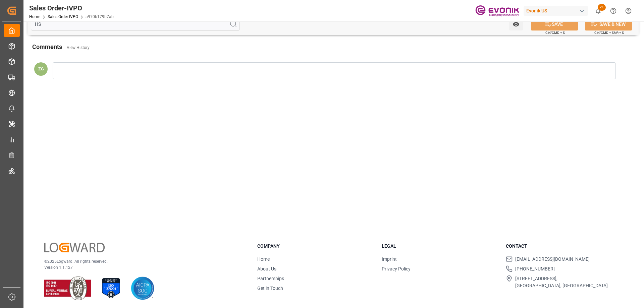
scroll to position [0, 0]
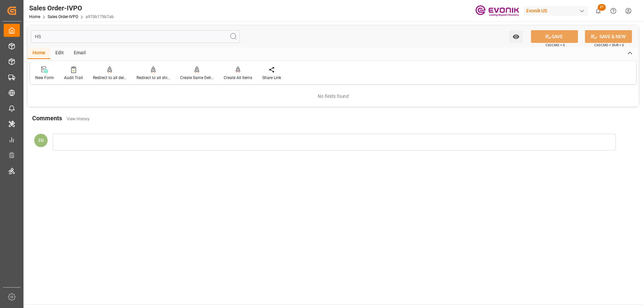
drag, startPoint x: 54, startPoint y: 39, endPoint x: 26, endPoint y: 41, distance: 27.6
click at [26, 41] on div "HS Watch Option SAVE Ctrl/CMD + S SAVE & NEW Ctrl/CMD + Shift + S Home Edit Ema…" at bounding box center [332, 93] width 619 height 144
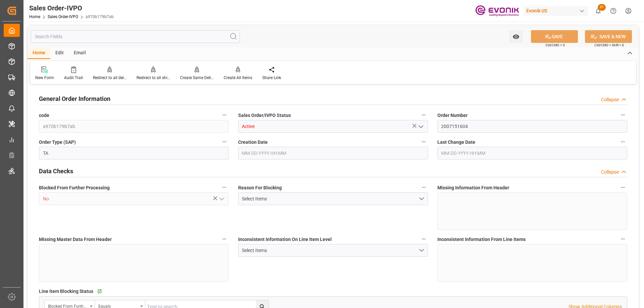
type input "ECGYE"
type input "0"
type input "1"
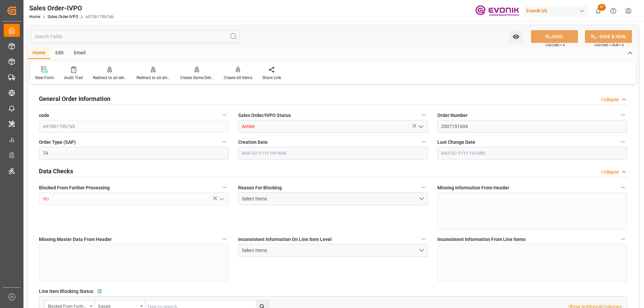
type input "1624.24"
type input "8.6788"
type input "17000"
type input "30"
type input "[DATE] 11:47"
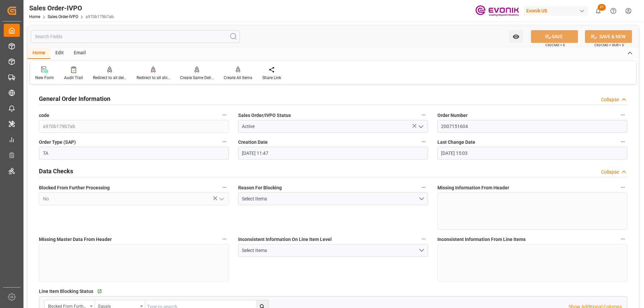
type input "[DATE] 15:03"
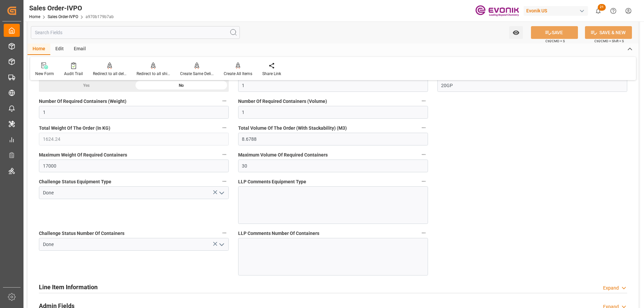
scroll to position [1140, 0]
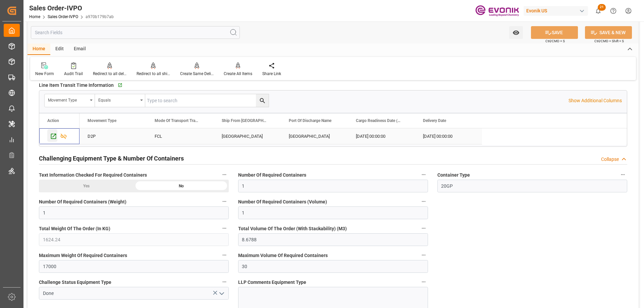
click at [50, 137] on icon "Press SPACE to select this row." at bounding box center [53, 136] width 7 height 7
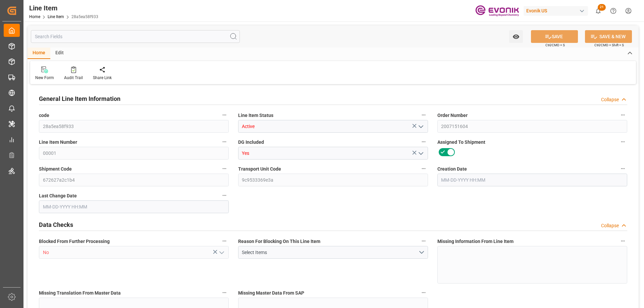
type input "5"
type input "1524.24"
type input "1440"
type input "4.3394"
type input "72"
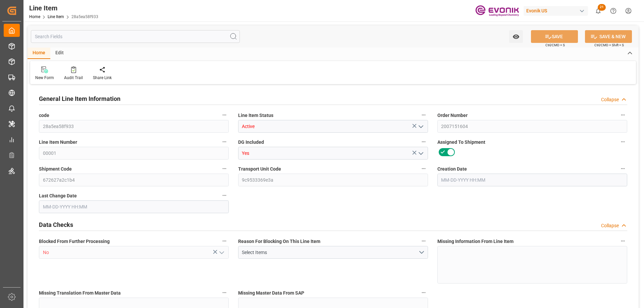
type input "33408"
type input "72"
type input "1524.24"
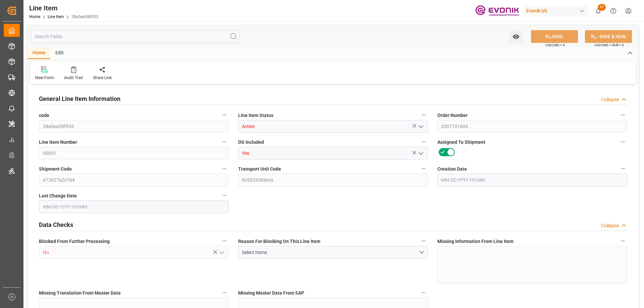
type input "1624.24"
type input "1440"
type input "4.3394"
type input "4339.368"
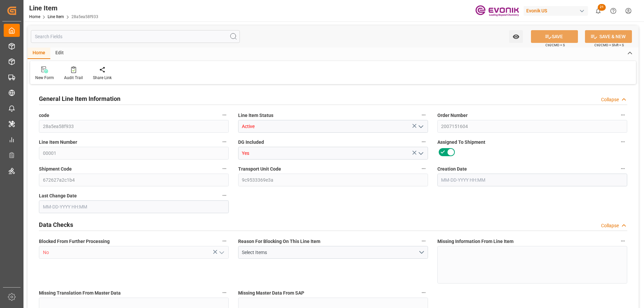
type input "0"
type input "100"
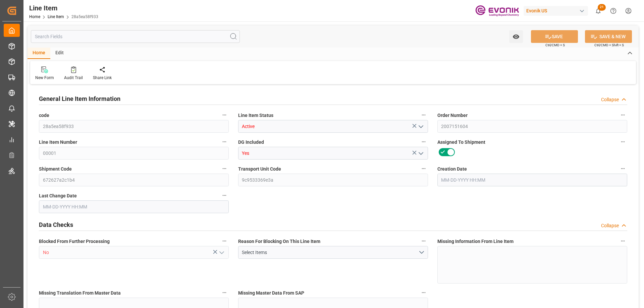
type input "100"
type input "ECGYE"
type input "0"
type input "21.17"
type input "20"
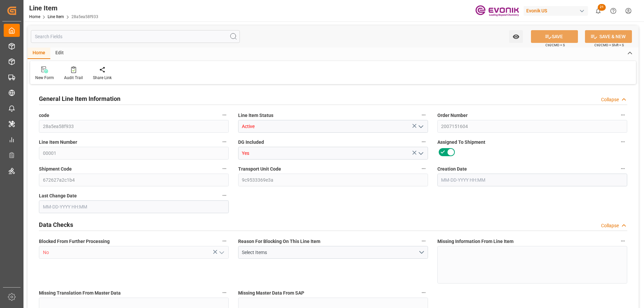
type input "20"
type input "29.9"
type input "27.7"
type input "37.1"
type input "114"
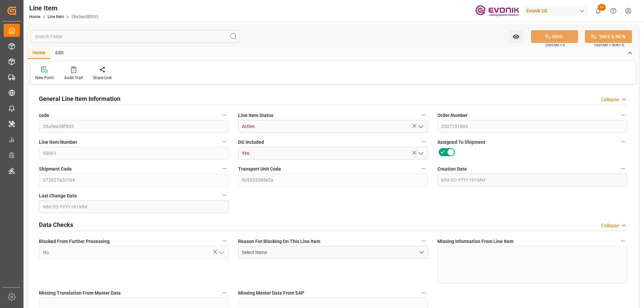
type input "114"
type input "13.8"
type input "21.17"
type input "20"
type input "299"
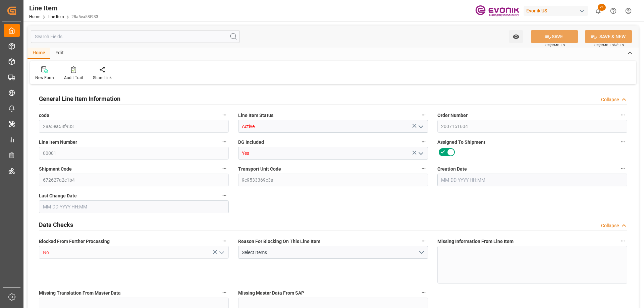
type input "277"
type input "371"
type input "1140"
type input "138"
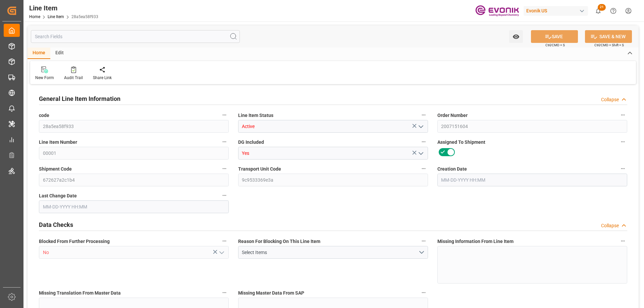
type input "50.9"
type input "[DATE] 11:47"
type input "[DATE] 15:03"
type input "[DATE]"
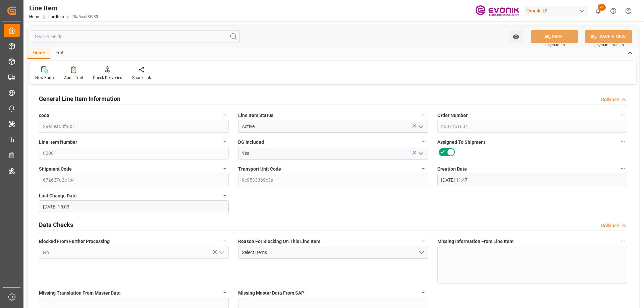
type input "[DATE]"
click at [109, 39] on input "text" at bounding box center [135, 36] width 209 height 13
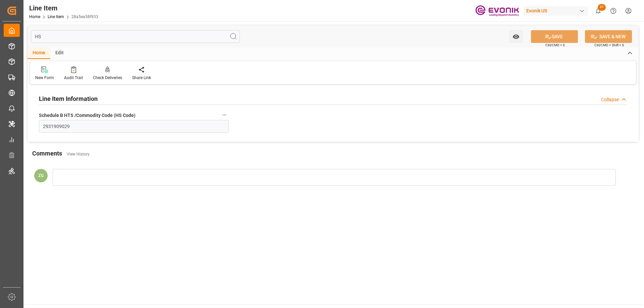
type input "HS"
drag, startPoint x: 81, startPoint y: 123, endPoint x: 27, endPoint y: 130, distance: 54.0
click at [27, 130] on div "HS Watch Option SAVE Ctrl/CMD + S SAVE & NEW Ctrl/CMD + Shift + S Home Edit New…" at bounding box center [332, 110] width 619 height 179
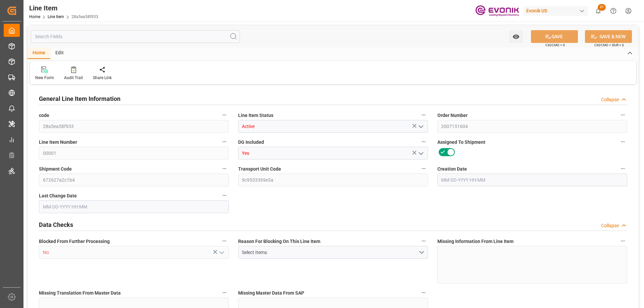
type input "5"
type input "1524.24"
type input "1440"
type input "4.3394"
type input "72"
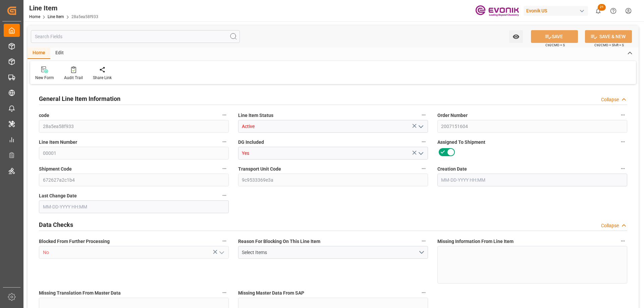
type input "33408"
type input "72"
type input "1524.24"
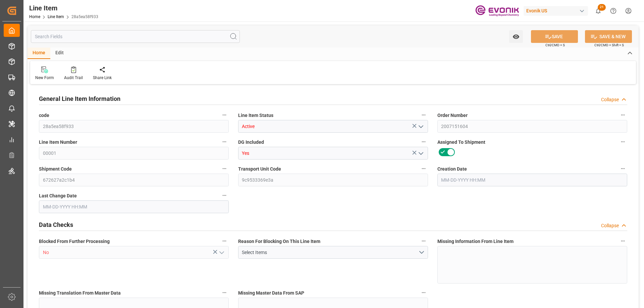
type input "1624.24"
type input "1440"
type input "4.3394"
type input "4339.368"
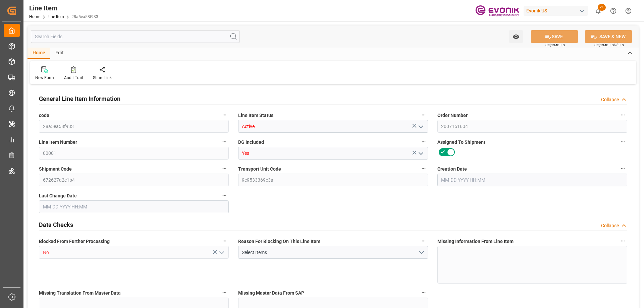
type input "0"
type input "[DATE] 11:47"
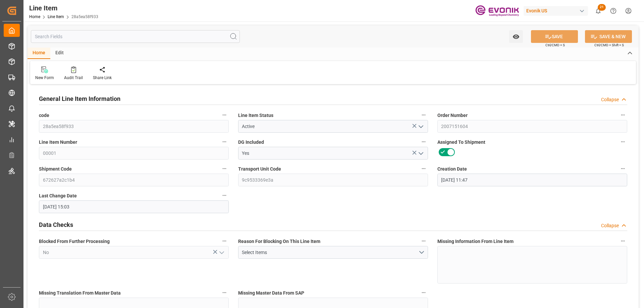
type input "[DATE] 15:03"
type input "[DATE]"
click at [85, 38] on input "text" at bounding box center [135, 36] width 209 height 13
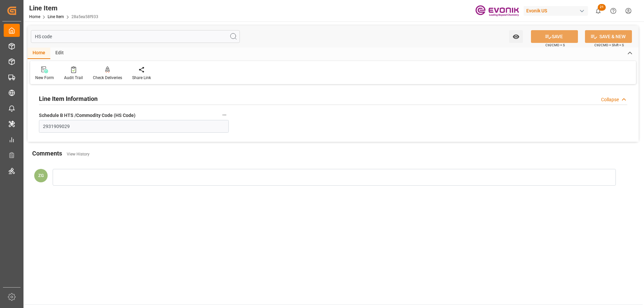
type input "HS code"
click at [64, 122] on input "2931909029" at bounding box center [134, 126] width 190 height 13
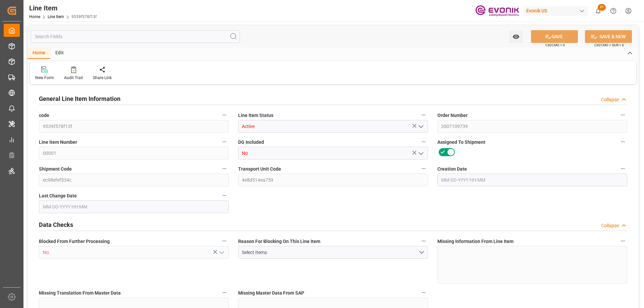
type input "19"
type input "19053.2"
type input "19000"
type input "27.5964"
type input "760"
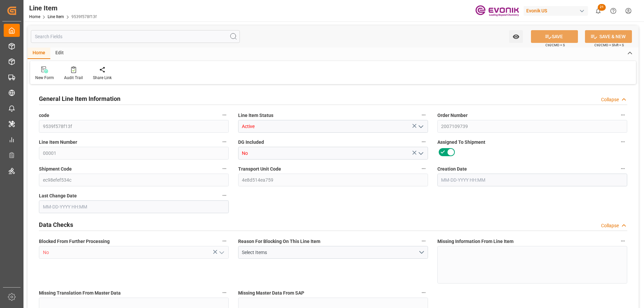
type input "50179"
type input "760"
type input "19000"
type input "19053.2"
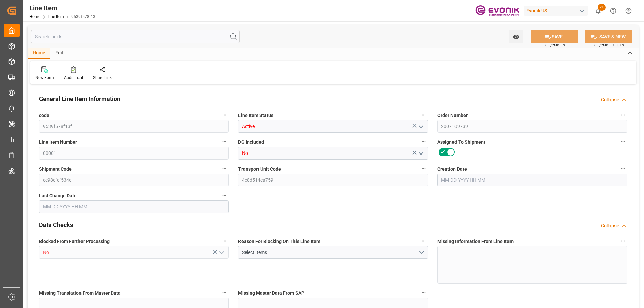
type input "19499.7"
type input "19000"
type input "27.5964"
type input "27596.36"
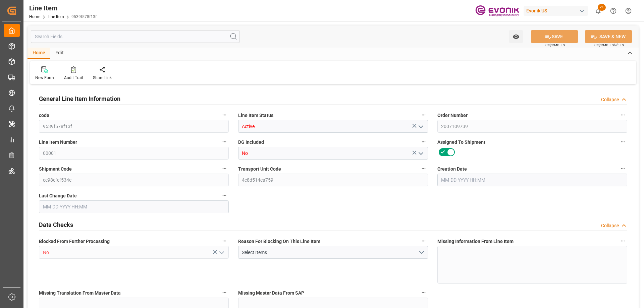
type input "0"
type input "[DATE] 19:42"
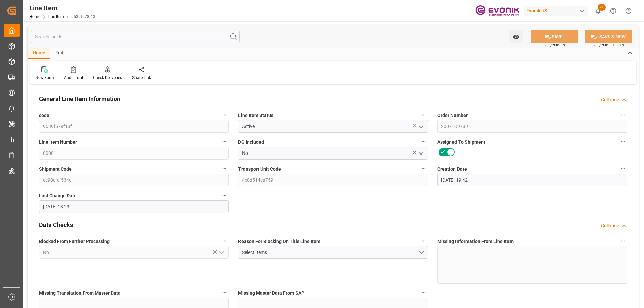
type input "[DATE] 18:23"
type input "[DATE]"
click at [61, 37] on input "text" at bounding box center [135, 36] width 209 height 13
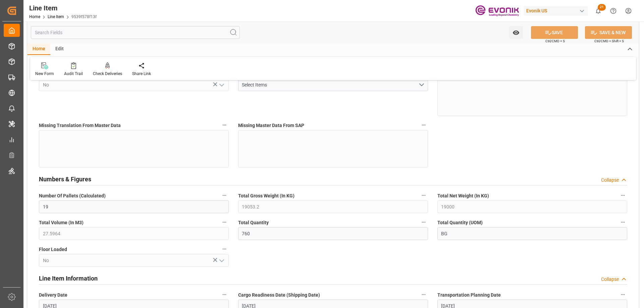
scroll to position [335, 0]
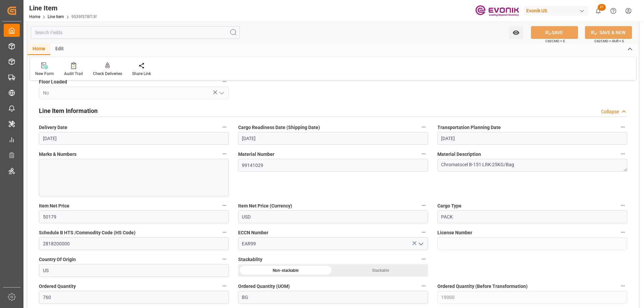
click at [69, 33] on input "text" at bounding box center [135, 32] width 209 height 13
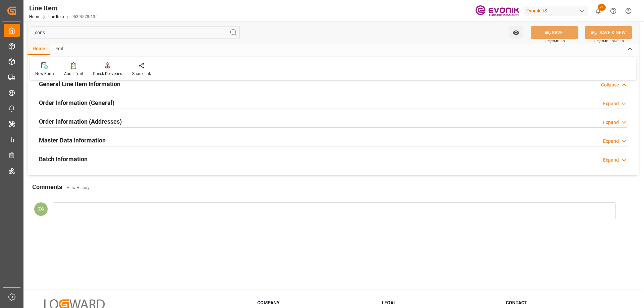
scroll to position [0, 0]
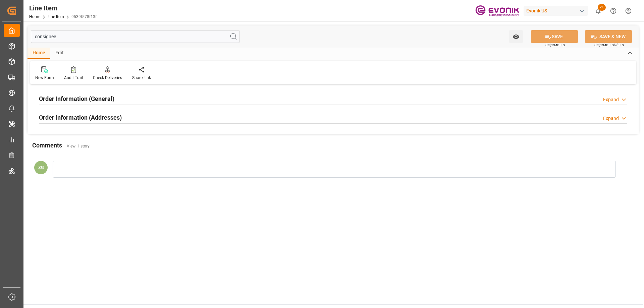
type input "consignee"
click at [76, 119] on h2 "Order Information (Addresses)" at bounding box center [80, 117] width 83 height 9
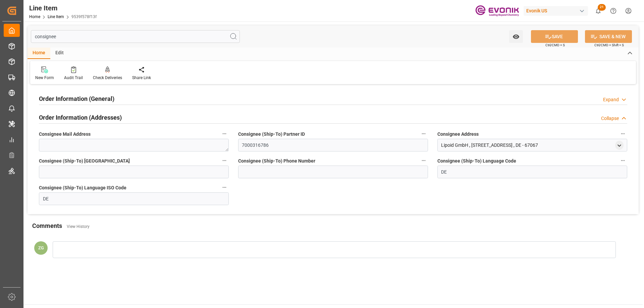
click at [77, 104] on div "Order Information (General) Expand" at bounding box center [332, 99] width 597 height 19
click at [77, 100] on h2 "Order Information (General)" at bounding box center [76, 98] width 75 height 9
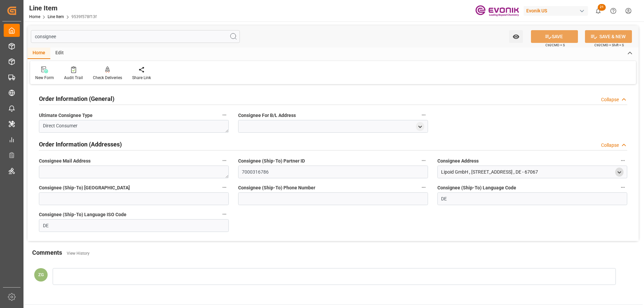
click at [620, 170] on icon "open menu" at bounding box center [619, 173] width 6 height 6
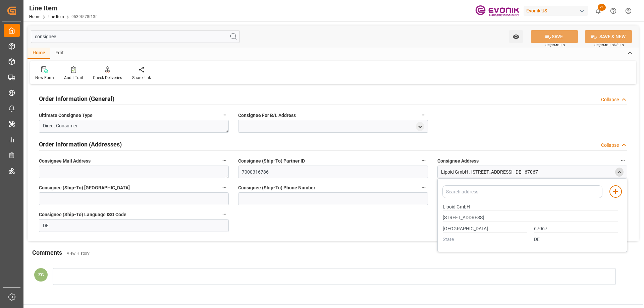
drag, startPoint x: 442, startPoint y: 207, endPoint x: 466, endPoint y: 210, distance: 24.0
click at [466, 210] on div "Lipoid GmbH" at bounding box center [530, 207] width 182 height 11
drag, startPoint x: 471, startPoint y: 207, endPoint x: 442, endPoint y: 205, distance: 29.9
click at [442, 205] on div "Lipoid GmbH" at bounding box center [530, 207] width 182 height 11
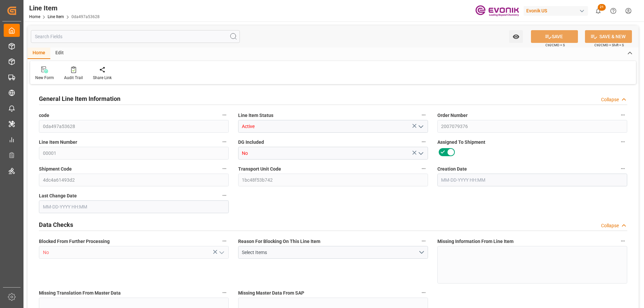
type input "19"
type input "19053.2"
type input "19000"
type input "27.5964"
type input "760"
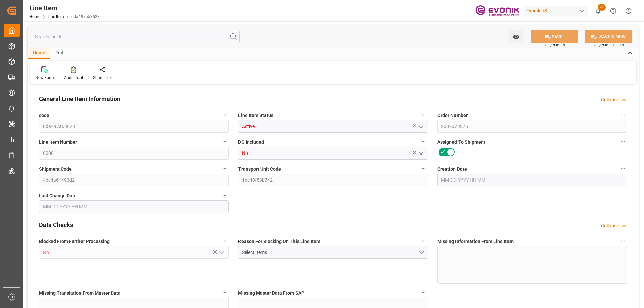
type input "50179"
type input "760"
type input "19000"
type input "19053.2"
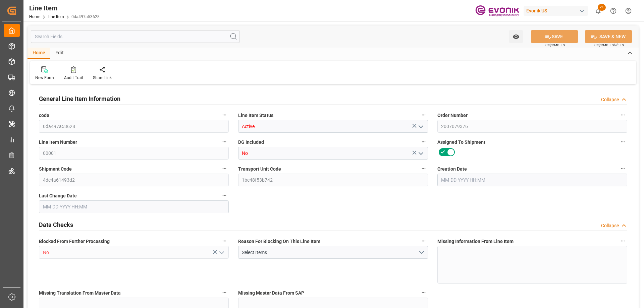
type input "19499.7"
type input "19000"
type input "27.5964"
type input "27596.36"
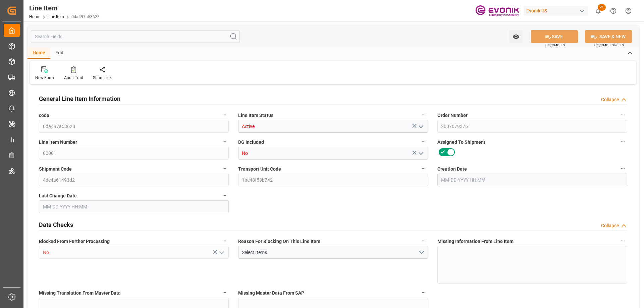
type input "0"
type input "07-07-2025 21:17"
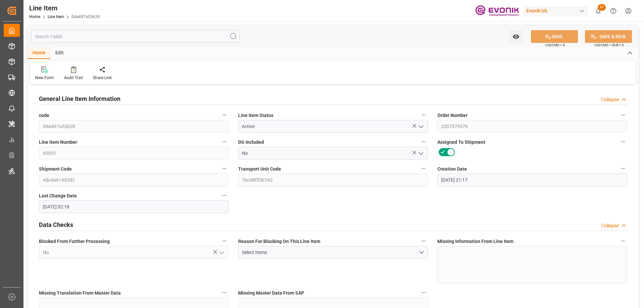
type input "08-12-2025 02:18"
type input "10-20-2025"
type input "09-15-2025"
type input "09-08-2025"
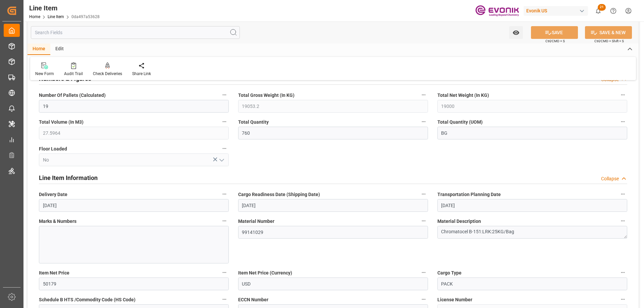
scroll to position [402, 0]
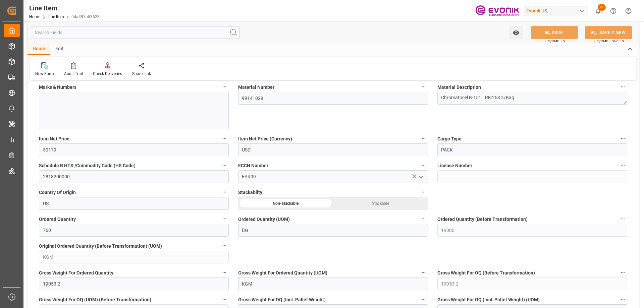
click at [97, 36] on input "text" at bounding box center [135, 32] width 209 height 13
type input "o"
type input "50179"
type input "0"
type input "08-12-2025 02:18"
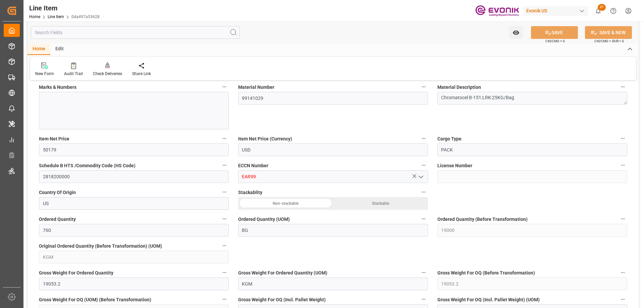
type input "10-20-2025"
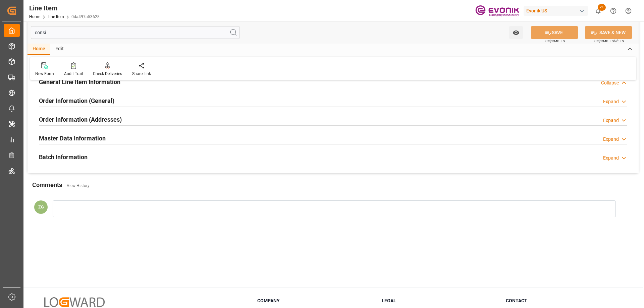
scroll to position [0, 0]
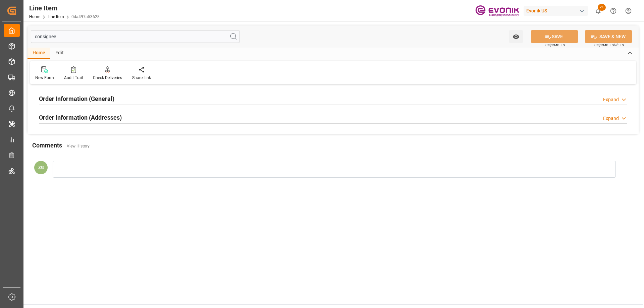
type input "consignee"
click at [101, 118] on h2 "Order Information (Addresses)" at bounding box center [80, 117] width 83 height 9
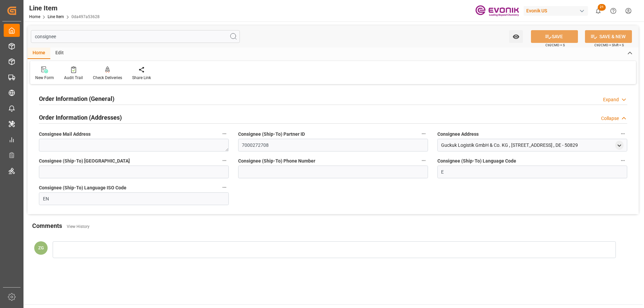
click at [97, 100] on h2 "Order Information (General)" at bounding box center [76, 98] width 75 height 9
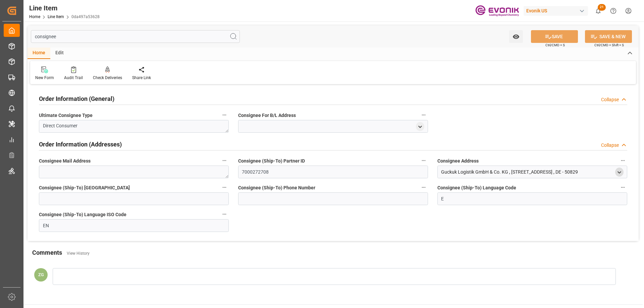
click at [621, 172] on polyline "open menu" at bounding box center [619, 172] width 3 height 1
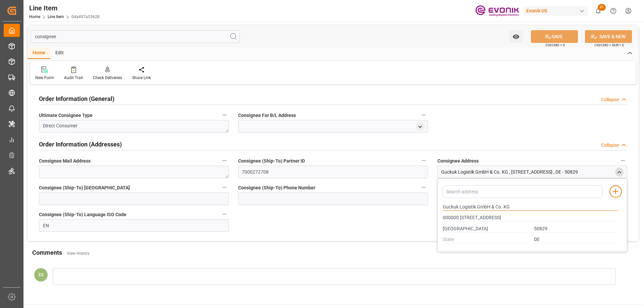
drag, startPoint x: 444, startPoint y: 204, endPoint x: 458, endPoint y: 206, distance: 14.5
click at [458, 206] on input "Guckuk Logistik GmbH & Co. KG" at bounding box center [530, 207] width 175 height 7
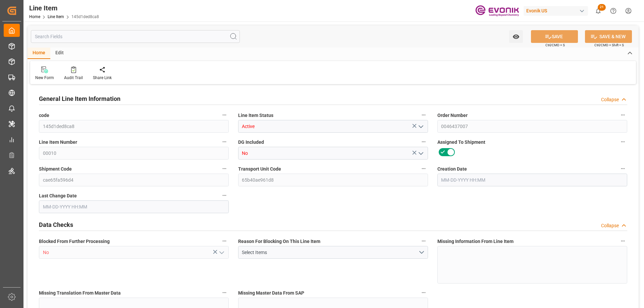
type input "18"
type input "18095.4"
type input "17105.4"
type input "25.056"
type input "18"
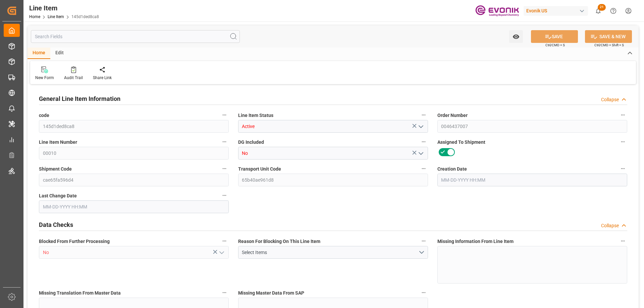
type input "137869.52"
type input "18"
type input "18095.4"
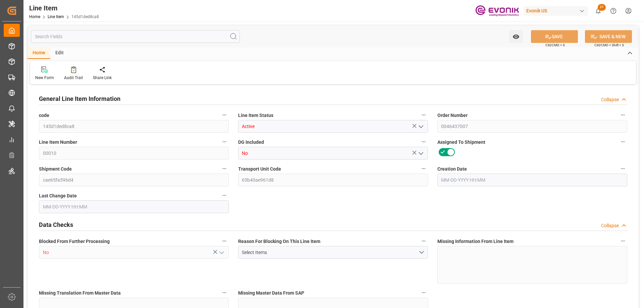
type input "18095.4"
type input "17105.4"
type input "25.056"
type input "25056"
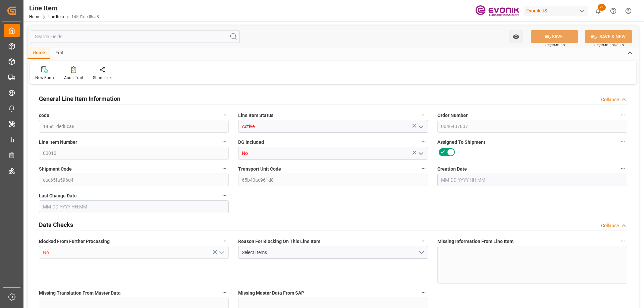
type input "18"
type input "18095.4"
type input "17105.4"
type input "25.056"
type input "[DATE] 19:22"
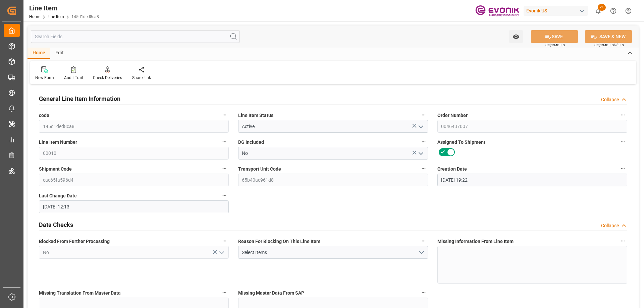
type input "[DATE] 12:13"
type input "[DATE]"
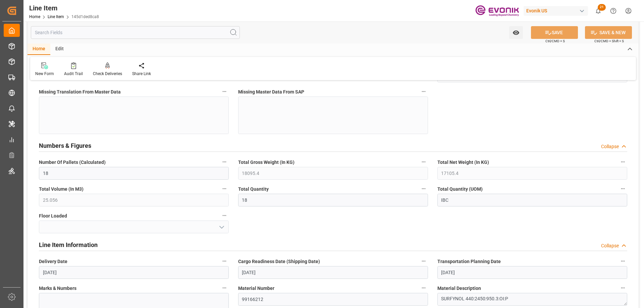
scroll to position [268, 0]
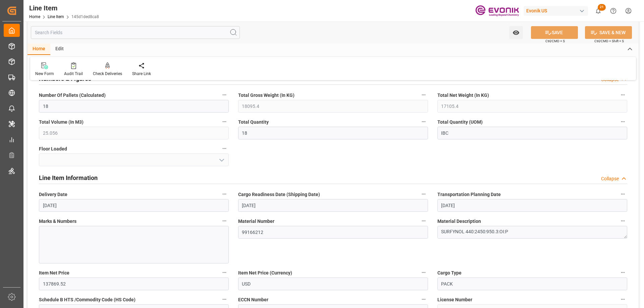
click at [113, 30] on input "text" at bounding box center [135, 32] width 209 height 13
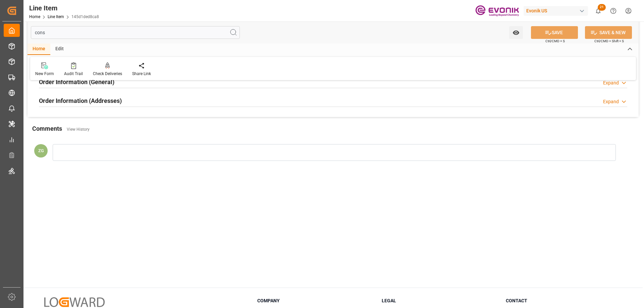
scroll to position [0, 0]
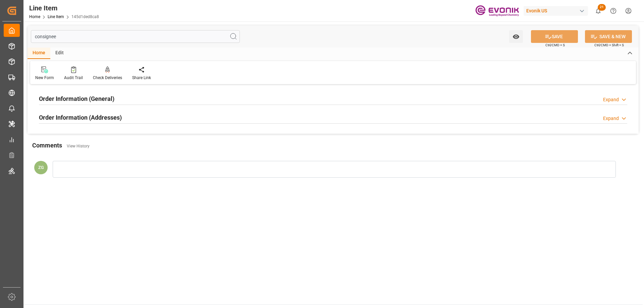
type input "consignee"
click at [95, 113] on h2 "Order Information (Addresses)" at bounding box center [80, 117] width 83 height 9
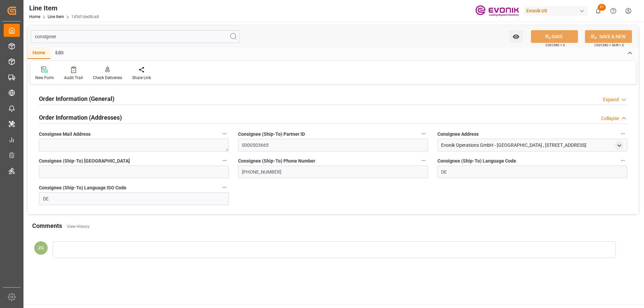
click at [92, 96] on h2 "Order Information (General)" at bounding box center [76, 98] width 75 height 9
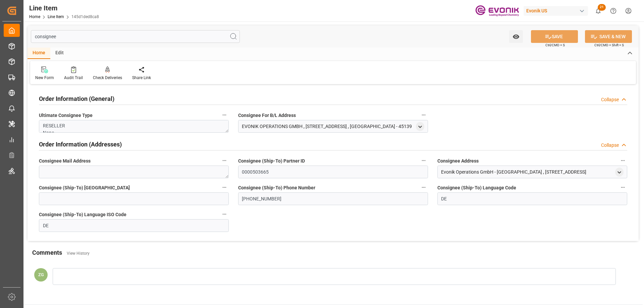
click at [425, 125] on div "EVONIK OPERATIONS GMBH , [STREET_ADDRESS] , [GEOGRAPHIC_DATA] - 45139" at bounding box center [333, 126] width 190 height 13
click at [420, 124] on icon "open menu" at bounding box center [420, 127] width 6 height 6
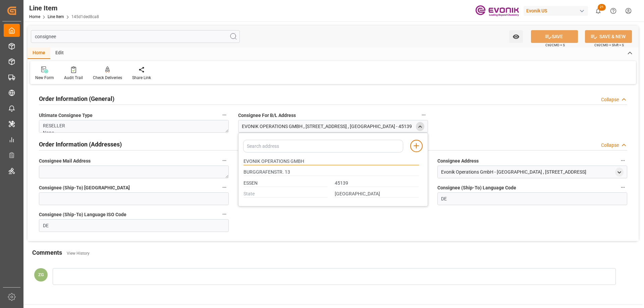
drag, startPoint x: 243, startPoint y: 162, endPoint x: 303, endPoint y: 163, distance: 59.4
click at [303, 163] on input "EVONIK OPERATIONS GMBH" at bounding box center [330, 161] width 175 height 7
click at [247, 182] on input "ESSEN" at bounding box center [285, 183] width 84 height 7
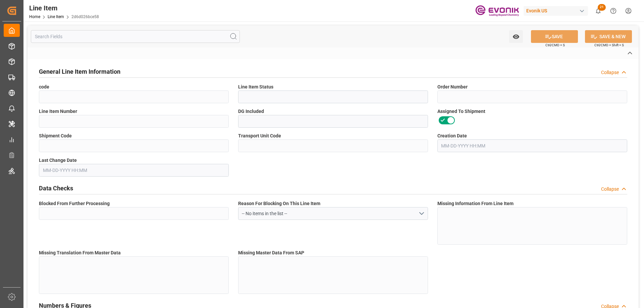
type input "2d6d026bce58"
type input "Active"
type input "2007135605"
type input "00001"
type input "No"
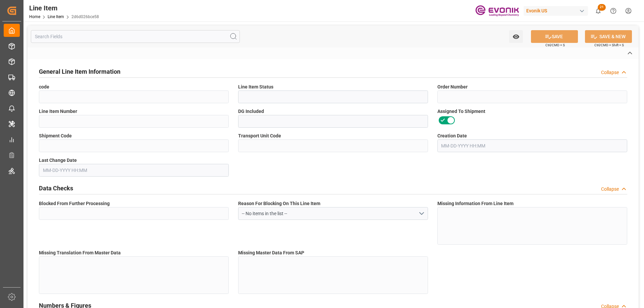
type input "545b50f4600e"
type input "5e1737211590"
type input "No"
type input "BG"
type input "No"
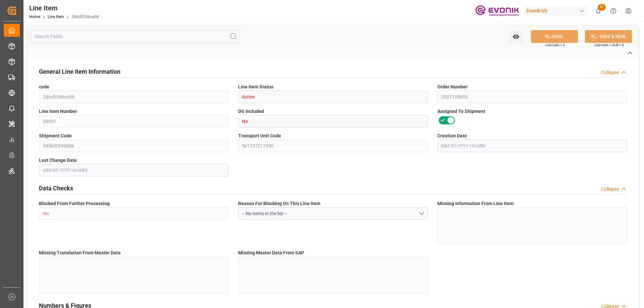
type input "99110305"
type textarea "ZDE114:ETO:FIBC1000LB:2000SWP:I2:P:$"
type input "USD"
type input "PACK"
type input "2811225000"
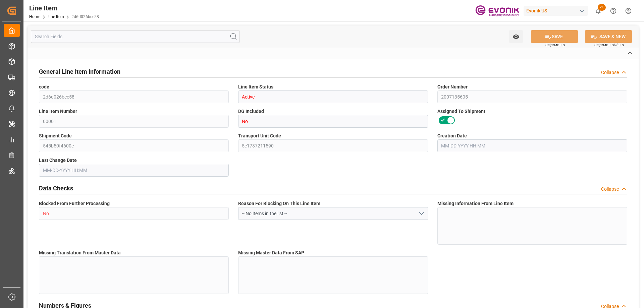
type input "EAR99"
type input "US"
type input "BG"
type input "43"
type input "KGM"
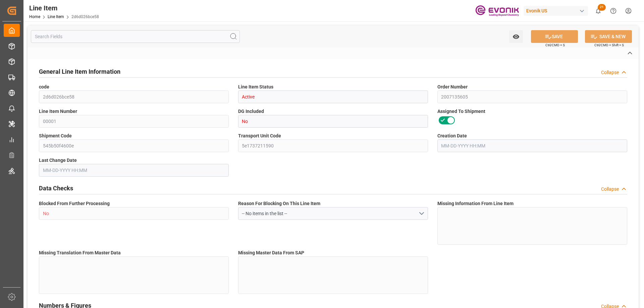
type textarea "KGM"
type input "KGM"
type textarea "KGM"
type input "M3"
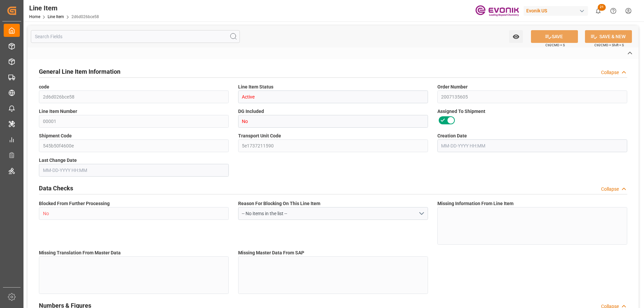
type textarea "DMQ"
type input "M3"
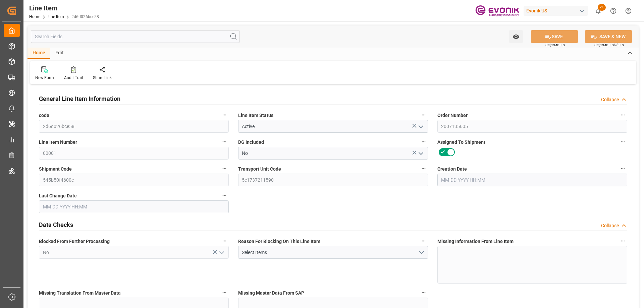
type input "13"
type input "11862.5"
type input "11793.34"
type input "35.4692"
type input "26"
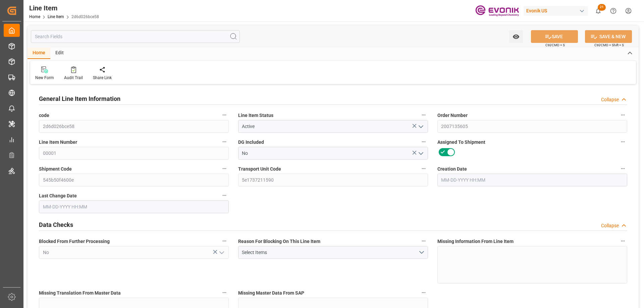
type input "17937.15"
type input "26"
type input "11862.5"
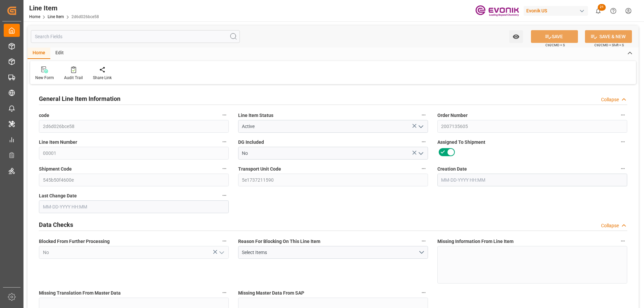
type input "12069.2"
type input "11793.34"
type input "35.4692"
type input "35469.226"
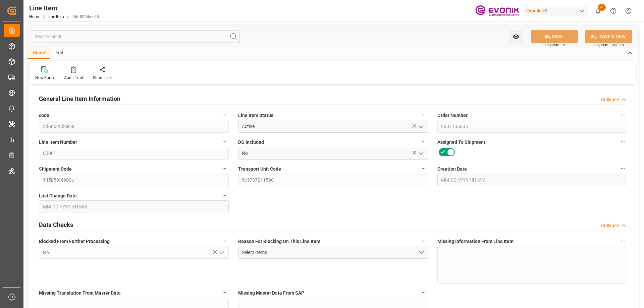
type input "0"
type input "08-11-2025 17:10"
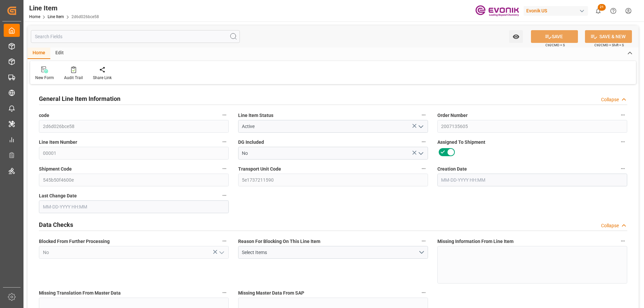
type input "08-12-2025 03:51"
type input "10-01-2025"
type input "09-09-2025"
type input "09-02-2025"
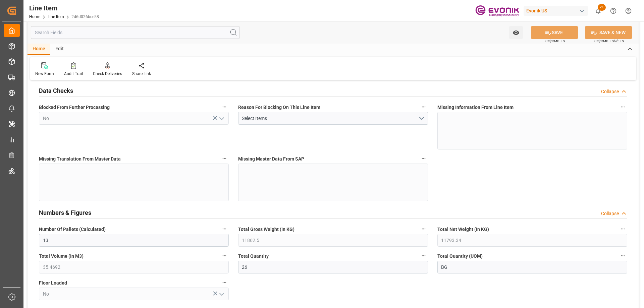
scroll to position [235, 0]
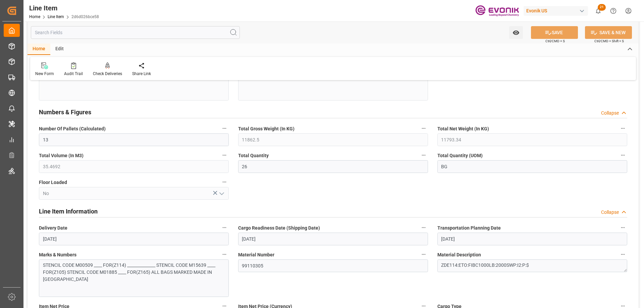
click at [165, 32] on input "text" at bounding box center [135, 32] width 209 height 13
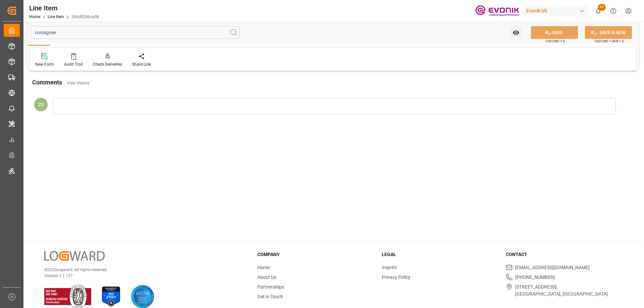
scroll to position [0, 0]
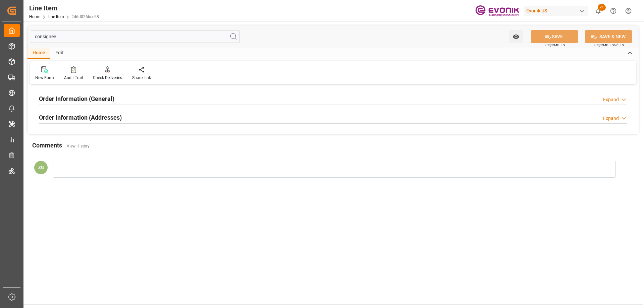
type input "consignee"
click at [93, 112] on div "Order Information (Addresses)" at bounding box center [80, 117] width 83 height 13
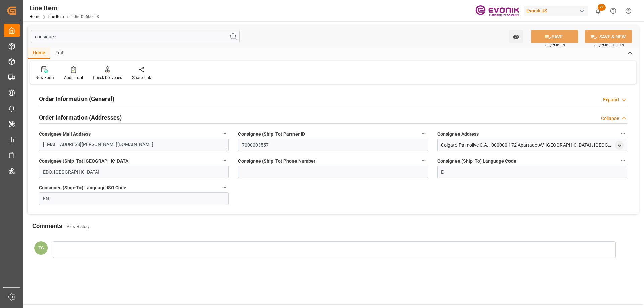
click at [92, 99] on h2 "Order Information (General)" at bounding box center [76, 98] width 75 height 9
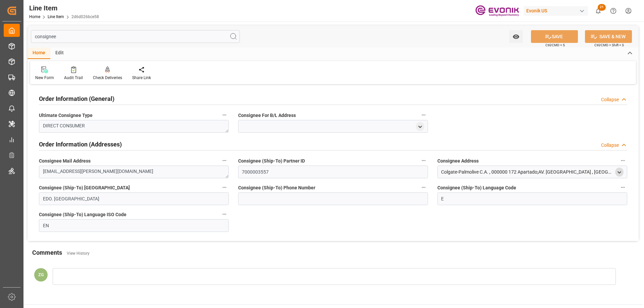
click at [617, 171] on icon "open menu" at bounding box center [619, 173] width 6 height 6
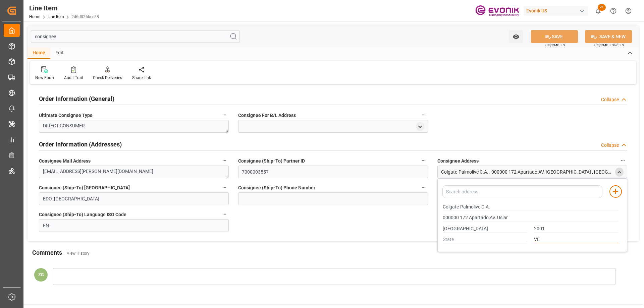
drag, startPoint x: 540, startPoint y: 238, endPoint x: 534, endPoint y: 238, distance: 6.7
click at [534, 238] on input "VE" at bounding box center [576, 239] width 84 height 7
drag, startPoint x: 444, startPoint y: 206, endPoint x: 480, endPoint y: 207, distance: 36.2
click at [480, 207] on input "Colgate-Palmolive C.A." at bounding box center [530, 207] width 175 height 7
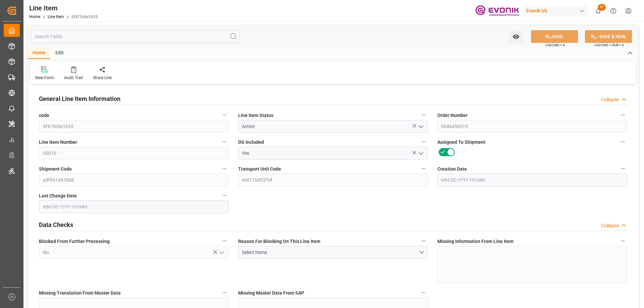
type input "20"
type input "15688"
type input "14400"
type input "22.9935"
type input "80"
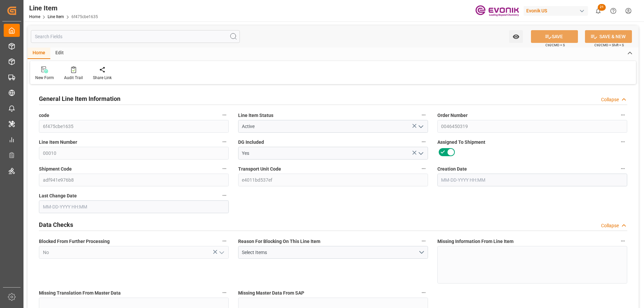
type input "52960.3"
type input "80"
type input "15688"
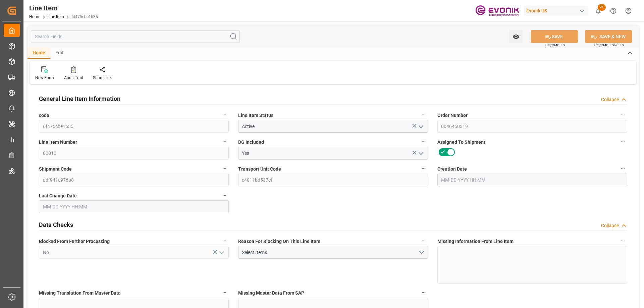
type input "16142"
type input "14400"
type input "22.9935"
type input "22993.52"
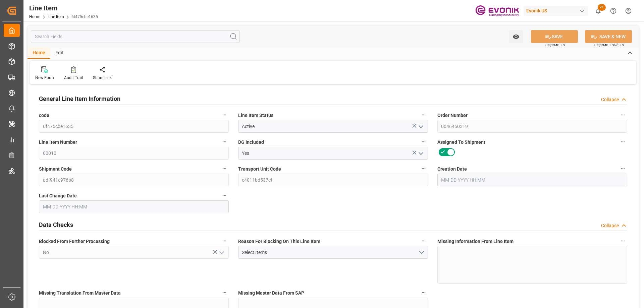
type input "0"
type input "[DATE] 14:18"
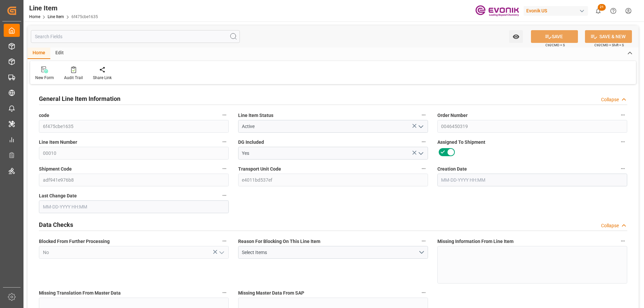
type input "[DATE] 19:41"
type input "[DATE]"
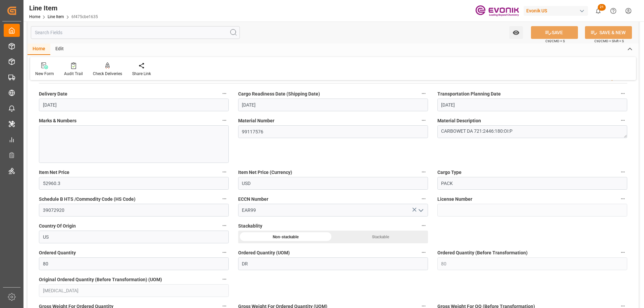
scroll to position [469, 0]
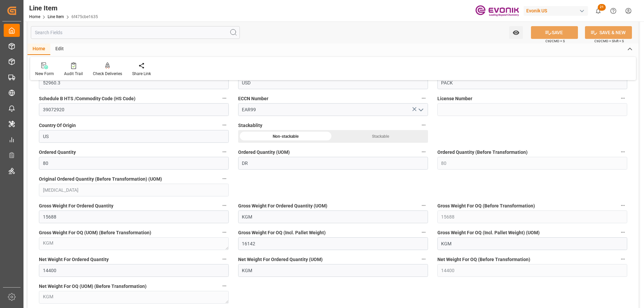
click at [155, 32] on input "text" at bounding box center [135, 32] width 209 height 13
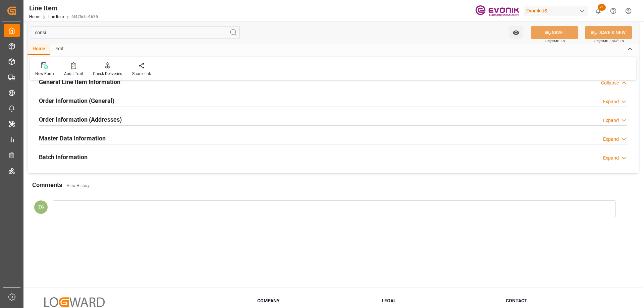
scroll to position [0, 0]
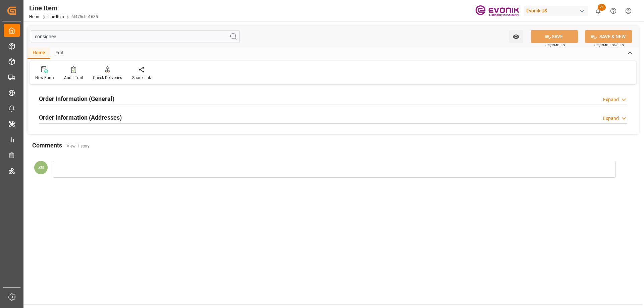
type input "consignee"
click at [107, 115] on h2 "Order Information (Addresses)" at bounding box center [80, 117] width 83 height 9
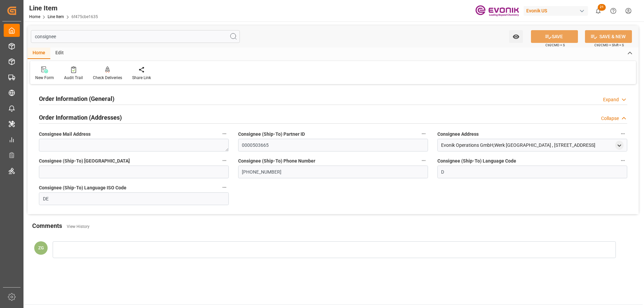
click at [106, 101] on h2 "Order Information (General)" at bounding box center [76, 98] width 75 height 9
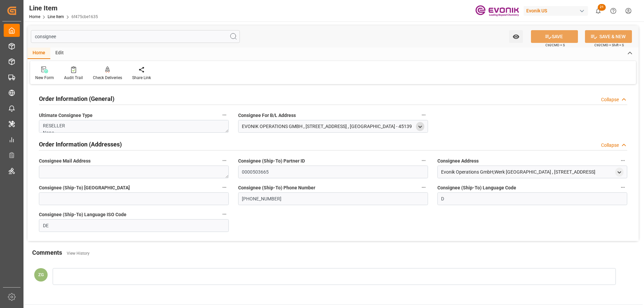
click at [418, 125] on icon "open menu" at bounding box center [420, 127] width 6 height 6
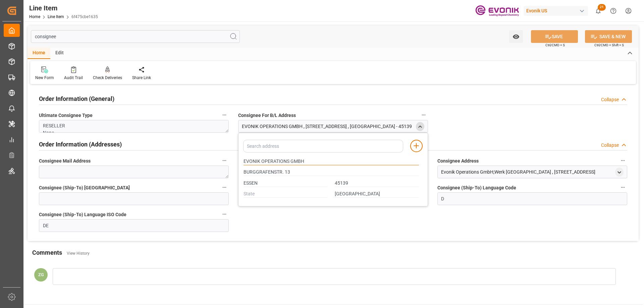
drag, startPoint x: 244, startPoint y: 162, endPoint x: 303, endPoint y: 162, distance: 59.0
click at [303, 162] on input "EVONIK OPERATIONS GMBH" at bounding box center [330, 161] width 175 height 7
click at [255, 182] on input "ESSEN" at bounding box center [285, 183] width 84 height 7
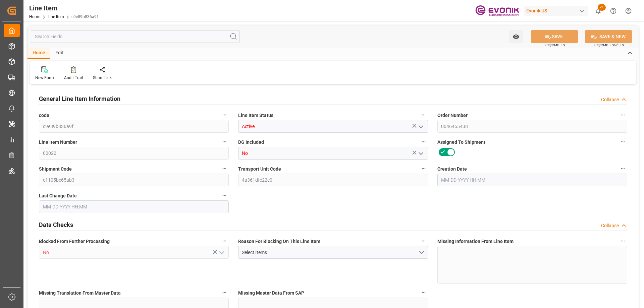
type input "16"
type input "5062.176"
type input "4898.88"
type input "36.6574"
type input "432"
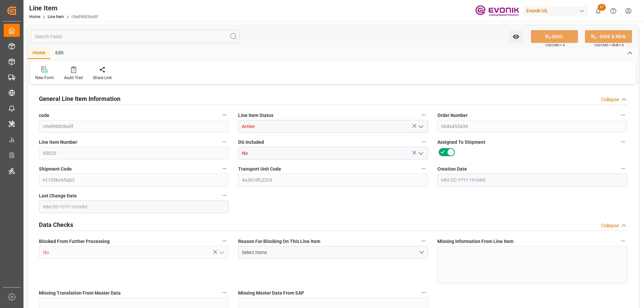
type input "21702.04"
type input "432"
type input "5062.176"
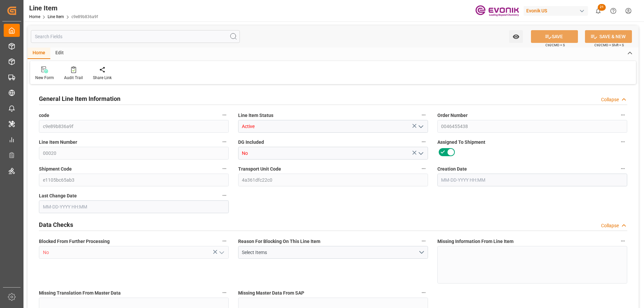
type input "5316.576"
type input "4898.88"
type input "36.6574"
type input "36657.36"
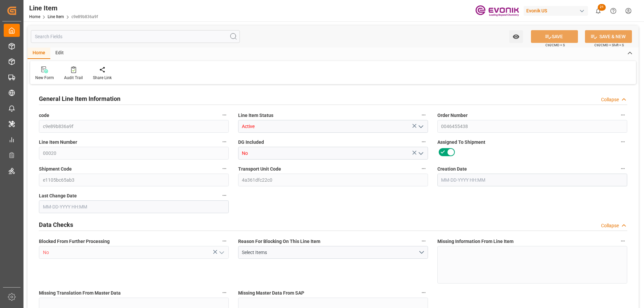
type input "432"
type input "5062.176"
type input "4898.88"
type input "36.6574"
type input "08-12-2025 13:20"
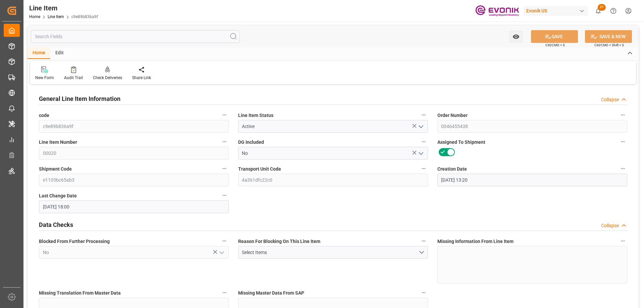
type input "09-09-2025 18:00"
type input "10-13-2025"
type input "09-16-2025"
type input "09-09-2025"
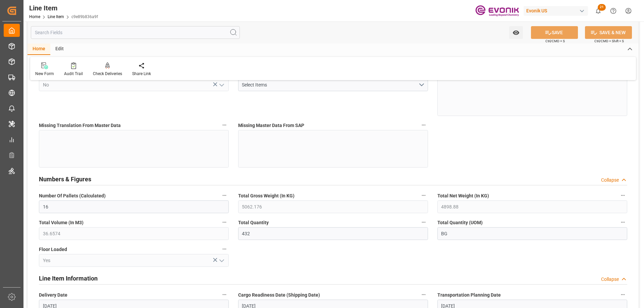
scroll to position [302, 0]
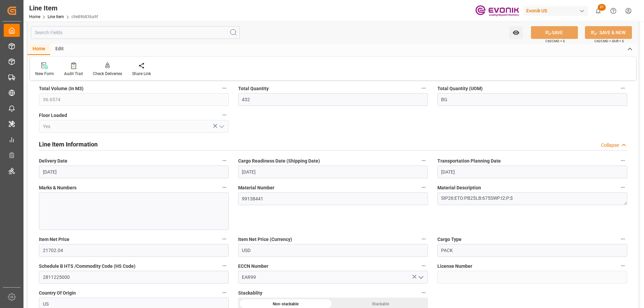
click at [121, 37] on input "text" at bounding box center [135, 32] width 209 height 13
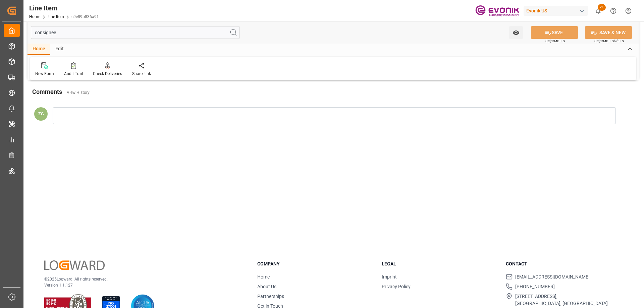
scroll to position [0, 0]
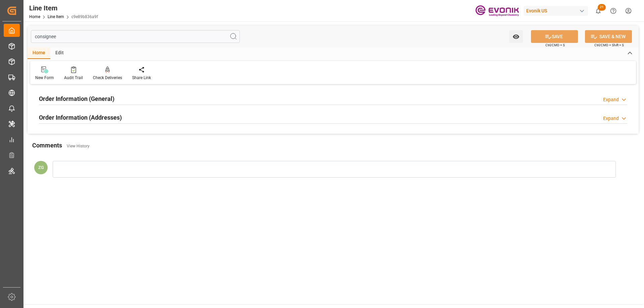
type input "consignee"
click at [88, 118] on h2 "Order Information (Addresses)" at bounding box center [80, 117] width 83 height 9
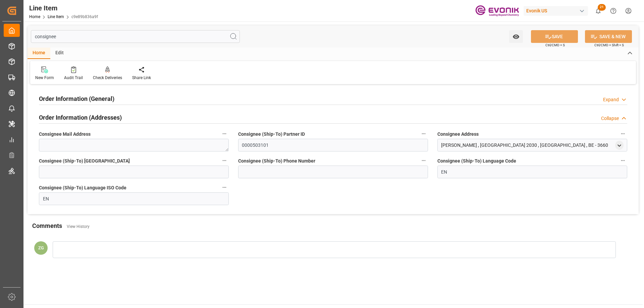
click at [86, 101] on h2 "Order Information (General)" at bounding box center [76, 98] width 75 height 9
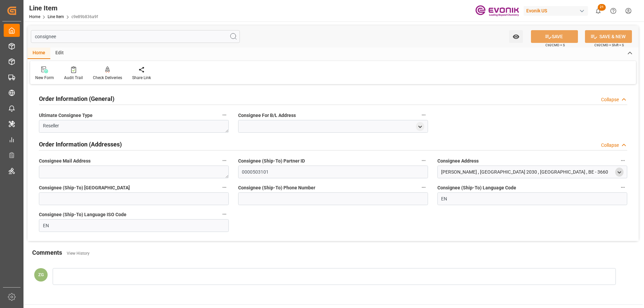
click at [619, 172] on icon "open menu" at bounding box center [619, 173] width 6 height 6
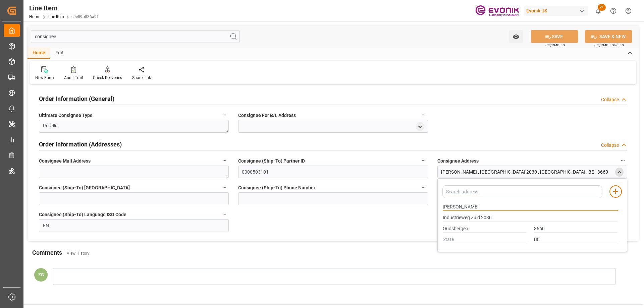
drag, startPoint x: 444, startPoint y: 207, endPoint x: 462, endPoint y: 207, distance: 18.1
click at [462, 207] on input "H.Essers" at bounding box center [530, 207] width 175 height 7
click at [459, 227] on input "Oudsbergen" at bounding box center [485, 228] width 84 height 7
click at [454, 206] on input "H.Essers" at bounding box center [530, 207] width 175 height 7
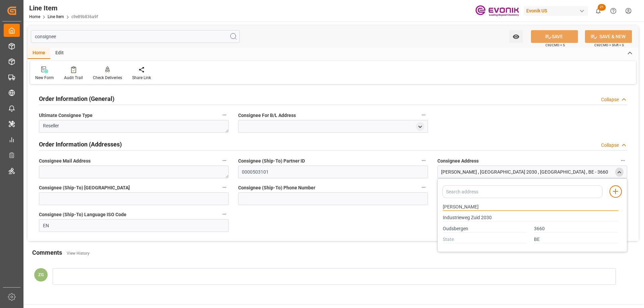
click at [454, 206] on input "H.Essers" at bounding box center [530, 207] width 175 height 7
drag, startPoint x: 541, startPoint y: 239, endPoint x: 528, endPoint y: 238, distance: 13.4
click at [528, 238] on div "BE" at bounding box center [530, 239] width 182 height 11
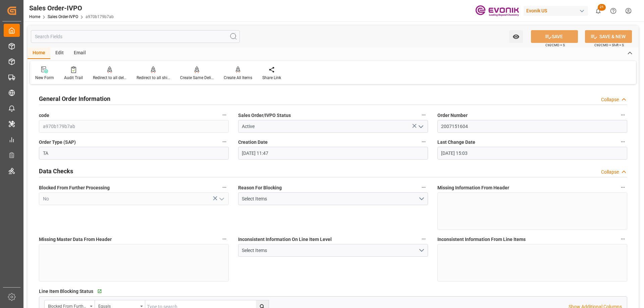
click at [177, 34] on input "text" at bounding box center [135, 36] width 209 height 13
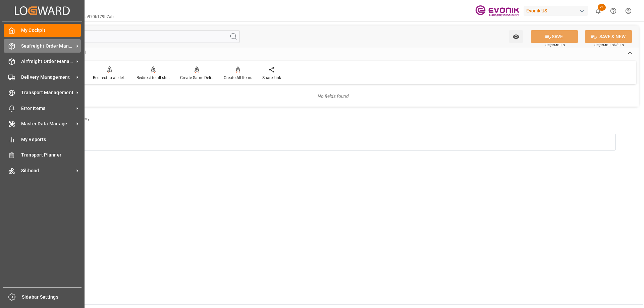
type input "0046455438"
click at [40, 48] on span "Seafreight Order Management" at bounding box center [47, 46] width 53 height 7
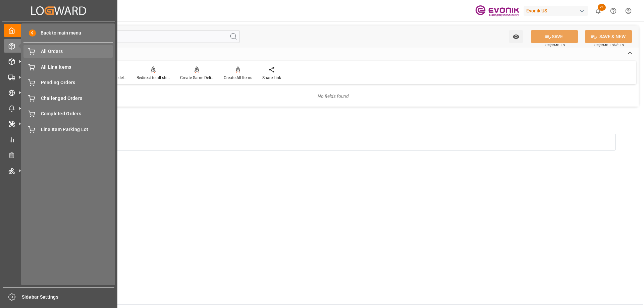
click at [58, 50] on span "All Orders" at bounding box center [77, 51] width 72 height 7
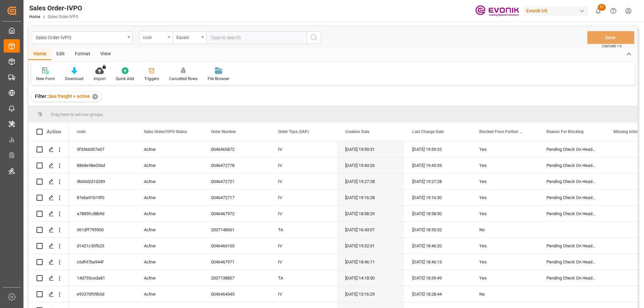
click at [153, 37] on div "code" at bounding box center [154, 37] width 23 height 8
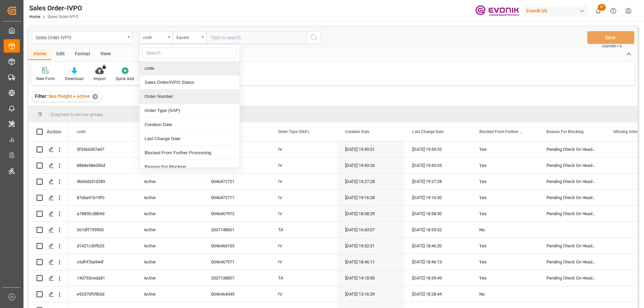
click at [165, 92] on div "Order Number" at bounding box center [189, 97] width 100 height 14
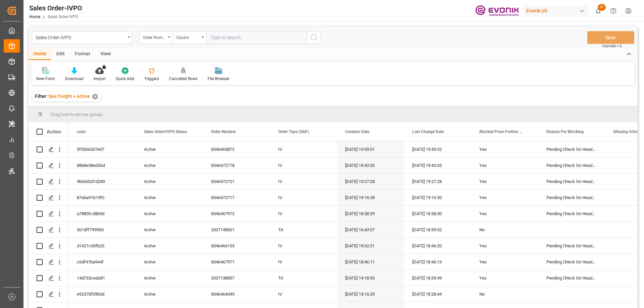
click at [225, 37] on input "text" at bounding box center [256, 37] width 101 height 13
paste input "0046455438"
type input "0046455438"
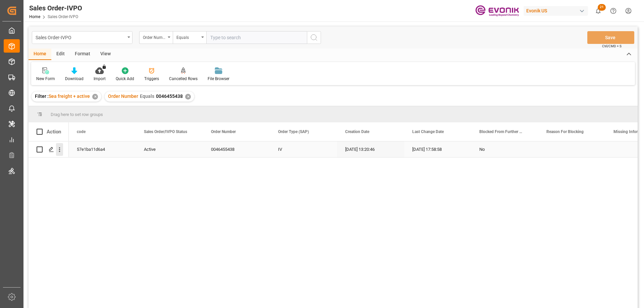
click at [61, 151] on icon "open menu" at bounding box center [59, 149] width 7 height 7
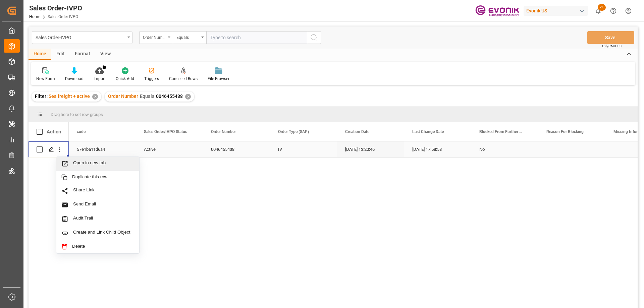
click at [79, 167] on span "Open in new tab" at bounding box center [103, 163] width 61 height 7
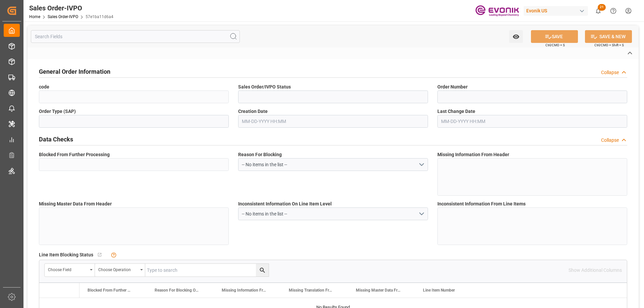
type input "57e1ba11d6a4"
type input "Active"
type input "0046455438"
type input "IV"
type input "No"
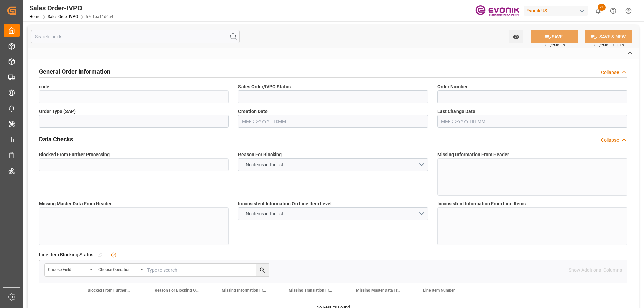
type input "D2P"
type input "45"
type input "FCL"
type input "0009"
type input "40HC"
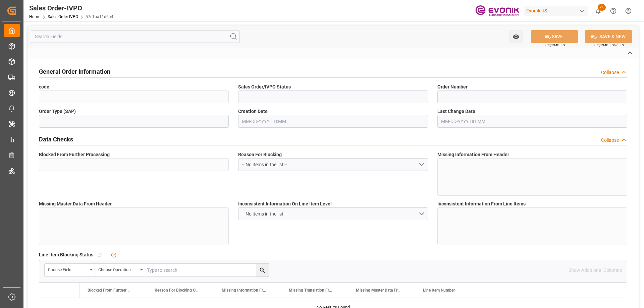
type textarea "No Tank Container"
type input "0046455438"
type input "I2"
type input "SM I2 Silica"
type input "Smart Materials"
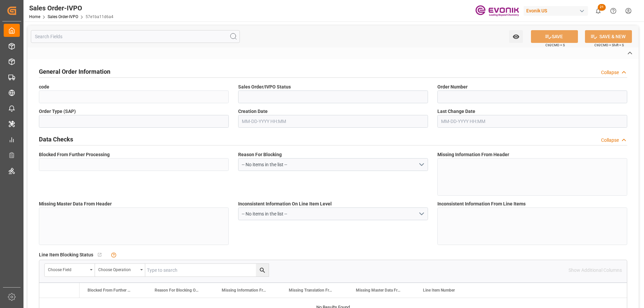
type input "CIF"
type input "[GEOGRAPHIC_DATA]"
type textarea "Not required"
type textarea "Reseller"
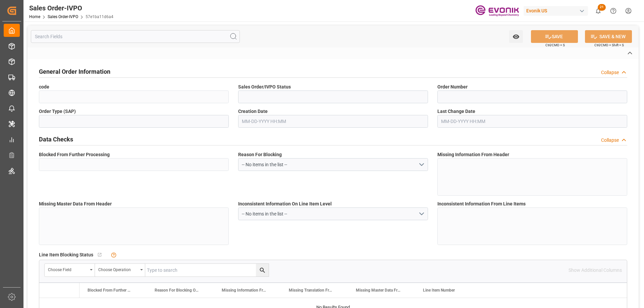
type textarea "Express Release at Destination"
type input "BE"
type input "Done"
type input "40HC"
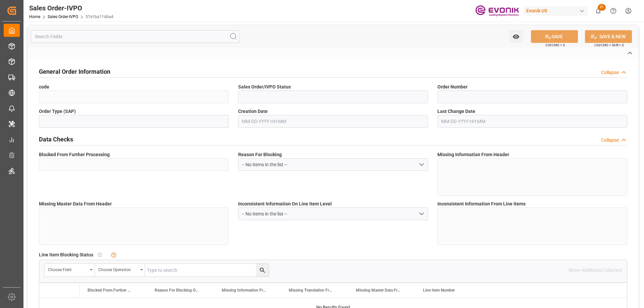
type input "Done"
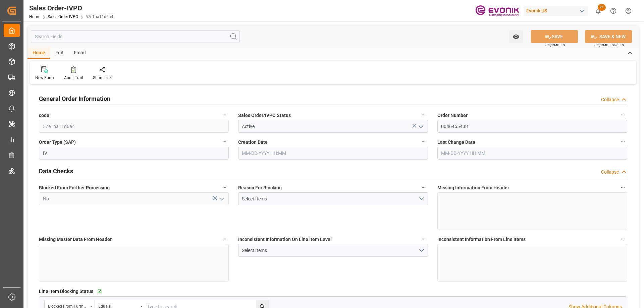
type input "BEANR"
type input "0"
type input "2"
type input "1"
type input "3"
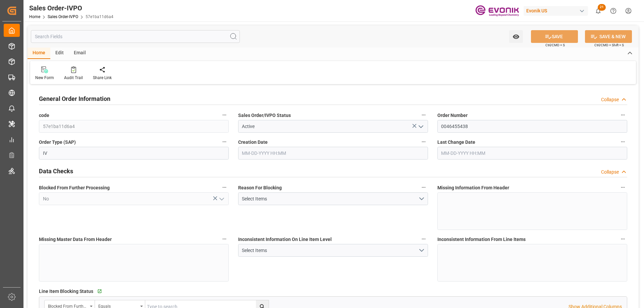
type input "10633.152"
type input "146.6296"
type input "38000"
type input "120"
type input "[DATE] 13:20"
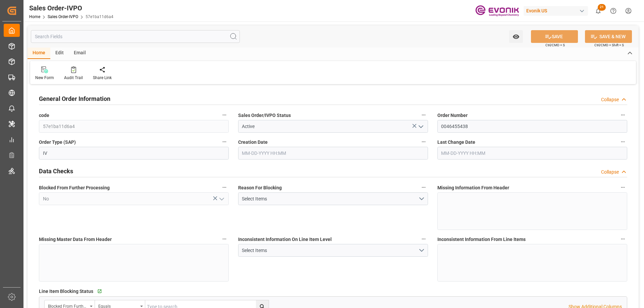
type input "[DATE] 17:58"
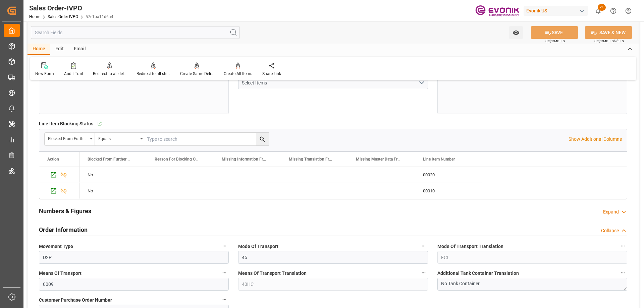
scroll to position [369, 0]
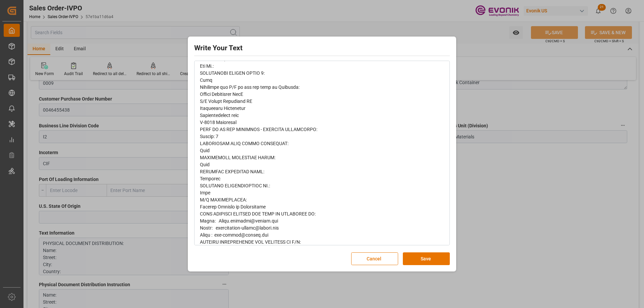
scroll to position [262, 0]
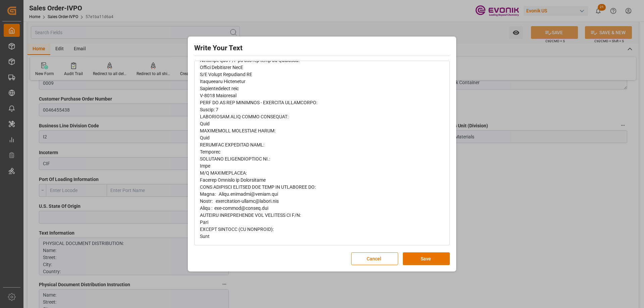
click at [507, 196] on div "Write Your Text Normal 14 Font Cancel Save" at bounding box center [322, 154] width 644 height 308
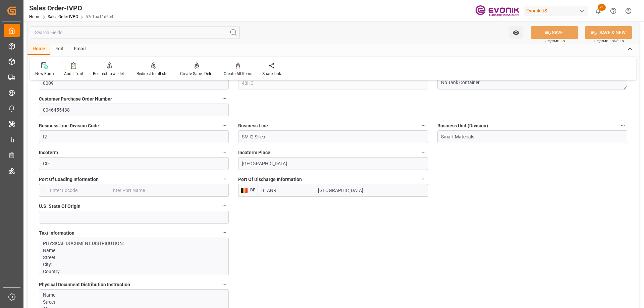
click at [73, 34] on input "text" at bounding box center [135, 32] width 209 height 13
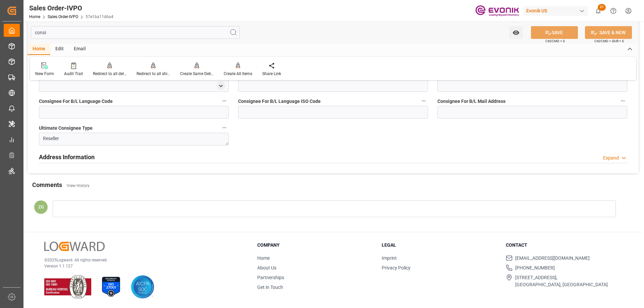
type input "consig"
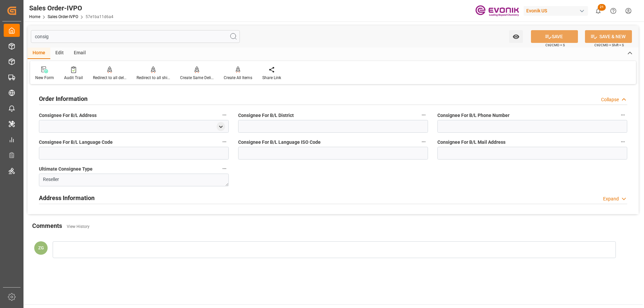
click at [54, 37] on input "consig" at bounding box center [135, 36] width 209 height 13
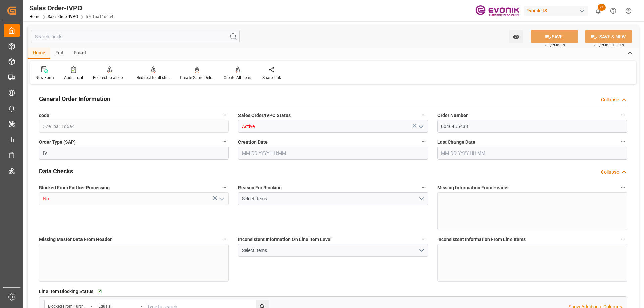
type input "BEANR"
type input "0"
type input "2"
type input "1"
type input "3"
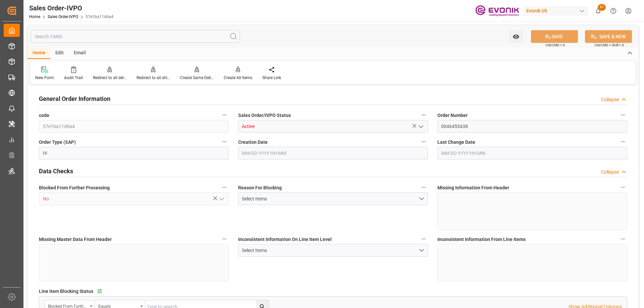
type input "10633.152"
type input "146.6296"
type input "38000"
type input "120"
type input "[DATE] 13:20"
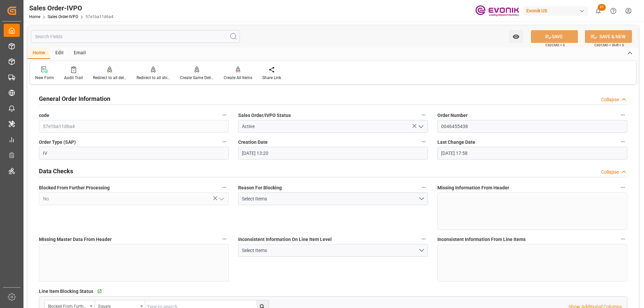
type input "[DATE] 17:58"
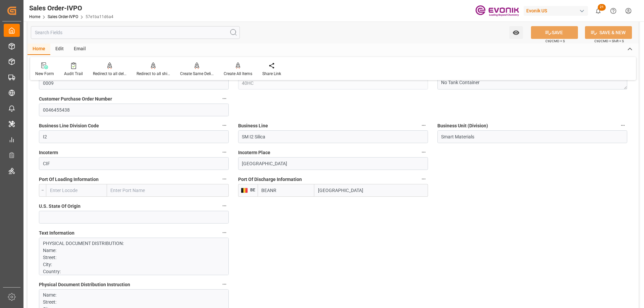
scroll to position [469, 0]
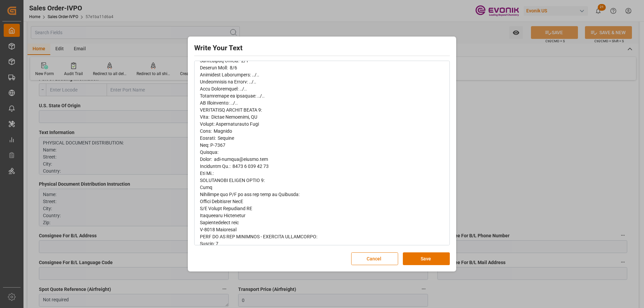
scroll to position [94, 0]
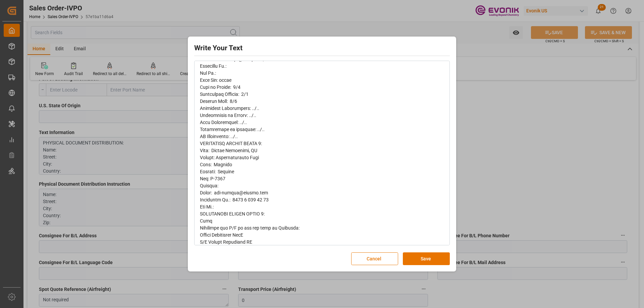
click at [244, 151] on span "rdw-editor" at bounding box center [270, 203] width 140 height 407
click at [220, 166] on span "rdw-editor" at bounding box center [270, 203] width 140 height 407
copy span "[GEOGRAPHIC_DATA]"
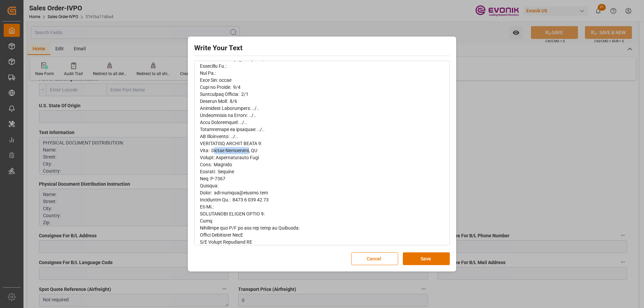
drag, startPoint x: 217, startPoint y: 150, endPoint x: 253, endPoint y: 150, distance: 35.5
click at [253, 150] on span "rdw-editor" at bounding box center [270, 203] width 140 height 407
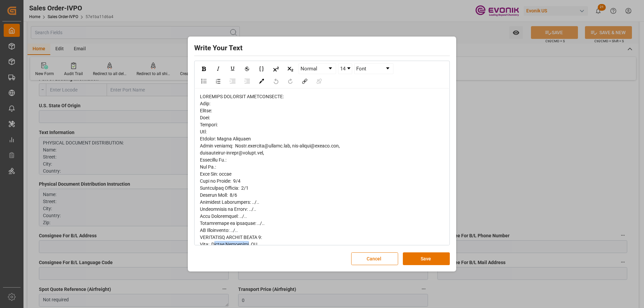
scroll to position [101, 0]
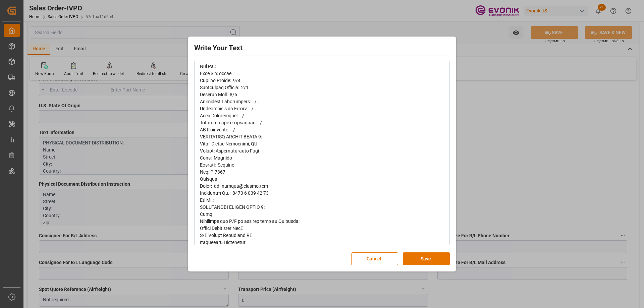
click at [217, 143] on span "rdw-editor" at bounding box center [270, 196] width 140 height 407
drag, startPoint x: 216, startPoint y: 143, endPoint x: 252, endPoint y: 143, distance: 36.5
click at [252, 143] on span "rdw-editor" at bounding box center [270, 196] width 140 height 407
click at [386, 257] on button "Cancel" at bounding box center [374, 258] width 47 height 13
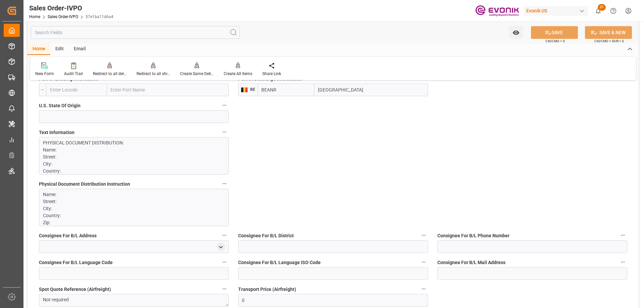
click at [89, 218] on p "Name: Street: City: Country: Zip: Contact: [PERSON_NAME] Email address: [EMAIL_…" at bounding box center [131, 222] width 177 height 63
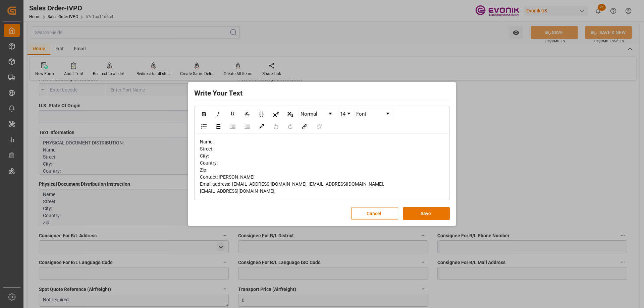
click at [494, 177] on div "Write Your Text Normal 14 Font Name: Street: City: Country: Zip: Contact: [PERS…" at bounding box center [322, 154] width 644 height 308
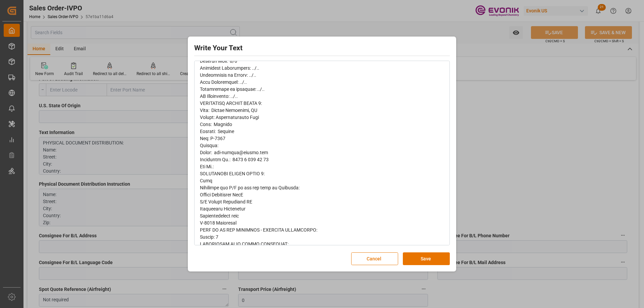
scroll to position [201, 0]
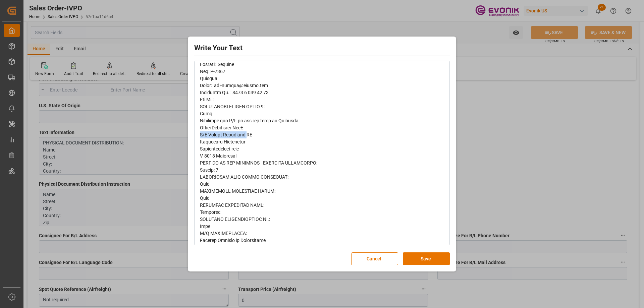
drag, startPoint x: 201, startPoint y: 133, endPoint x: 247, endPoint y: 136, distance: 46.4
click at [248, 136] on span "rdw-editor" at bounding box center [270, 96] width 140 height 407
drag, startPoint x: 200, startPoint y: 128, endPoint x: 251, endPoint y: 129, distance: 51.0
click at [251, 129] on span "rdw-editor" at bounding box center [270, 96] width 140 height 407
copy span "Evonik Operations GmbH"
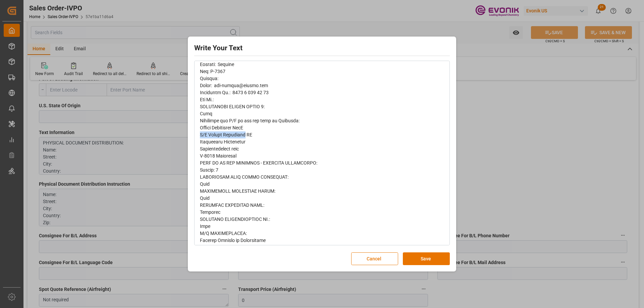
drag, startPoint x: 200, startPoint y: 135, endPoint x: 246, endPoint y: 135, distance: 45.6
click at [246, 135] on span "rdw-editor" at bounding box center [270, 96] width 140 height 407
copy span "C/O Evonik Antwerpen"
